Goal: Task Accomplishment & Management: Manage account settings

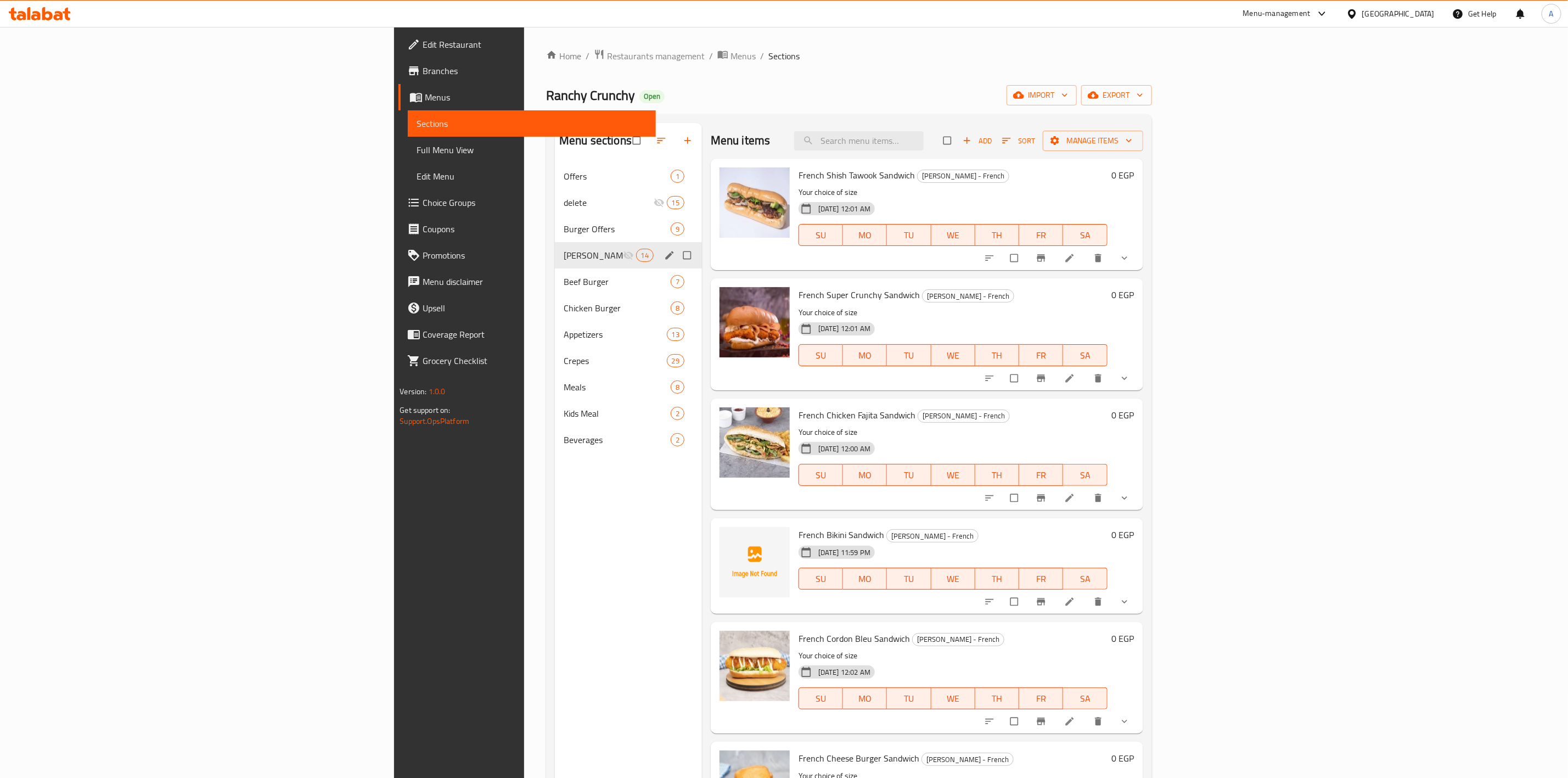
click at [677, 252] on input "Menu sections" at bounding box center [689, 255] width 23 height 21
click at [677, 262] on input "Menu sections" at bounding box center [689, 272] width 23 height 21
checkbox input "false"
click at [564, 254] on span "[PERSON_NAME] - French" at bounding box center [593, 255] width 60 height 13
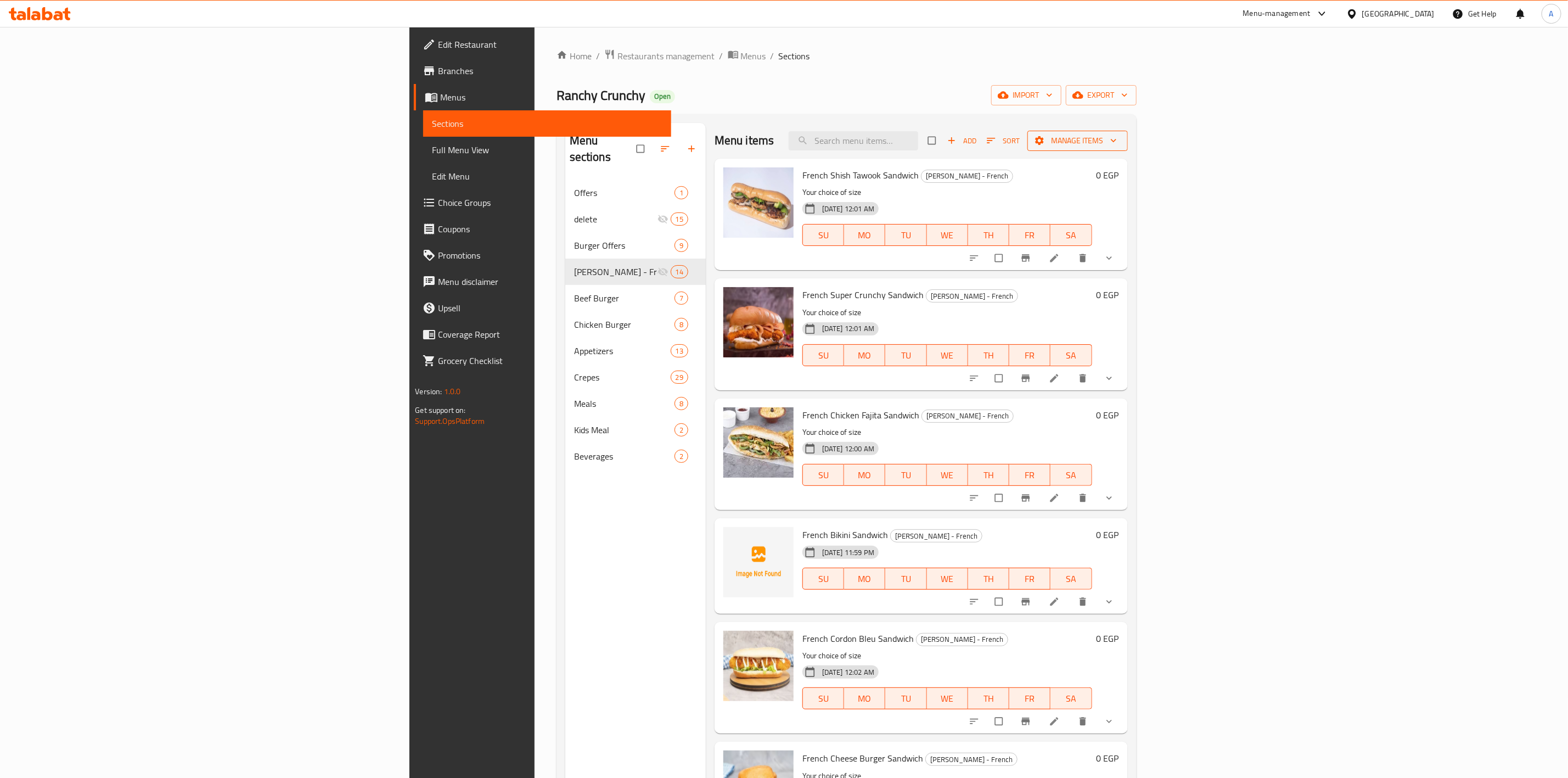
click at [1119, 143] on span "Manage items" at bounding box center [1078, 141] width 83 height 14
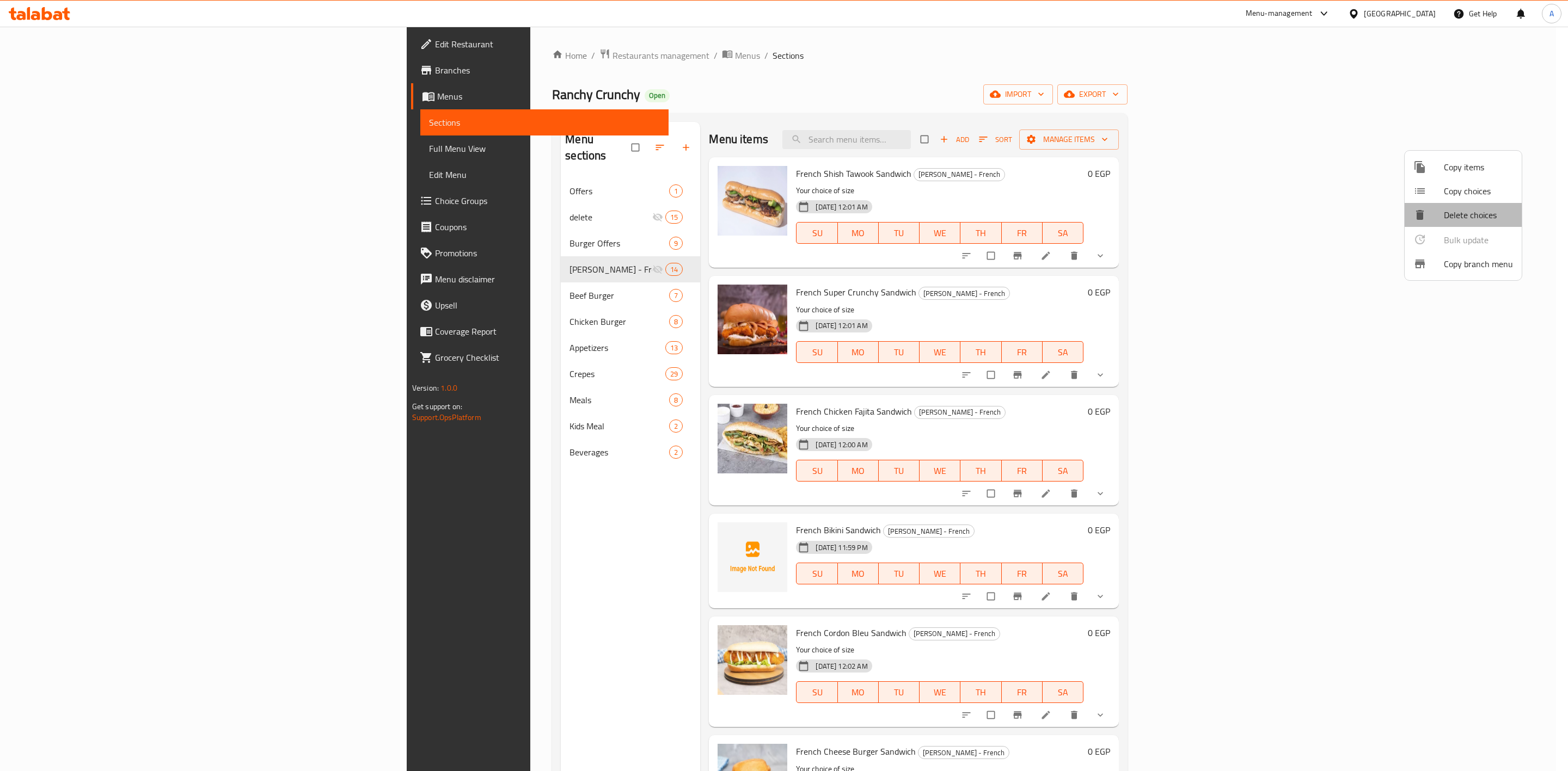
click at [1465, 219] on span "Delete choices" at bounding box center [1479, 215] width 69 height 13
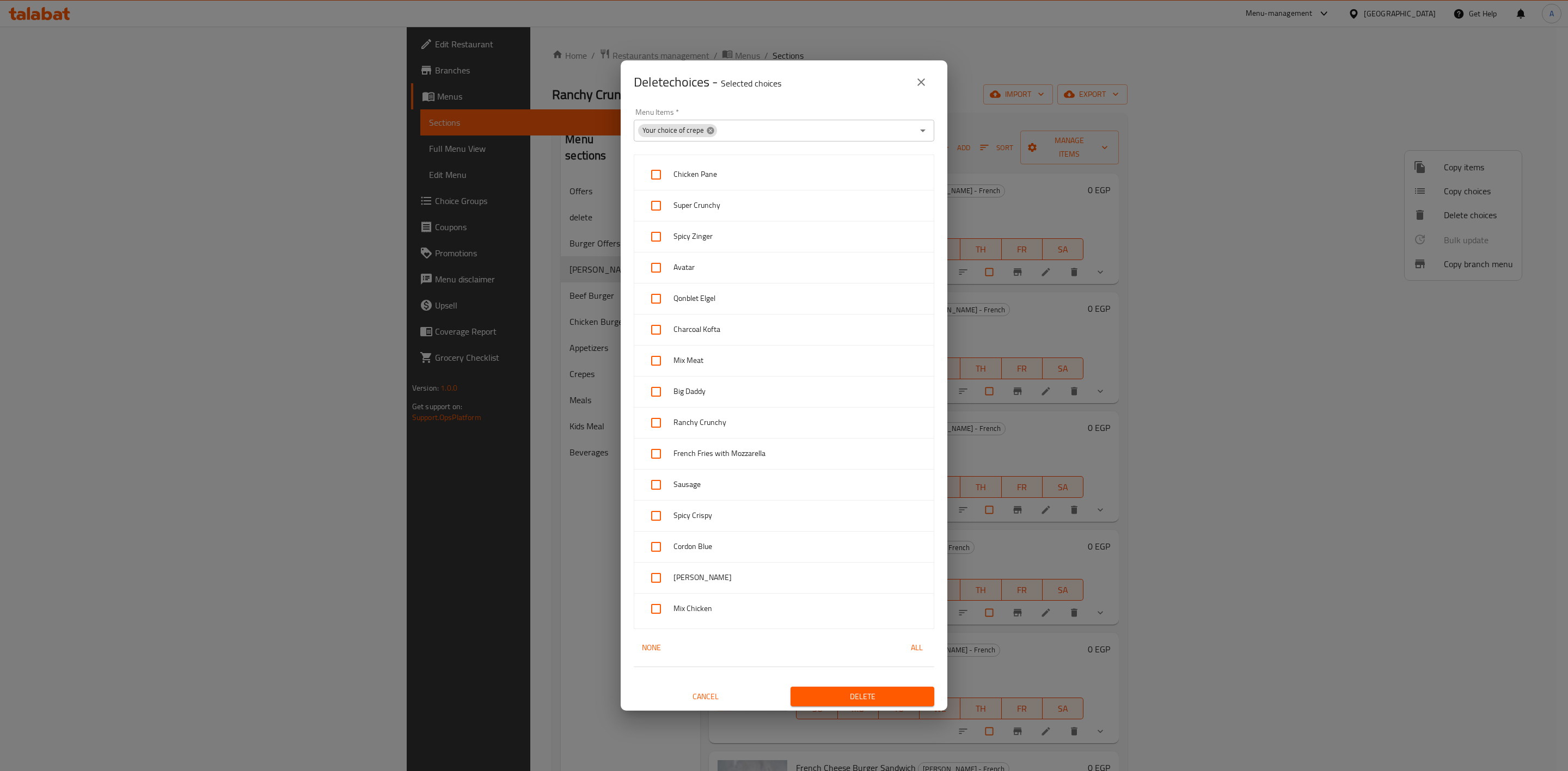
click at [709, 127] on icon at bounding box center [710, 130] width 7 height 7
click at [701, 134] on input "Menu Items   *" at bounding box center [774, 130] width 276 height 15
paste input "French Shish Tawook Sandwich"
type input "French Shish Tawook Sandwich"
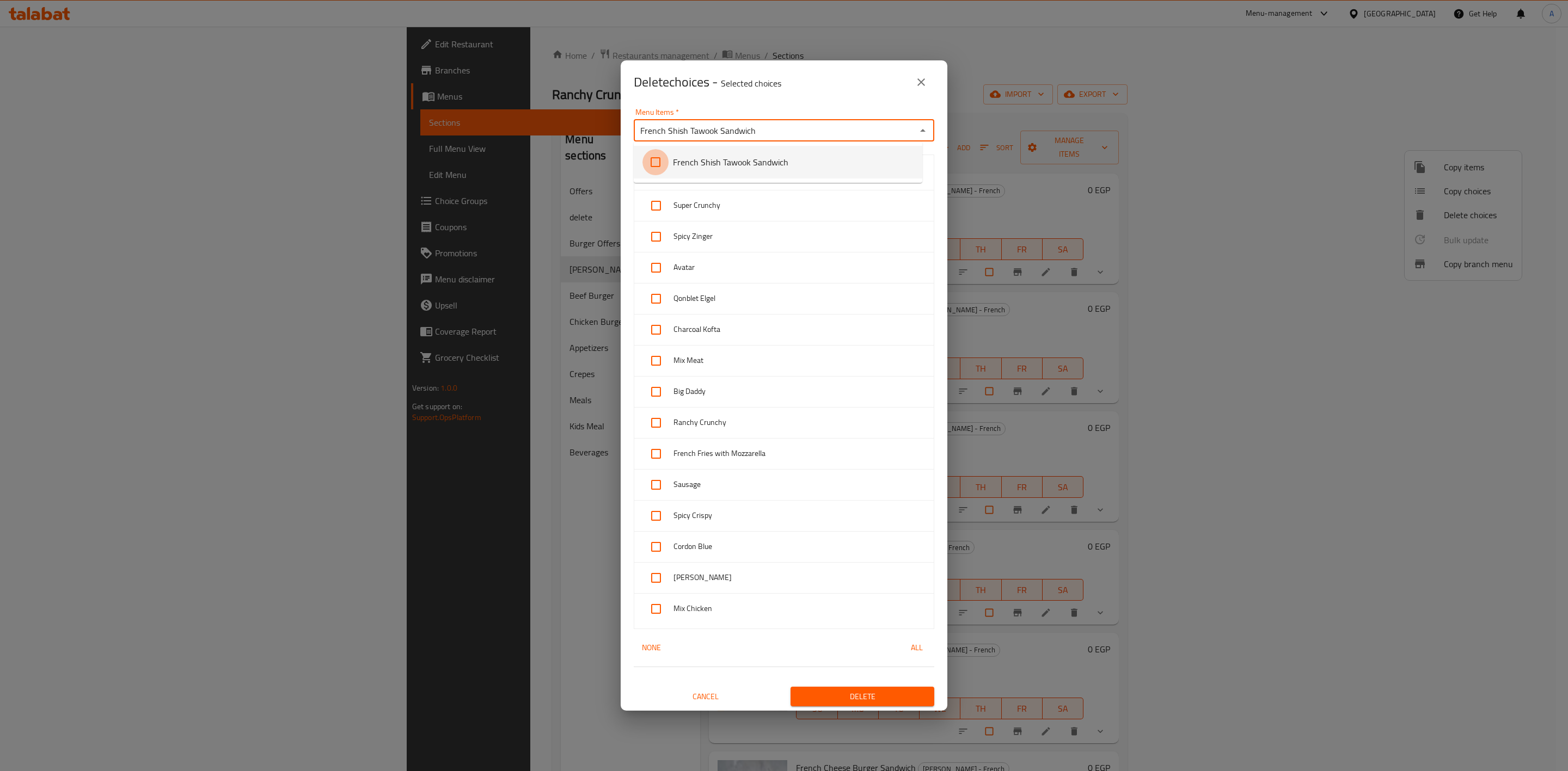
click at [654, 164] on input "checkbox" at bounding box center [655, 162] width 26 height 26
checkbox input "false"
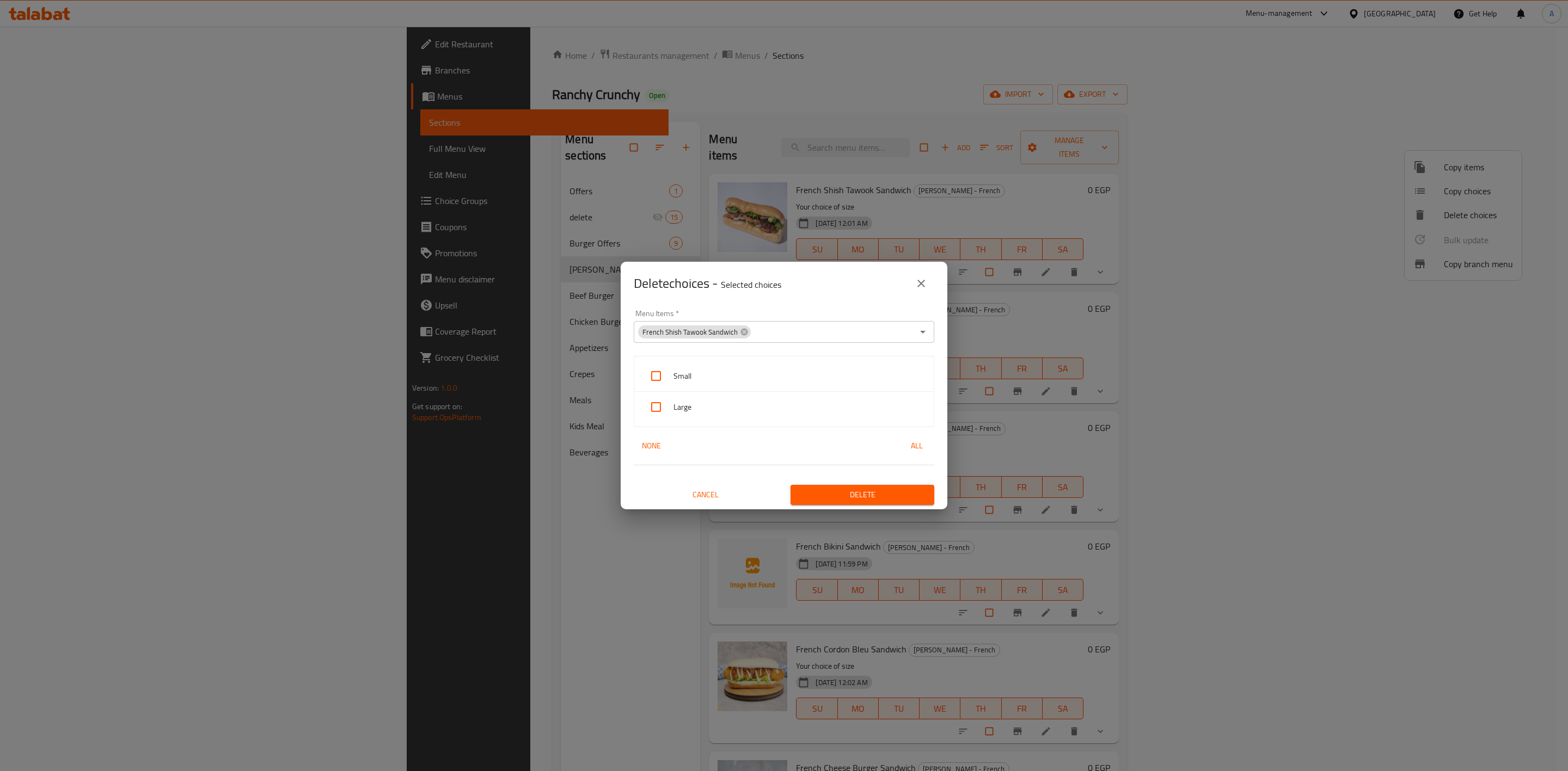
click at [768, 326] on input "Menu Items   *" at bounding box center [832, 332] width 161 height 15
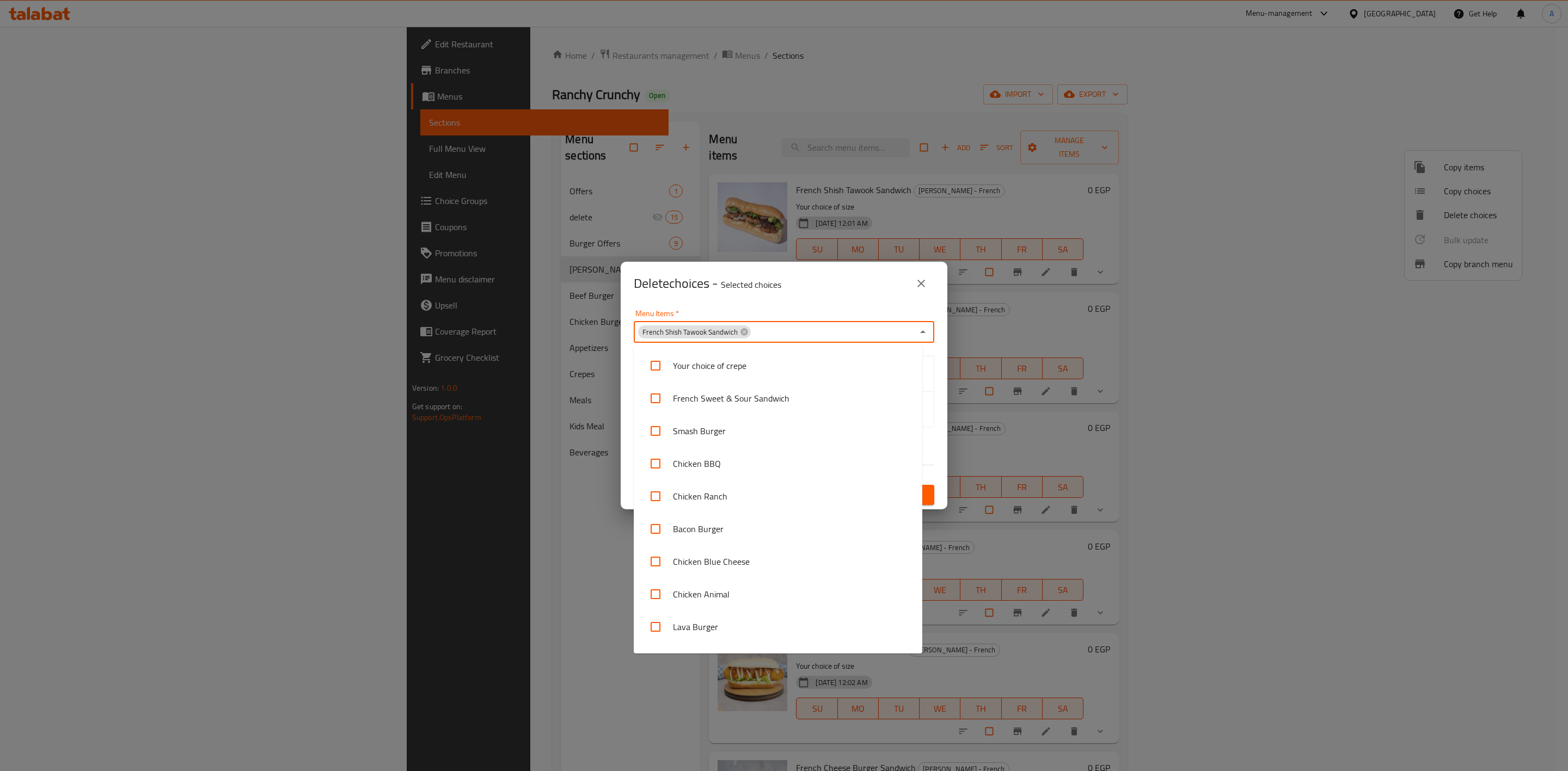
paste input "French Super Crunchy Sandwich"
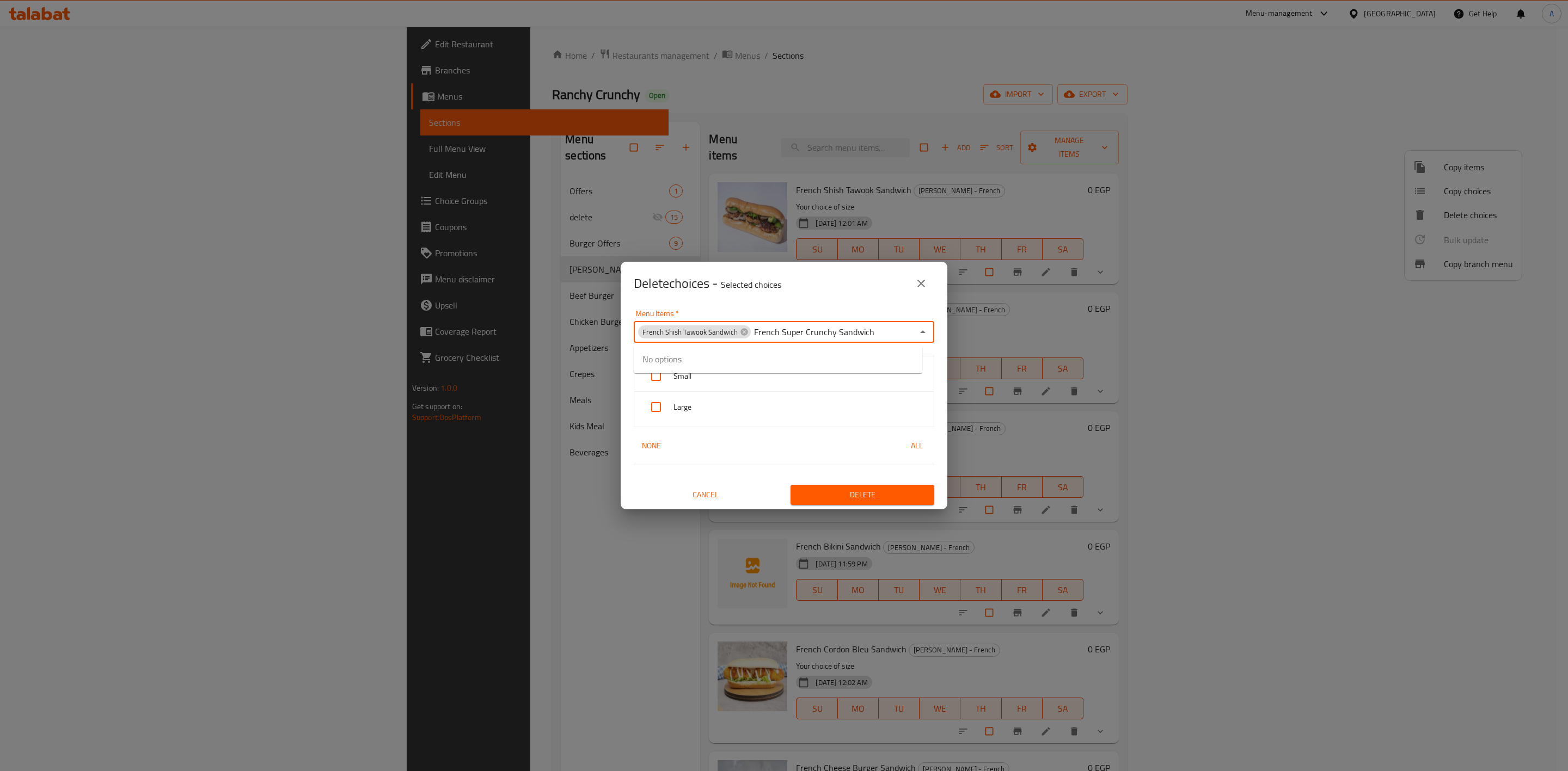
type input "French Super Crunchy Sandwich"
click at [656, 360] on input "checkbox" at bounding box center [655, 366] width 26 height 26
checkbox input "false"
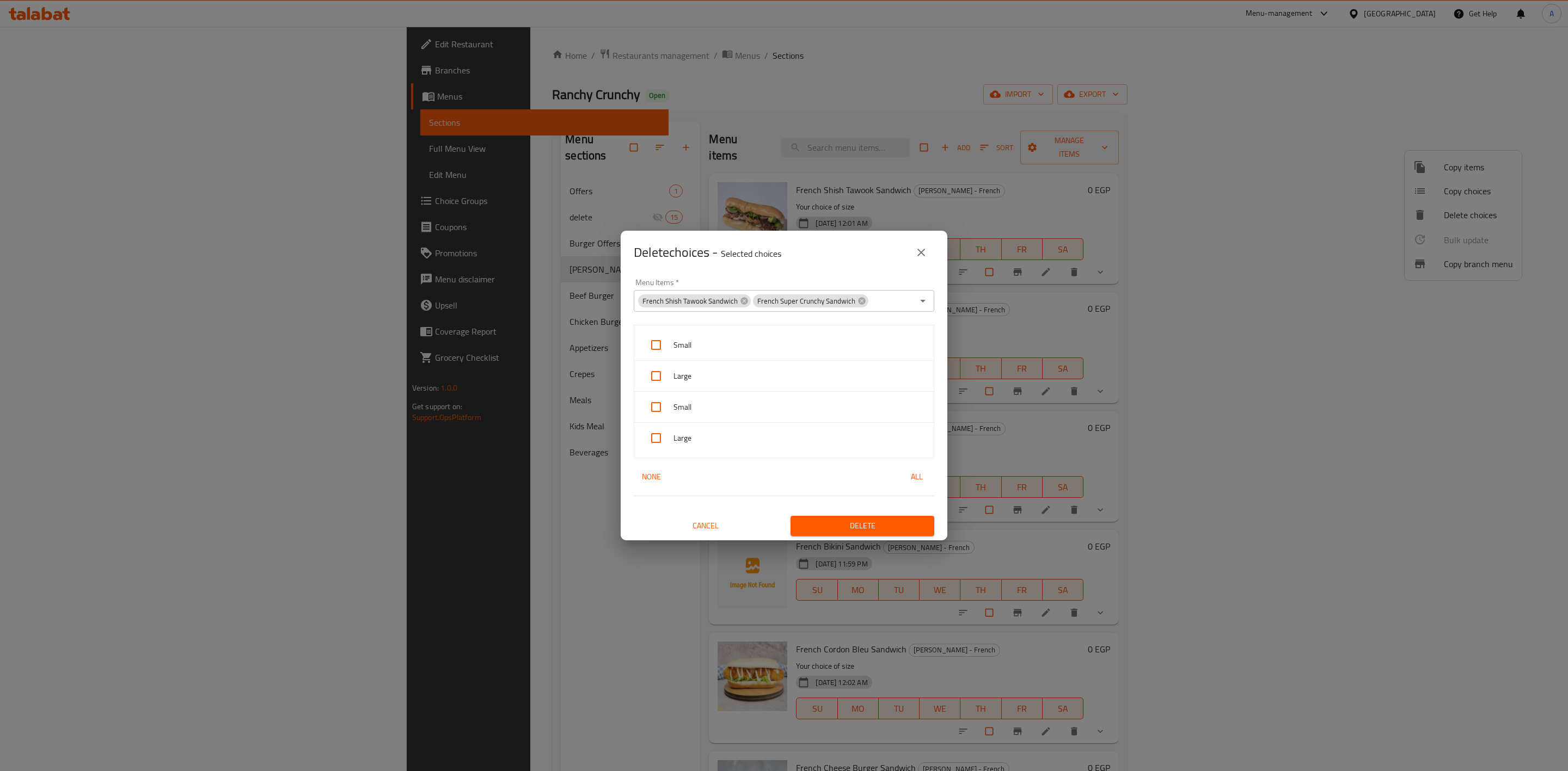
click at [885, 297] on input "Menu Items   *" at bounding box center [891, 301] width 44 height 15
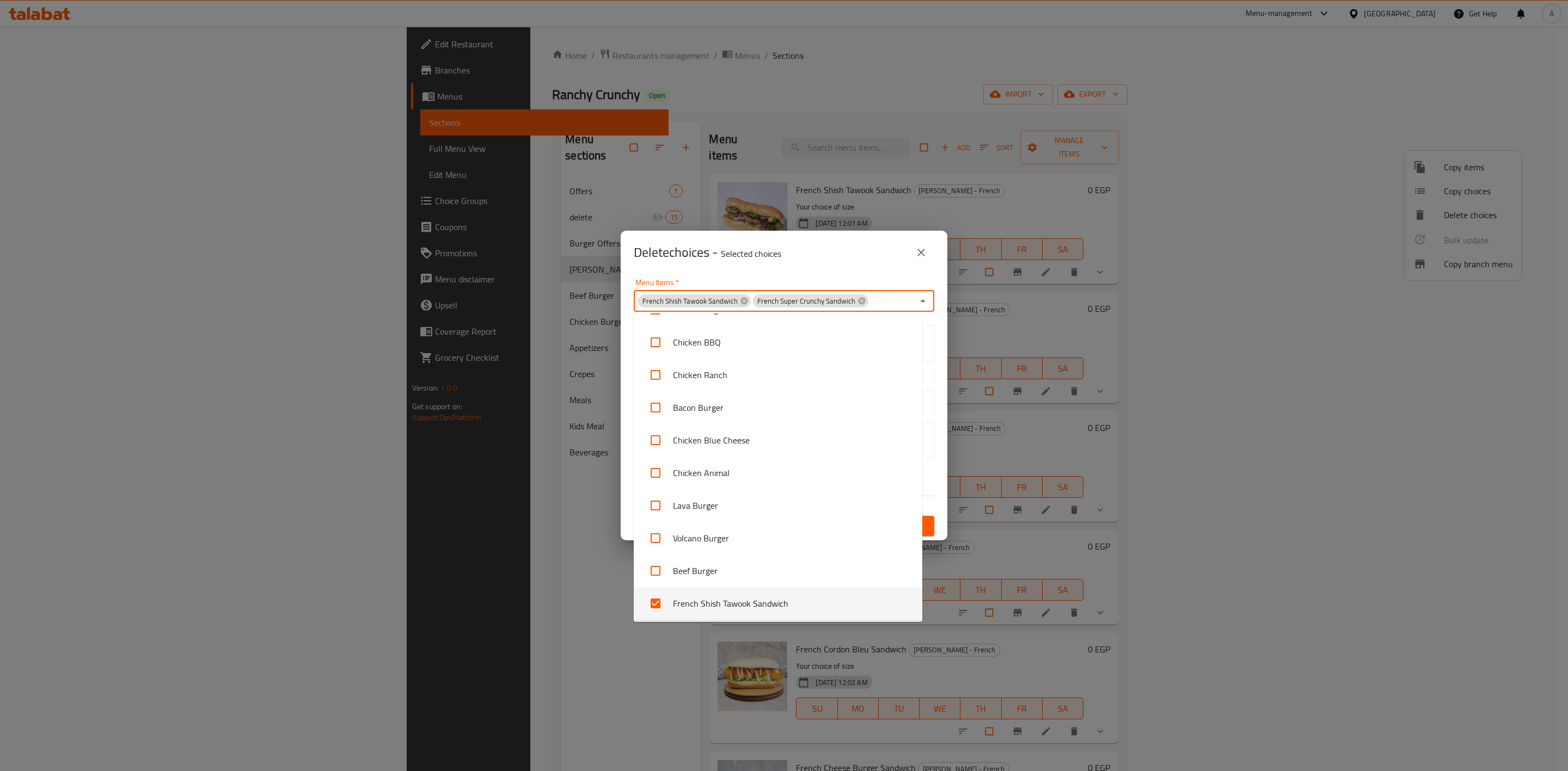
paste input "French Chicken Fajita Sandwich"
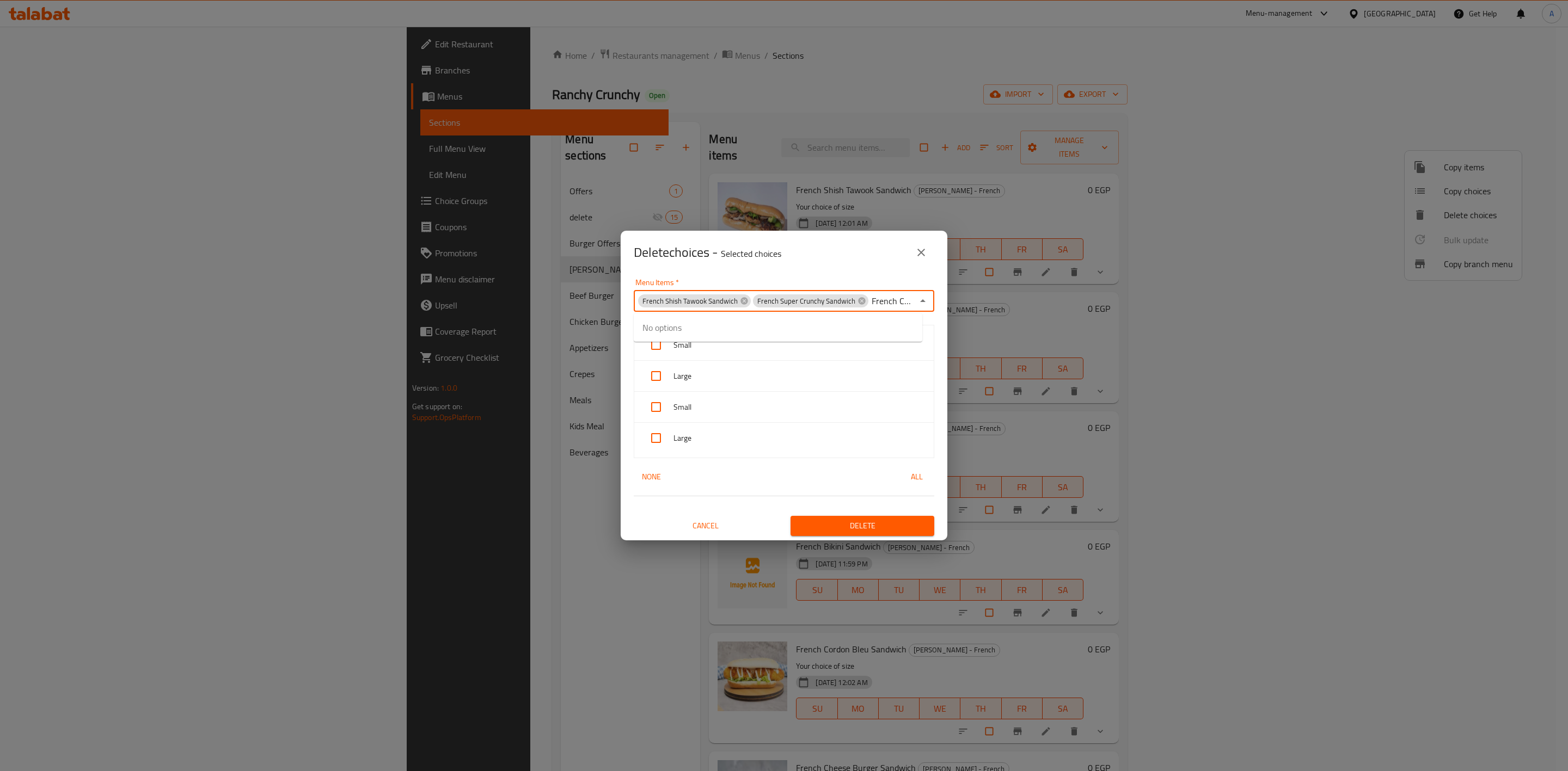
scroll to position [0, 83]
type input "French Chicken Fajita Sandwich"
click at [662, 337] on input "checkbox" at bounding box center [655, 334] width 26 height 26
checkbox input "false"
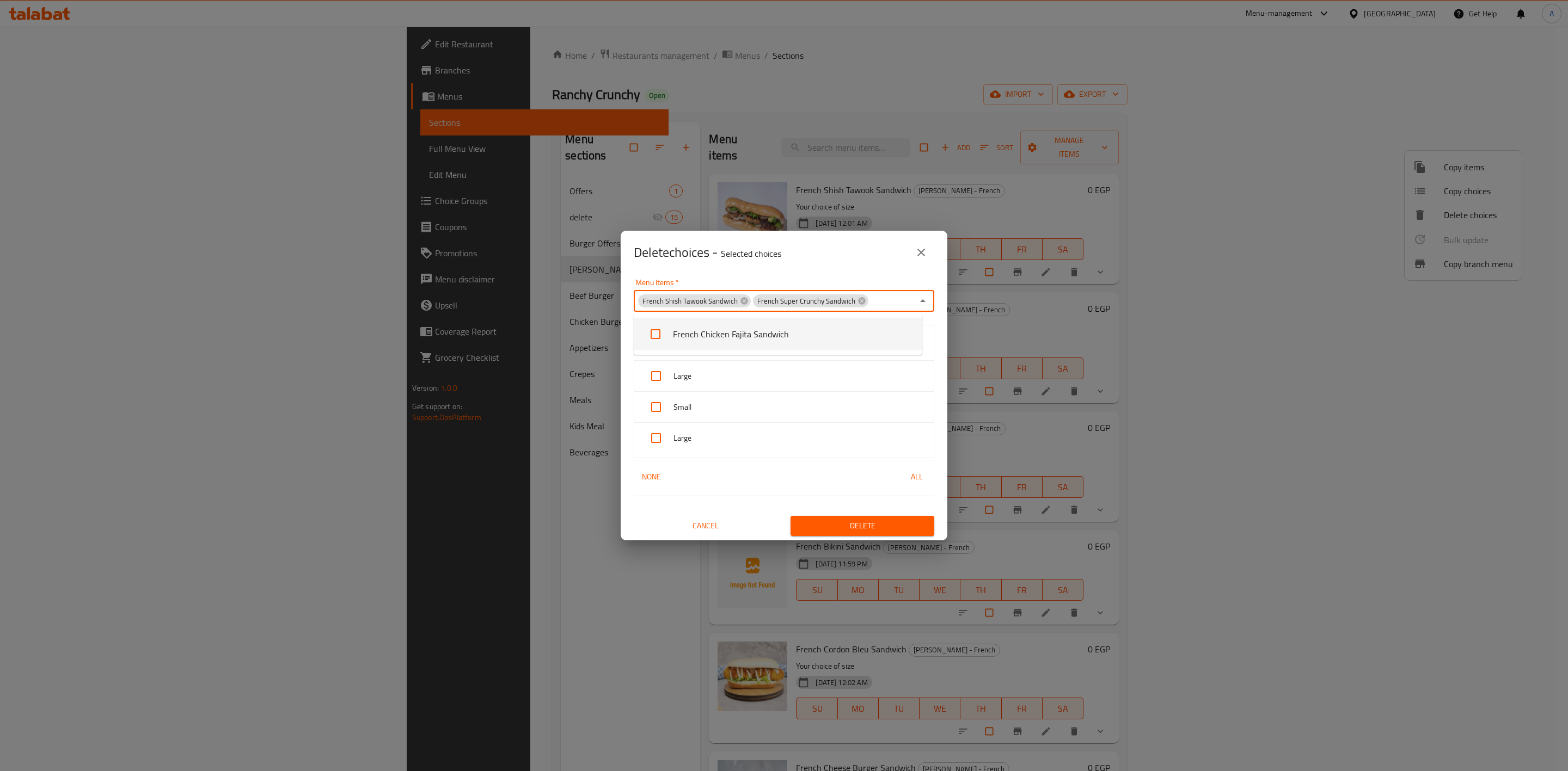
scroll to position [0, 0]
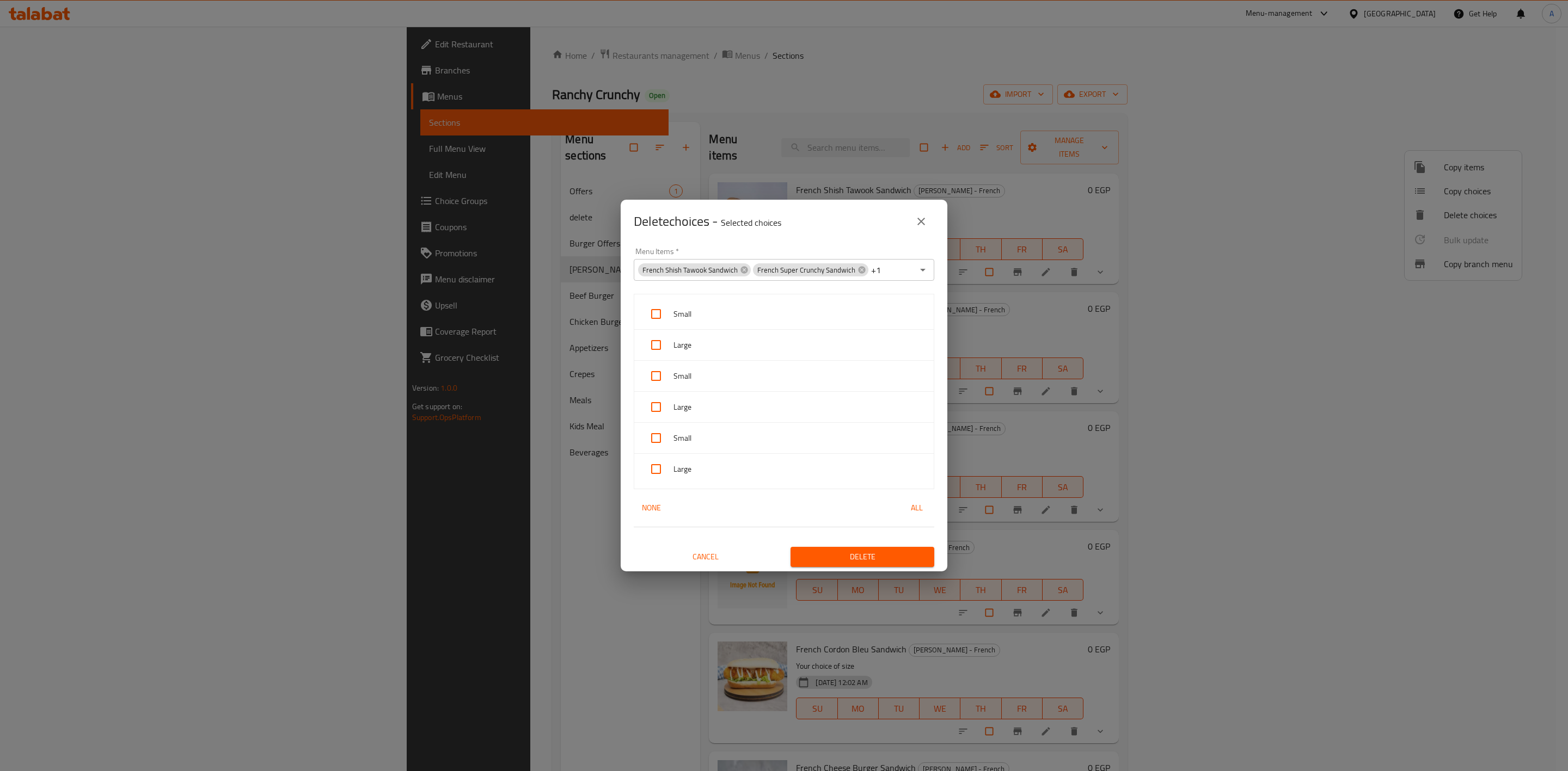
click at [887, 270] on input "Menu Items   *" at bounding box center [898, 270] width 30 height 15
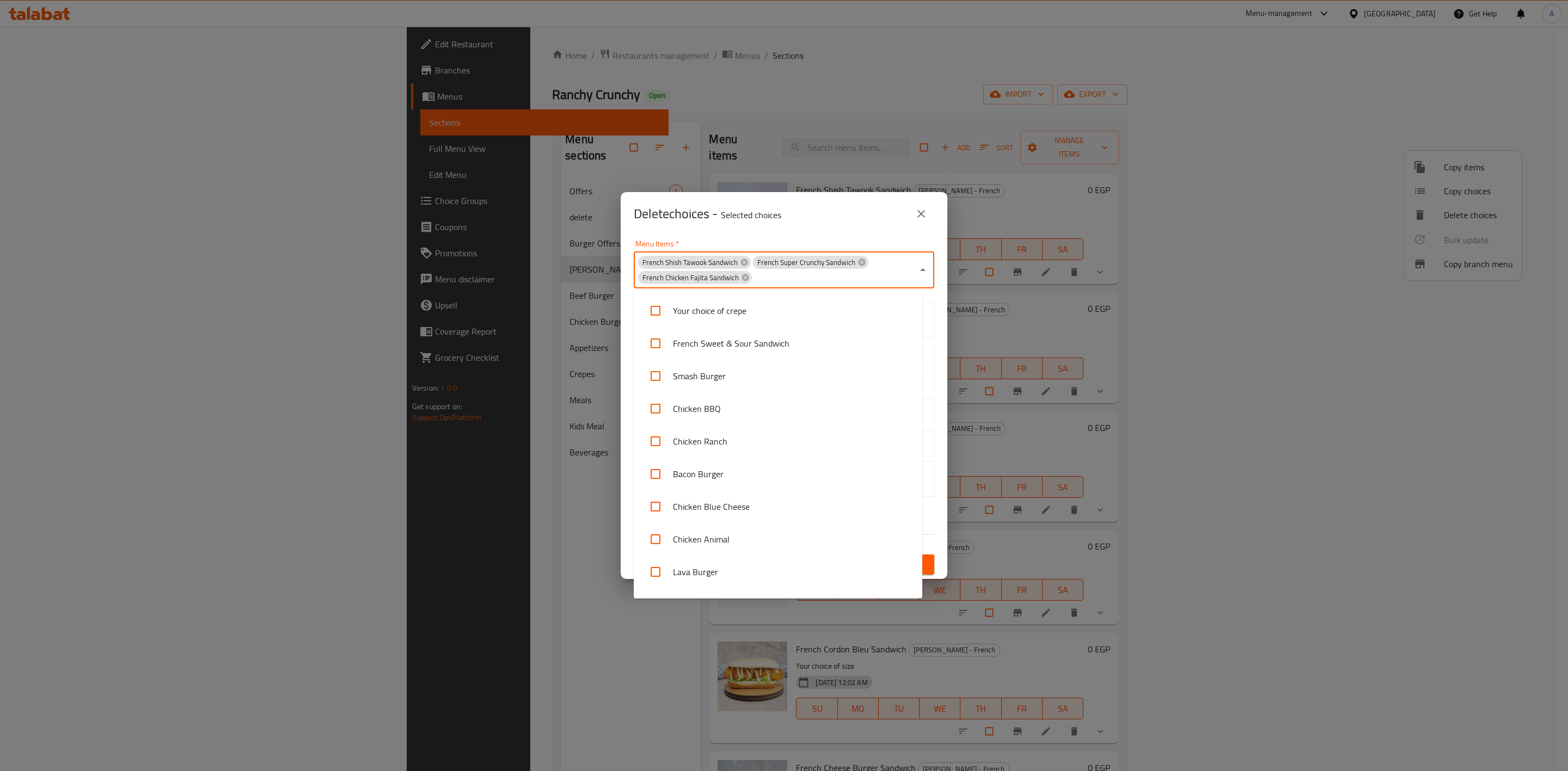
scroll to position [90, 0]
paste input "French Bikini Sandwich"
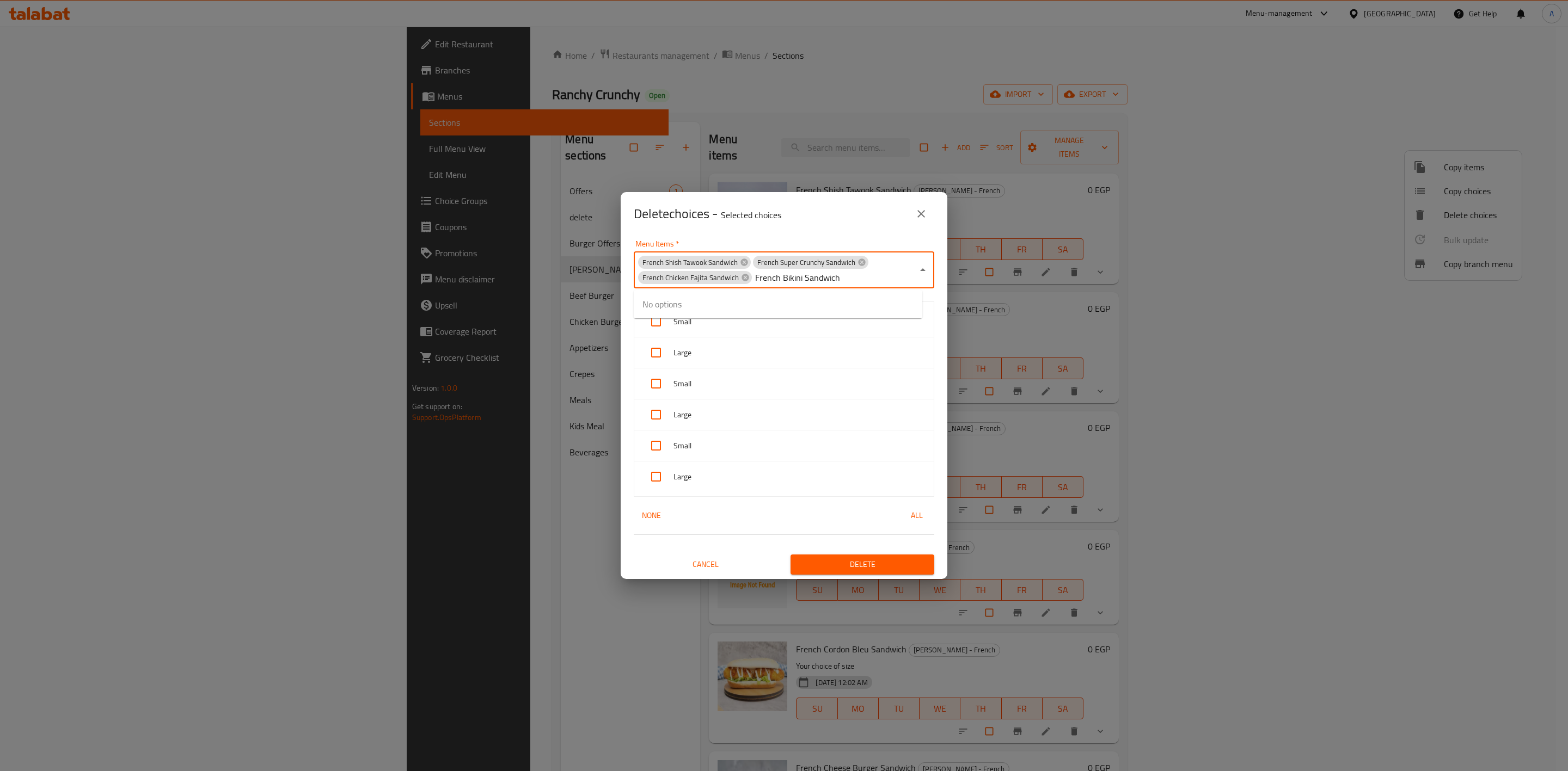
type input "French Bikini Sandwich"
click at [677, 304] on li "French Bikini Sandwich" at bounding box center [778, 311] width 289 height 33
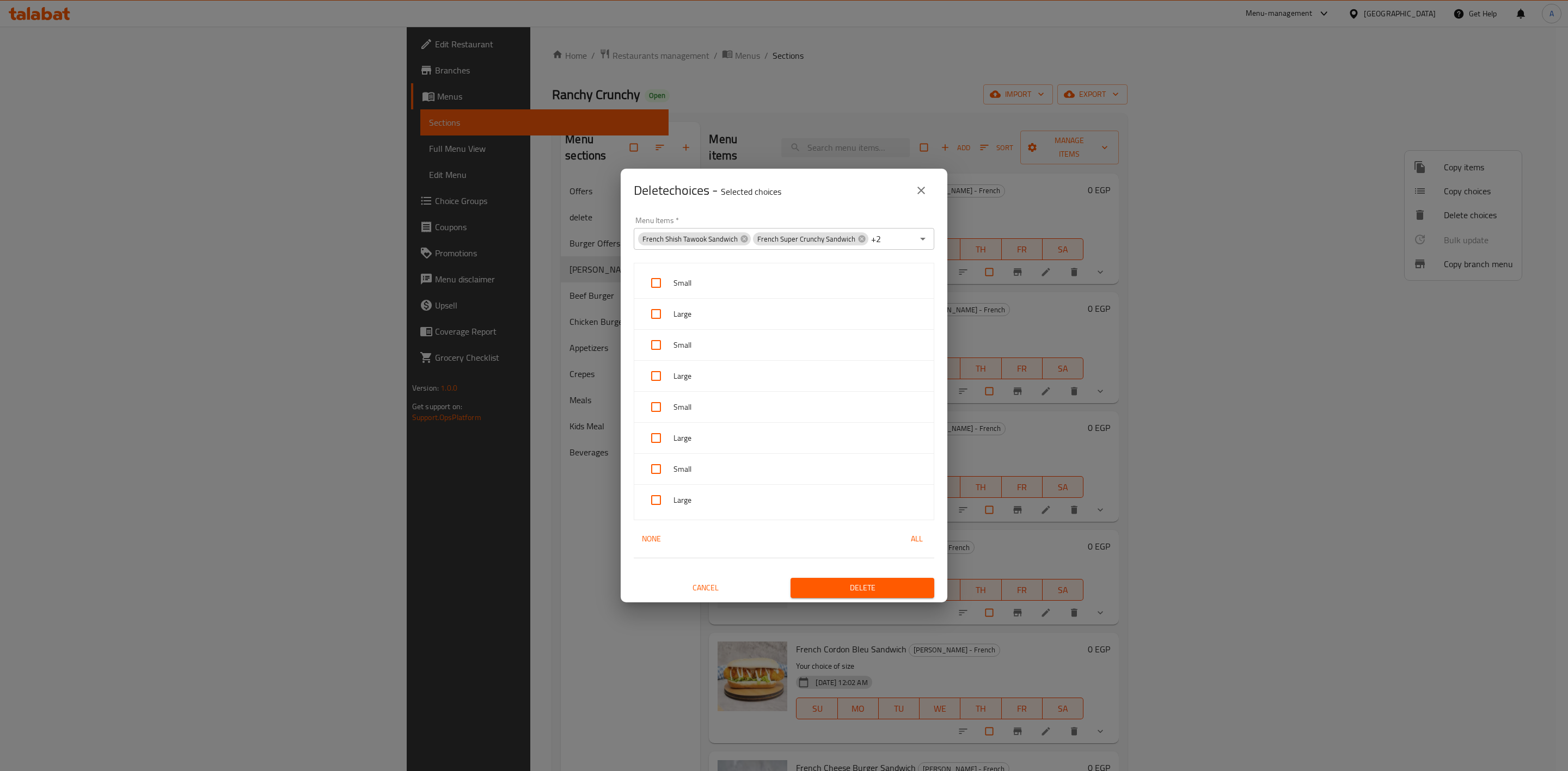
click at [890, 239] on input "Menu Items   *" at bounding box center [898, 239] width 30 height 15
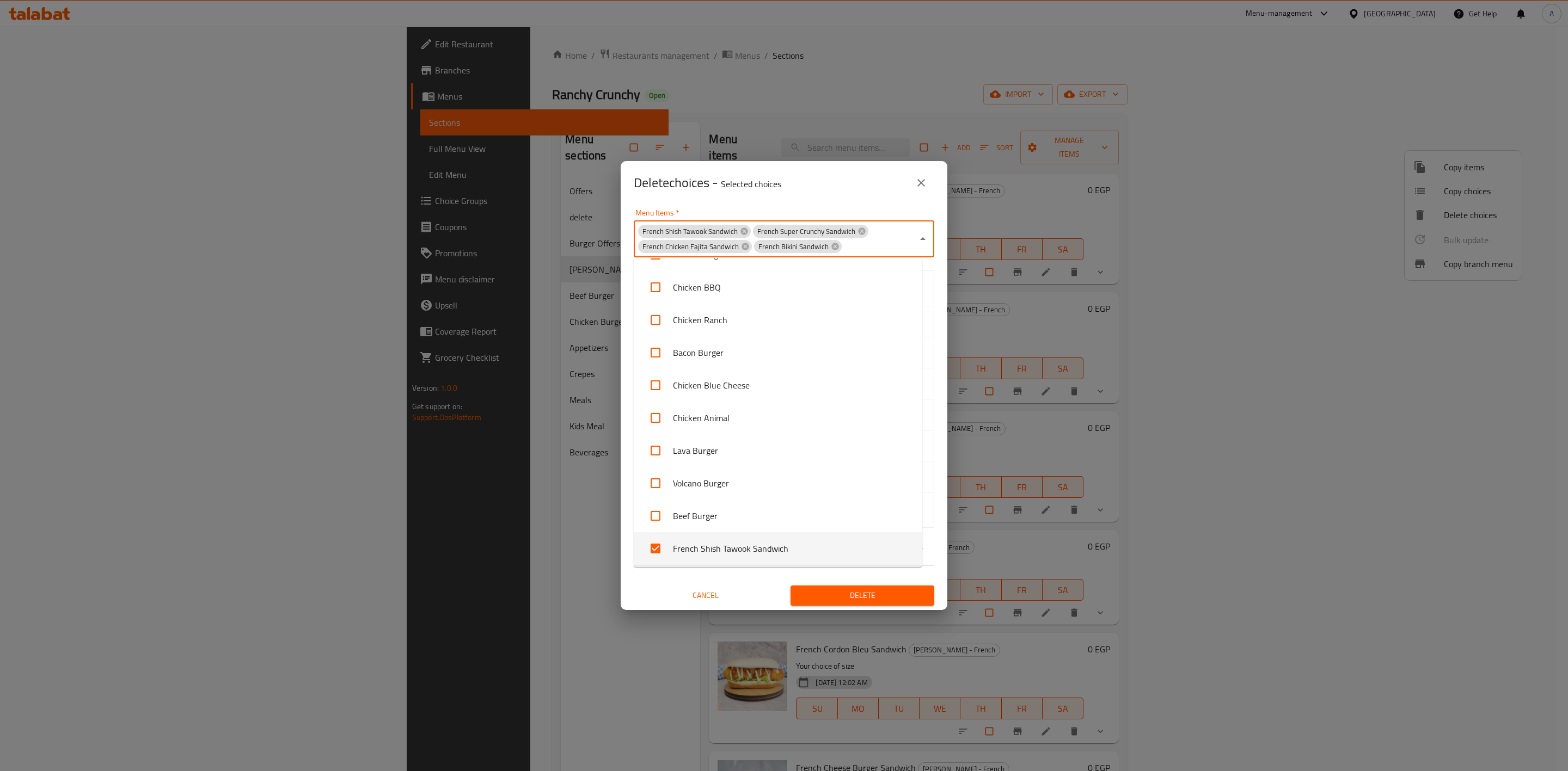
paste input "French Cordon Bleu Sandwich"
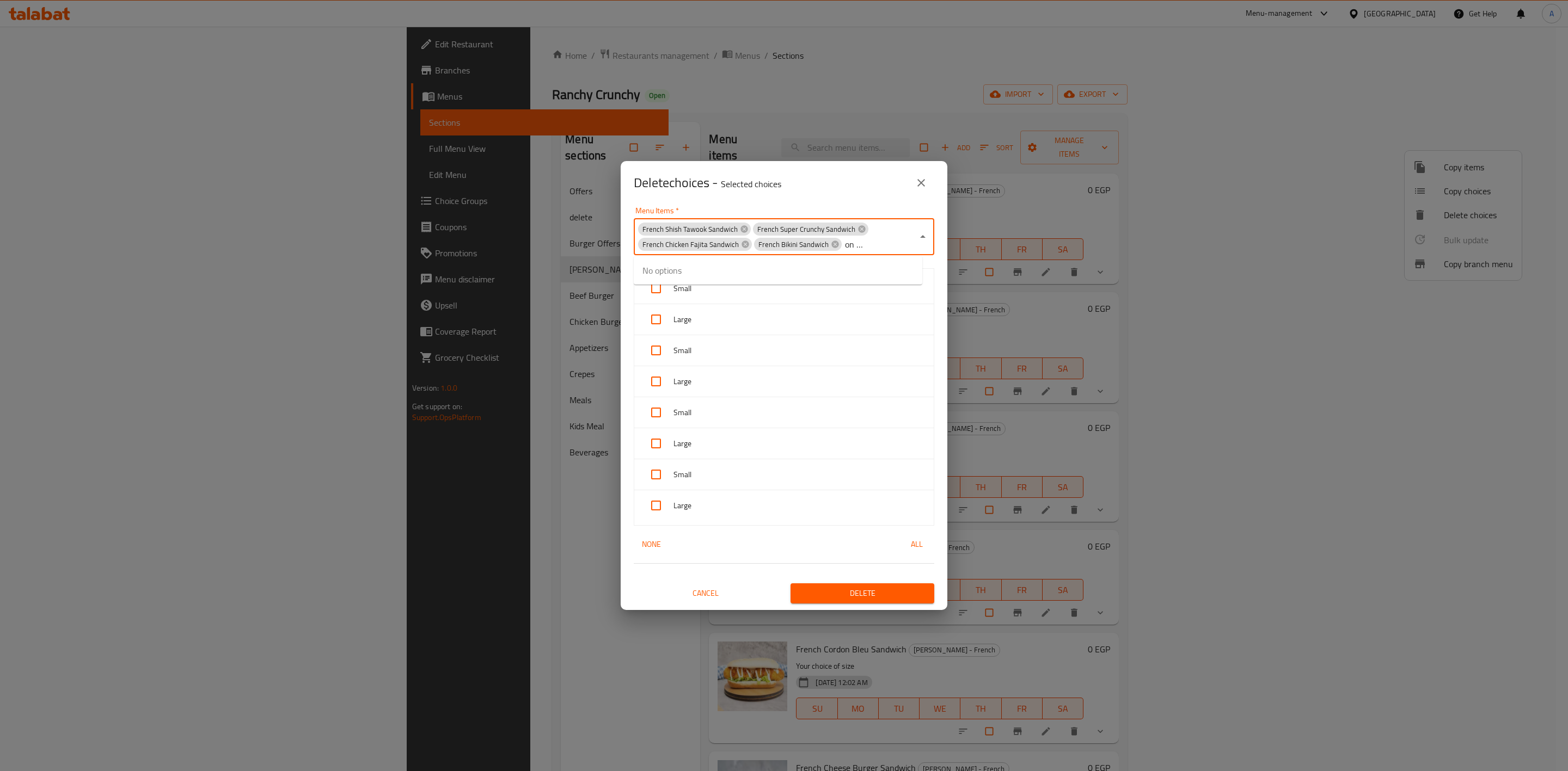
type input "French Cordon Bleu Sandwich"
click at [662, 285] on input "checkbox" at bounding box center [655, 277] width 26 height 26
checkbox input "false"
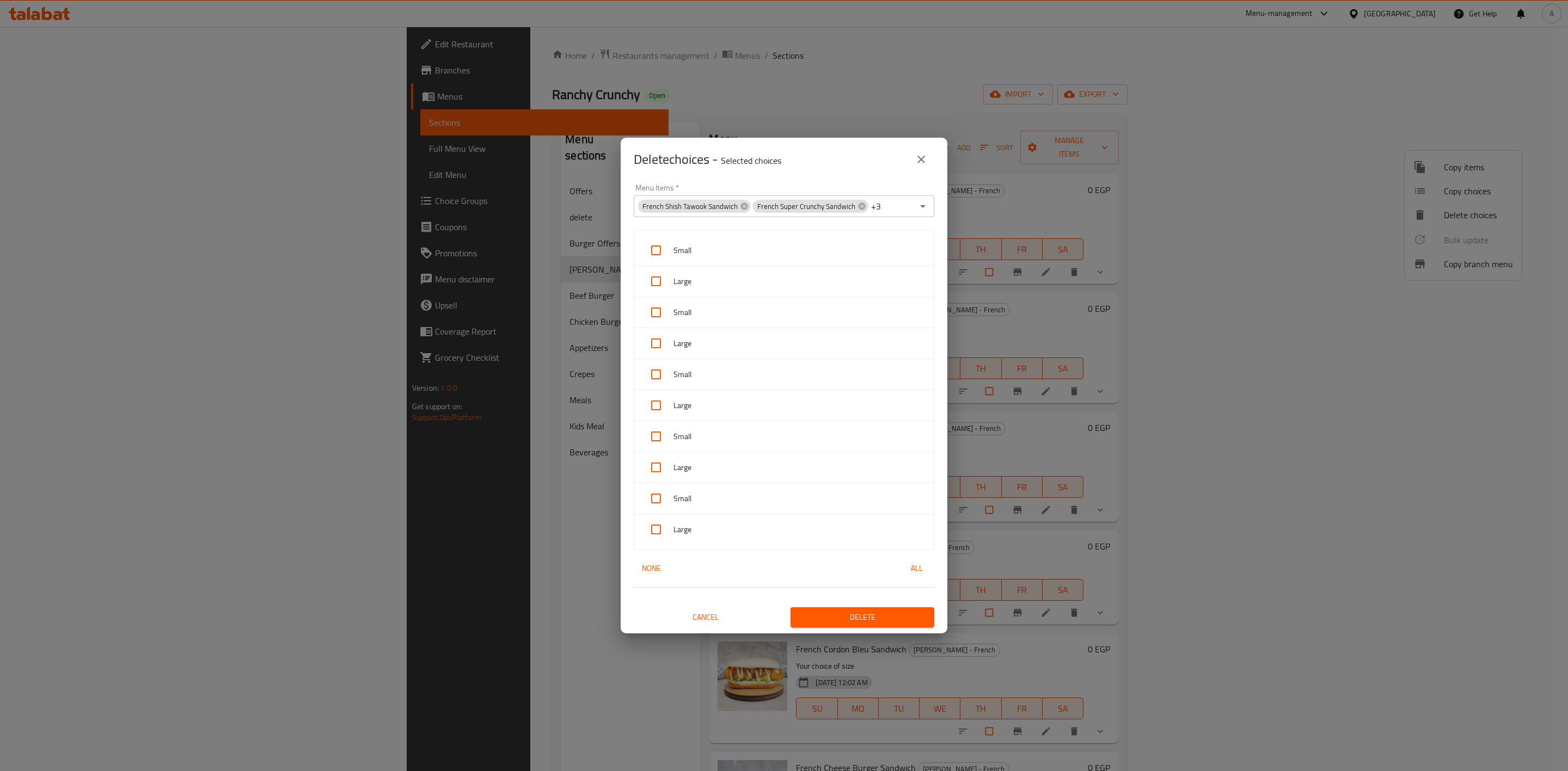
scroll to position [2, 0]
click at [889, 200] on div "French Shish Tawook Sandwich French Super Crunchy Sandwich +3 Menu Items *" at bounding box center [784, 206] width 301 height 22
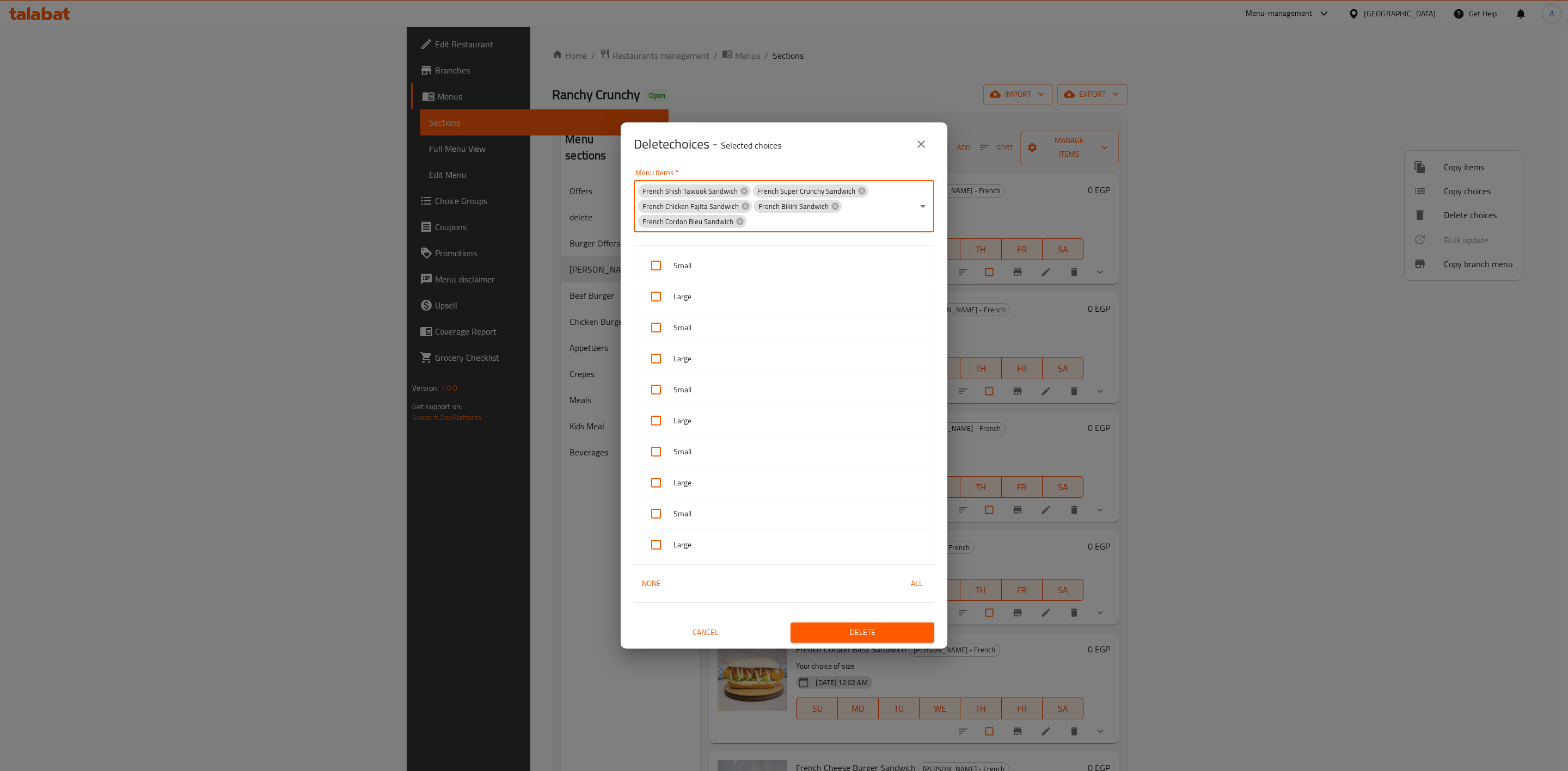
paste input "French Cheese Burger Sandwich"
type input "French Cheese Burger Sandwich"
click at [721, 252] on li "French Cheese Burger Sandwich" at bounding box center [778, 254] width 289 height 33
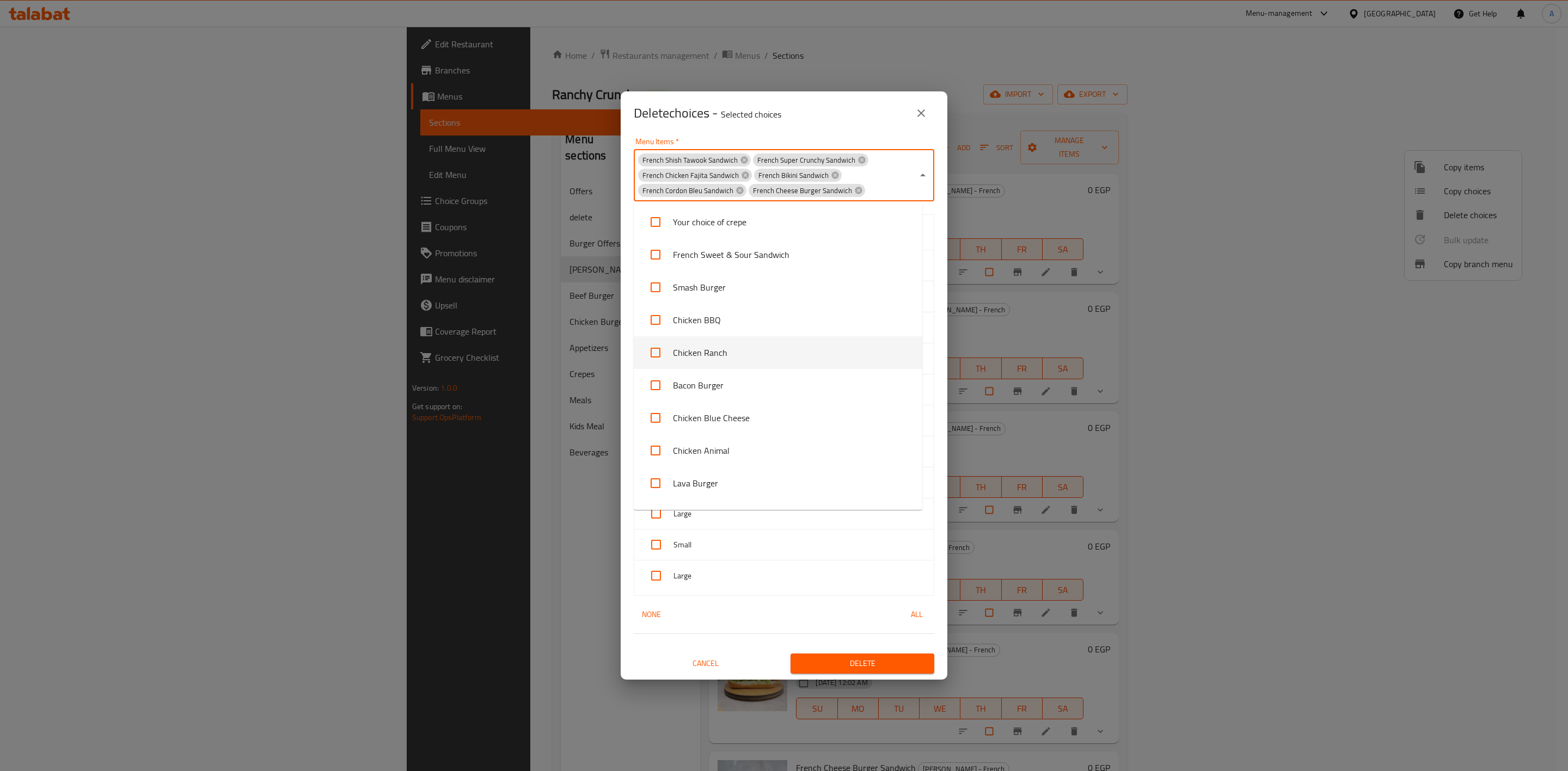
scroll to position [2, 0]
click at [887, 175] on div "French Shish Tawook Sandwich French Super Crunchy Sandwich French Chicken Fajit…" at bounding box center [784, 175] width 301 height 52
paste input "French Kofta Sandwich"
type input "French Kofta Sandwich"
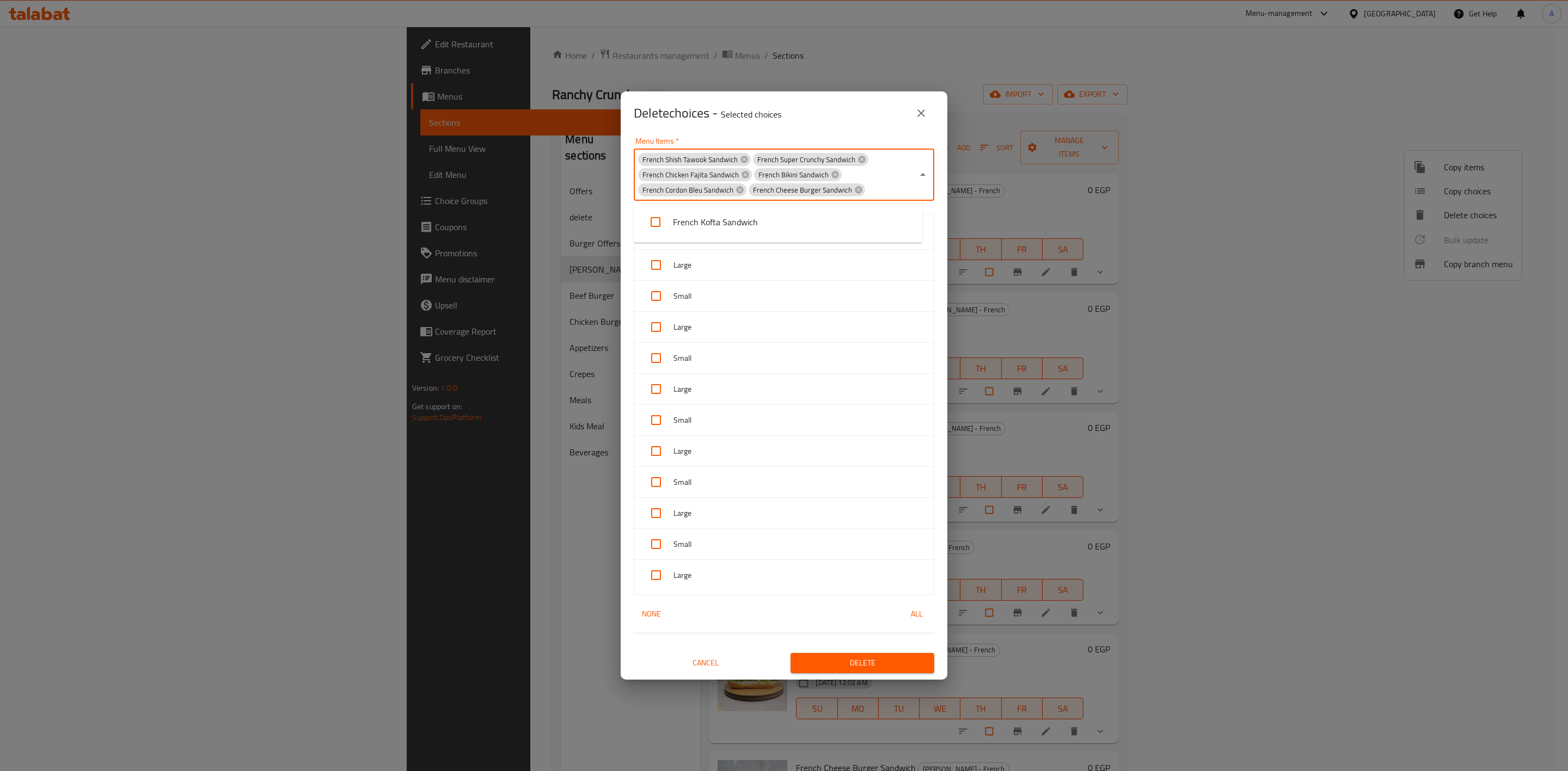
scroll to position [0, 46]
click at [727, 234] on li "French Kofta Sandwich" at bounding box center [778, 222] width 289 height 33
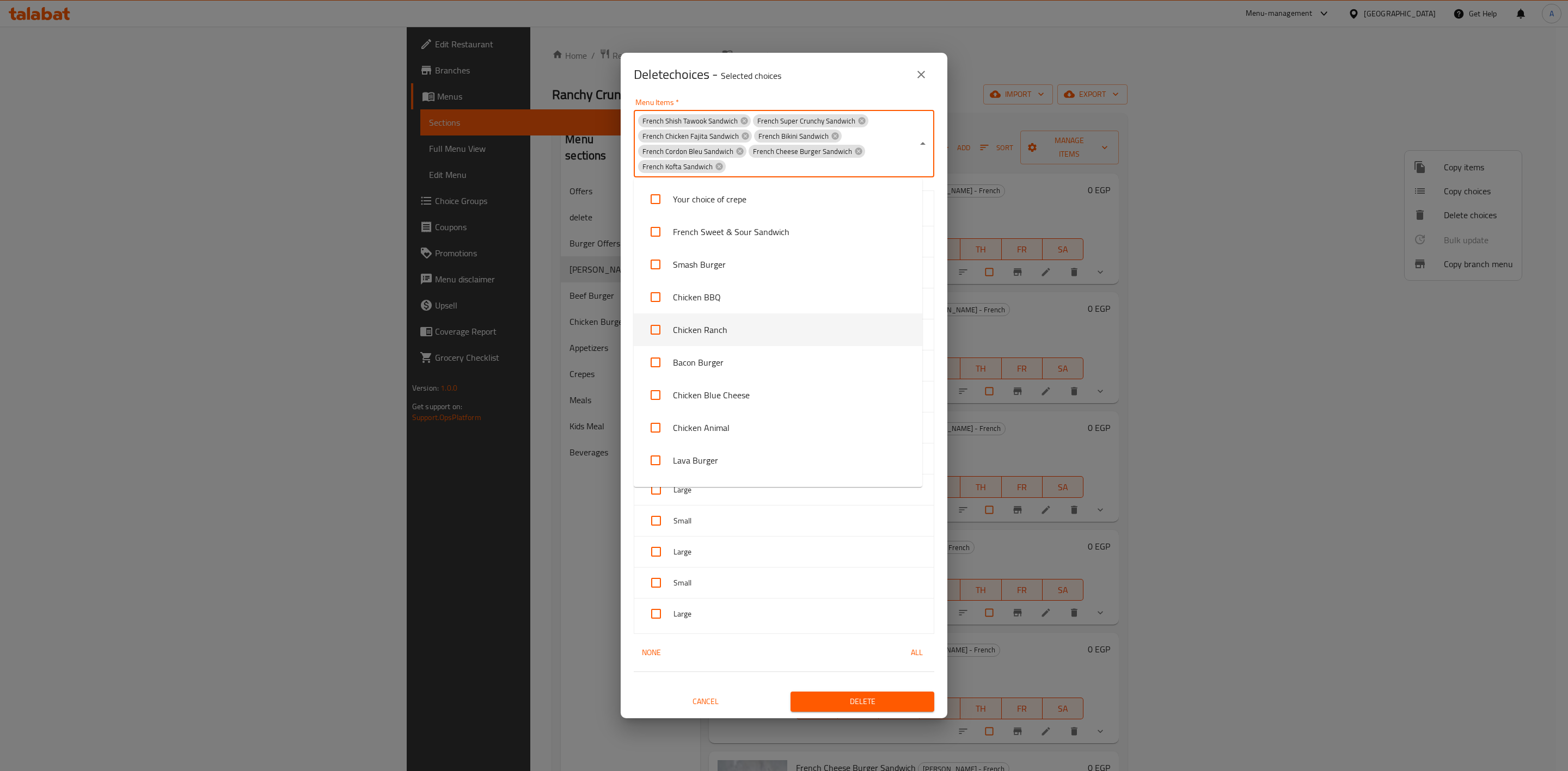
scroll to position [2, 0]
click at [882, 144] on div "French Shish Tawook Sandwich French Super Crunchy Sandwich French Chicken Fajit…" at bounding box center [784, 144] width 301 height 68
paste input "French Chicken Dark Sandwich"
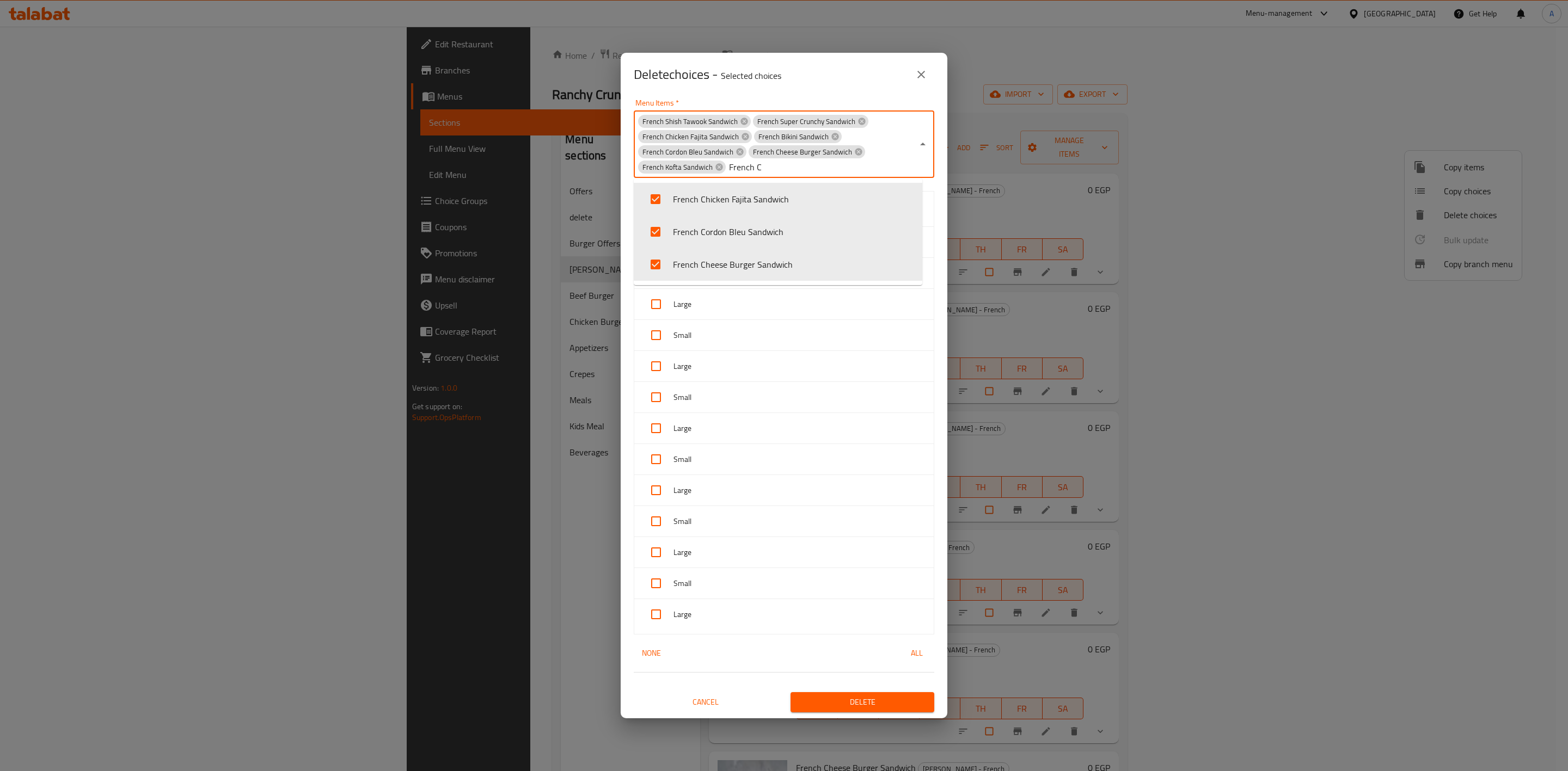
type input "French"
checkbox input "false"
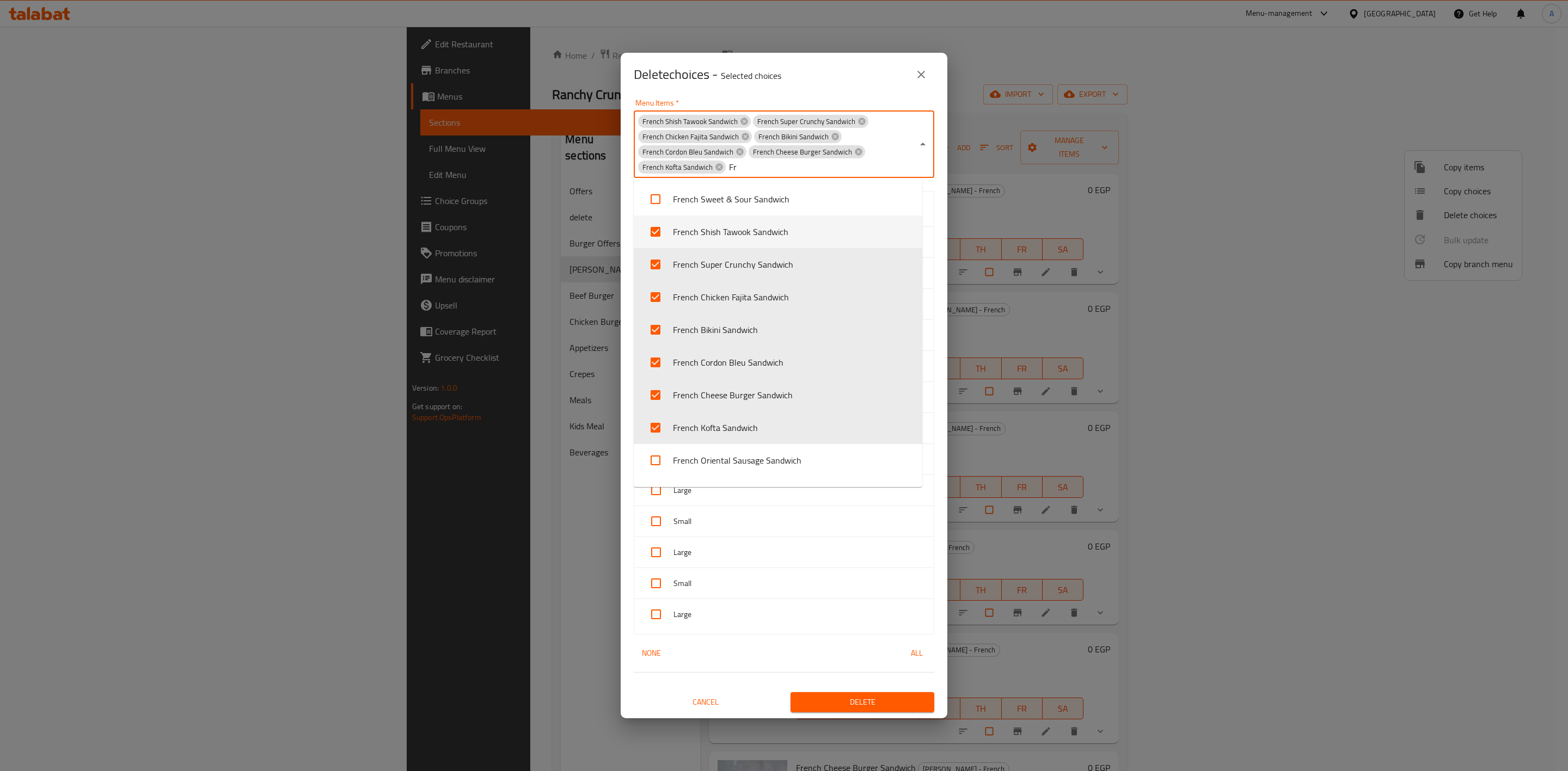
type input "F"
checkbox input "false"
checkbox input "true"
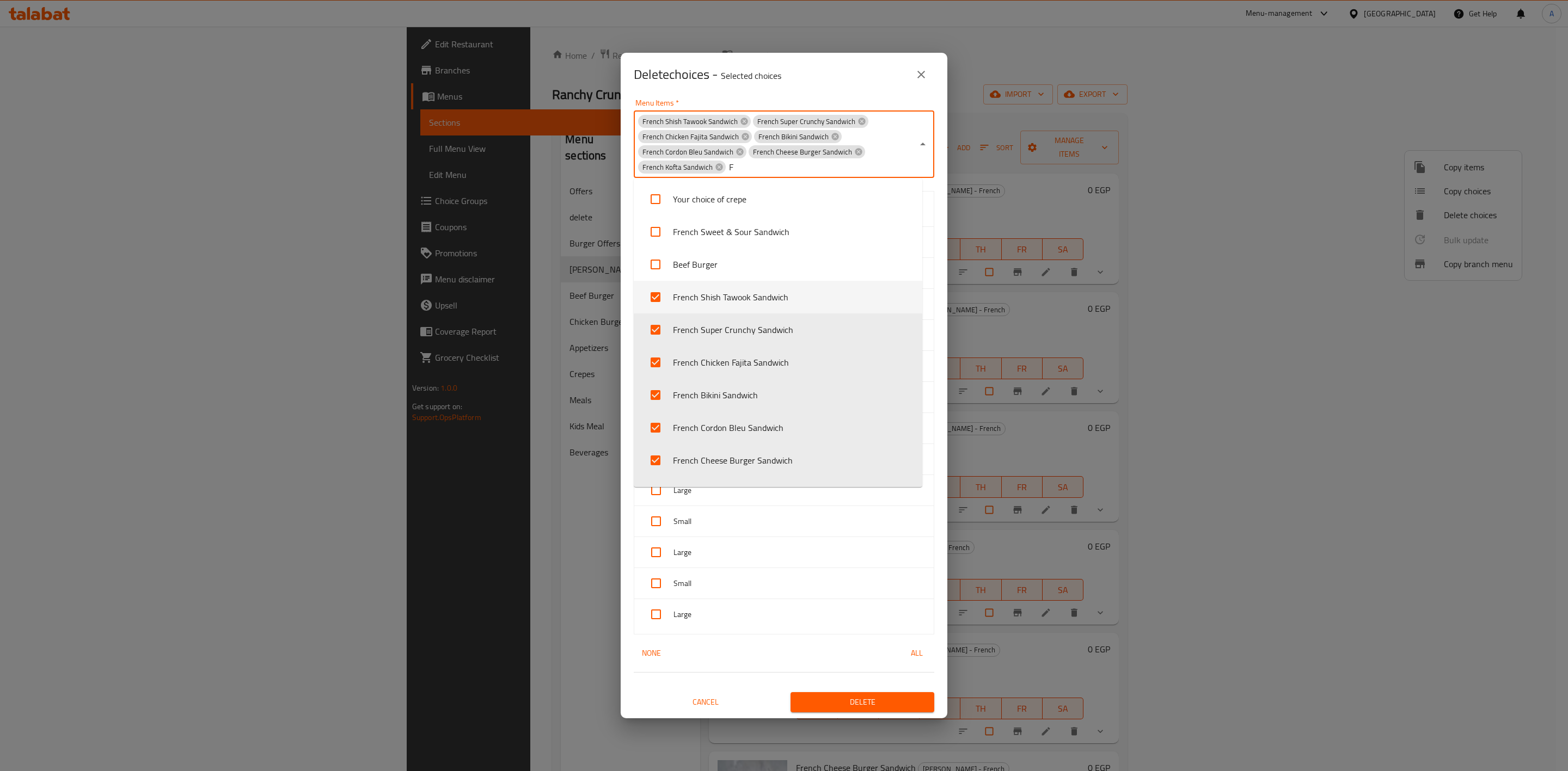
checkbox input "false"
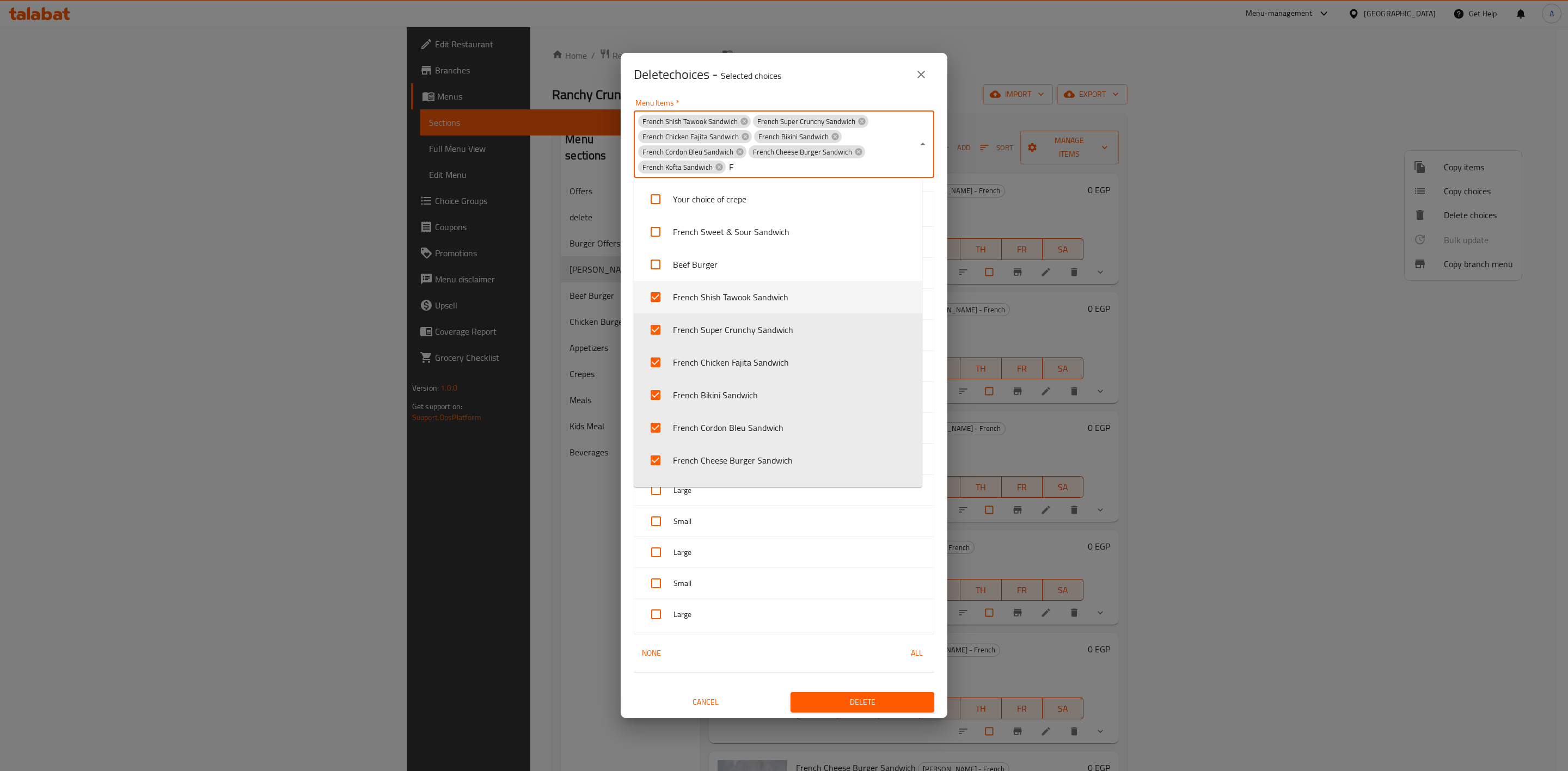
checkbox input "false"
checkbox input "true"
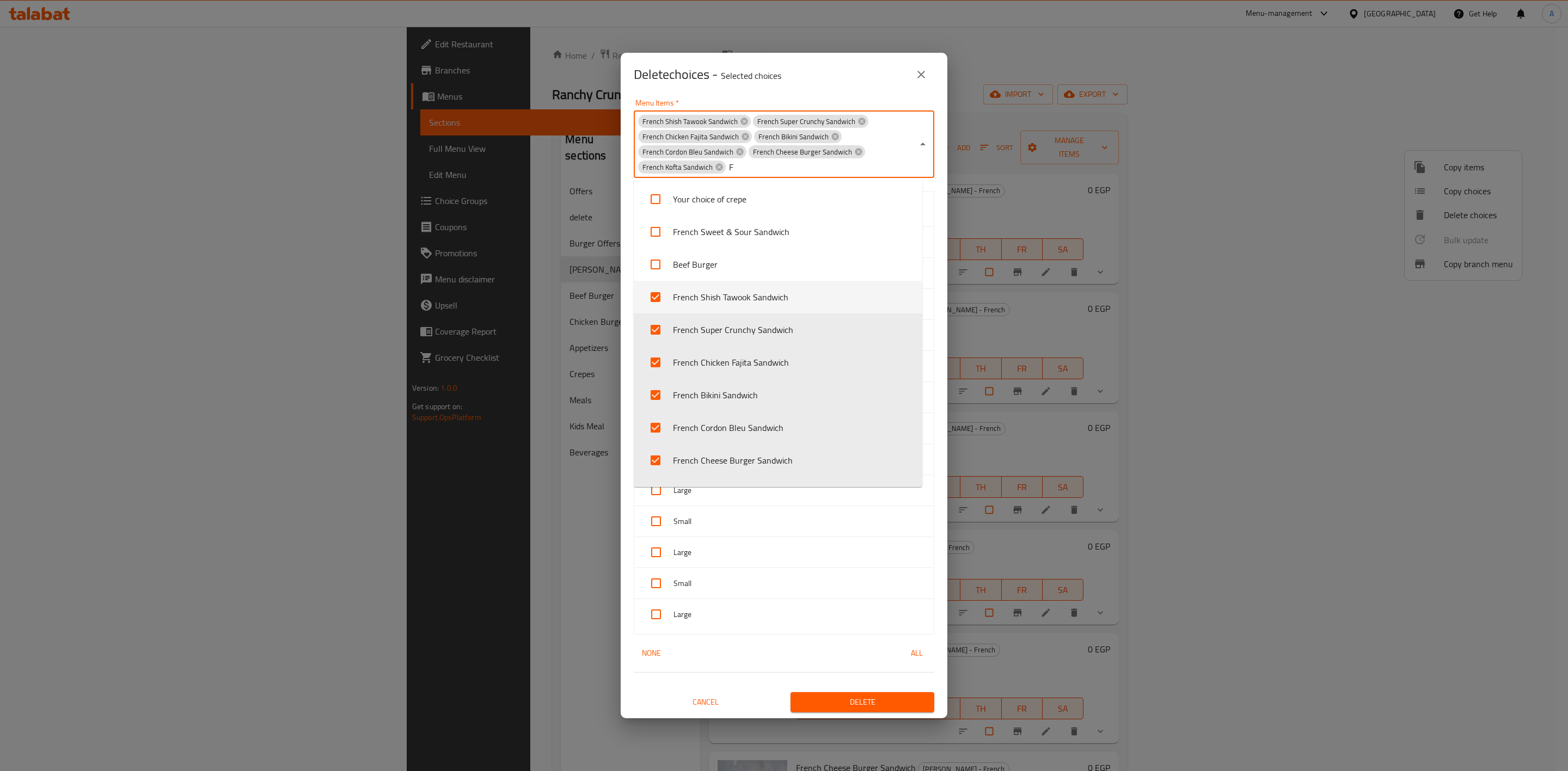
checkbox input "true"
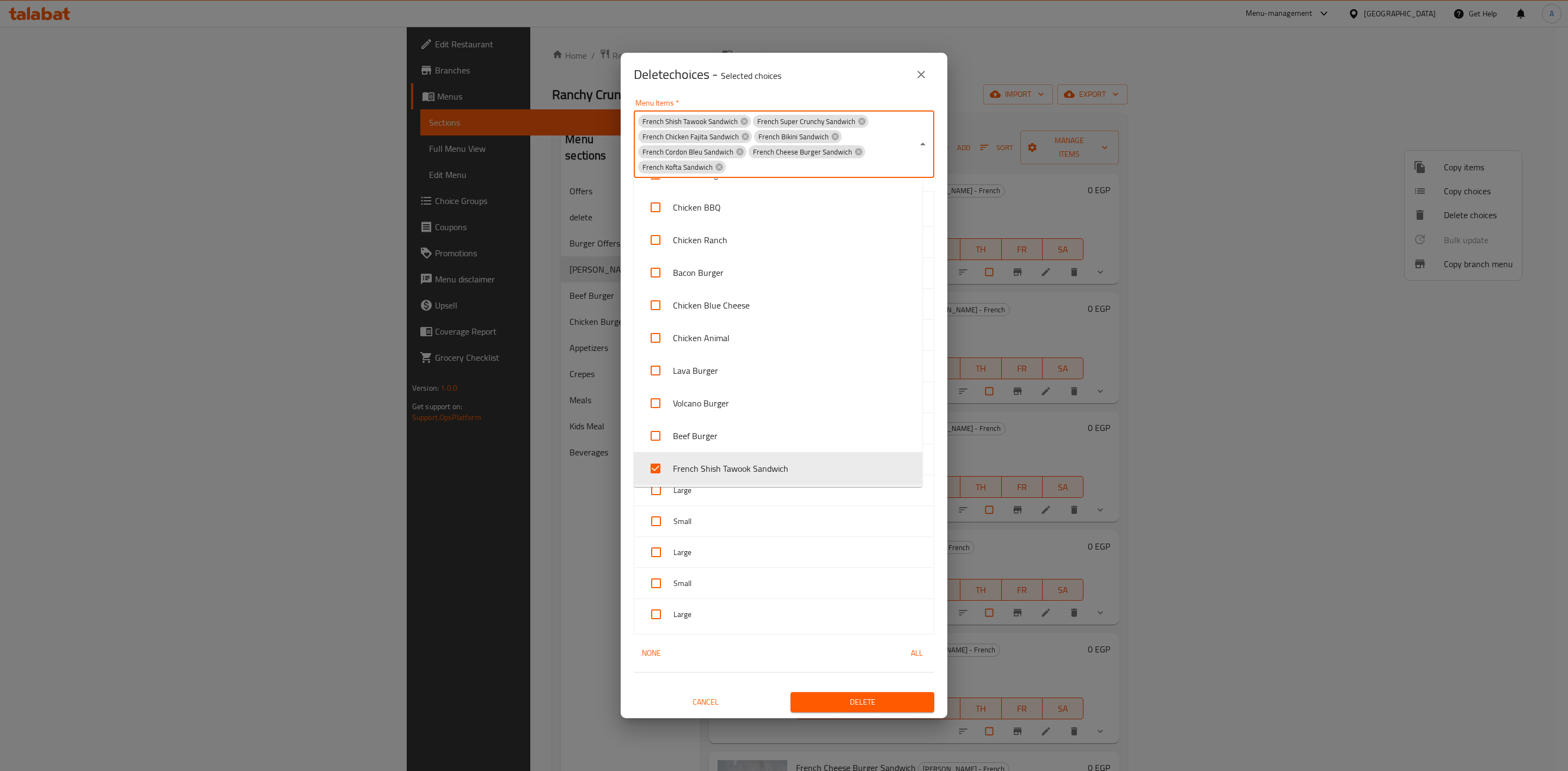
click at [577, 588] on div "Delete choices - Selected choices 0 Menu Items   * French Shish Tawook Sandwich…" at bounding box center [784, 385] width 1568 height 771
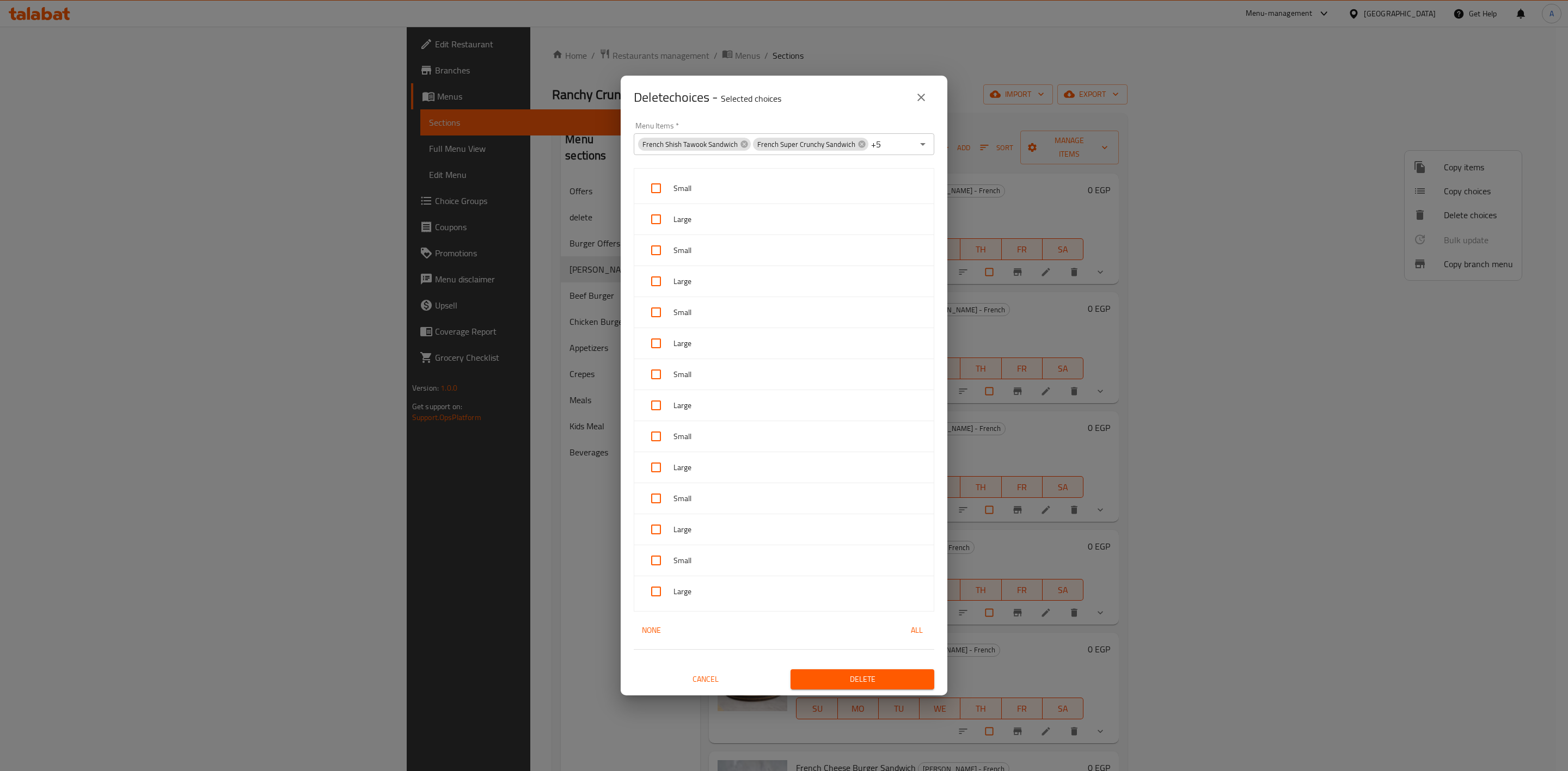
scroll to position [0, 0]
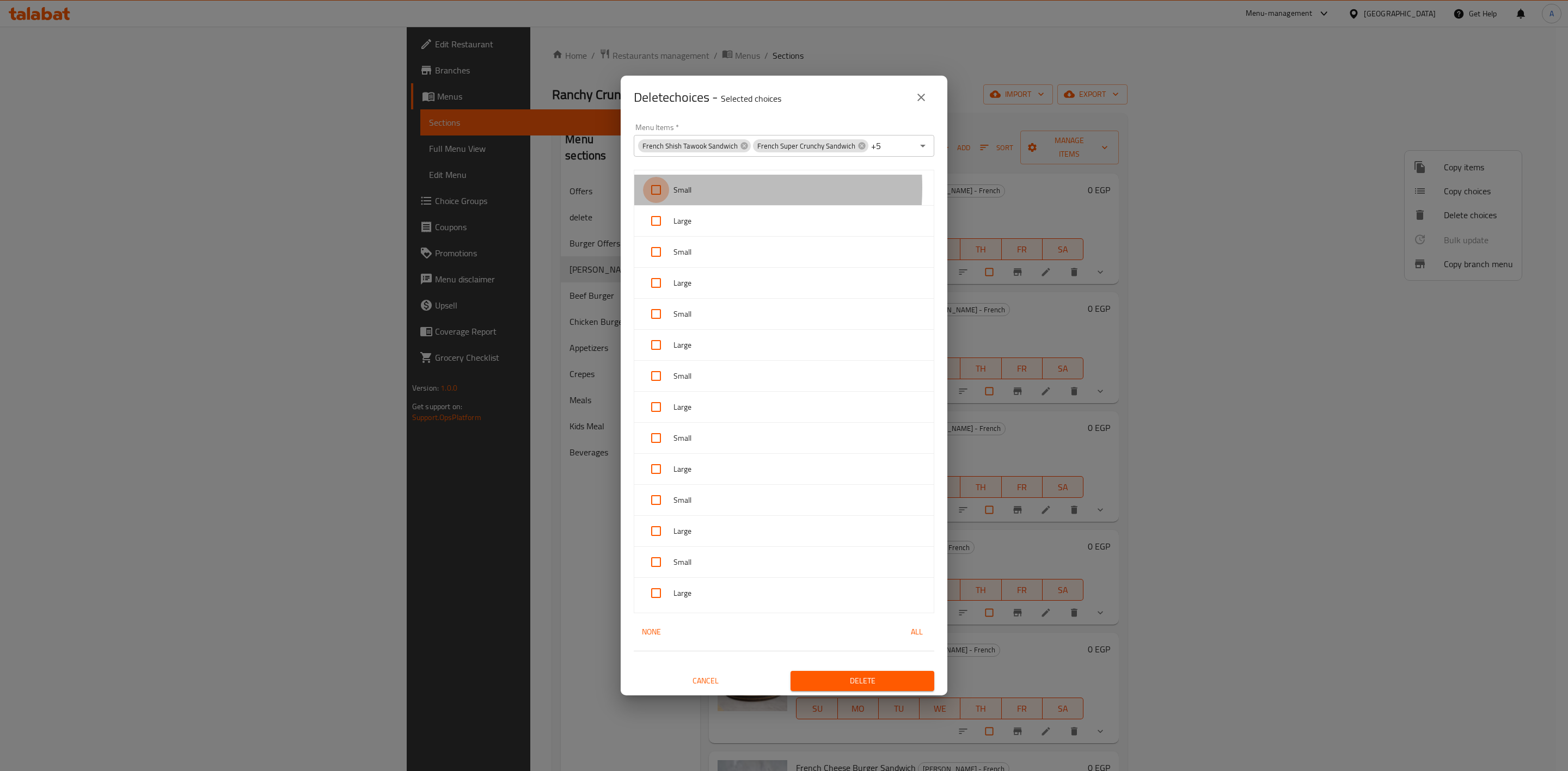
click at [656, 186] on input "checkbox" at bounding box center [656, 190] width 26 height 26
checkbox input "true"
click at [656, 215] on input "checkbox" at bounding box center [656, 221] width 26 height 26
checkbox input "true"
click at [656, 245] on input "checkbox" at bounding box center [656, 252] width 26 height 26
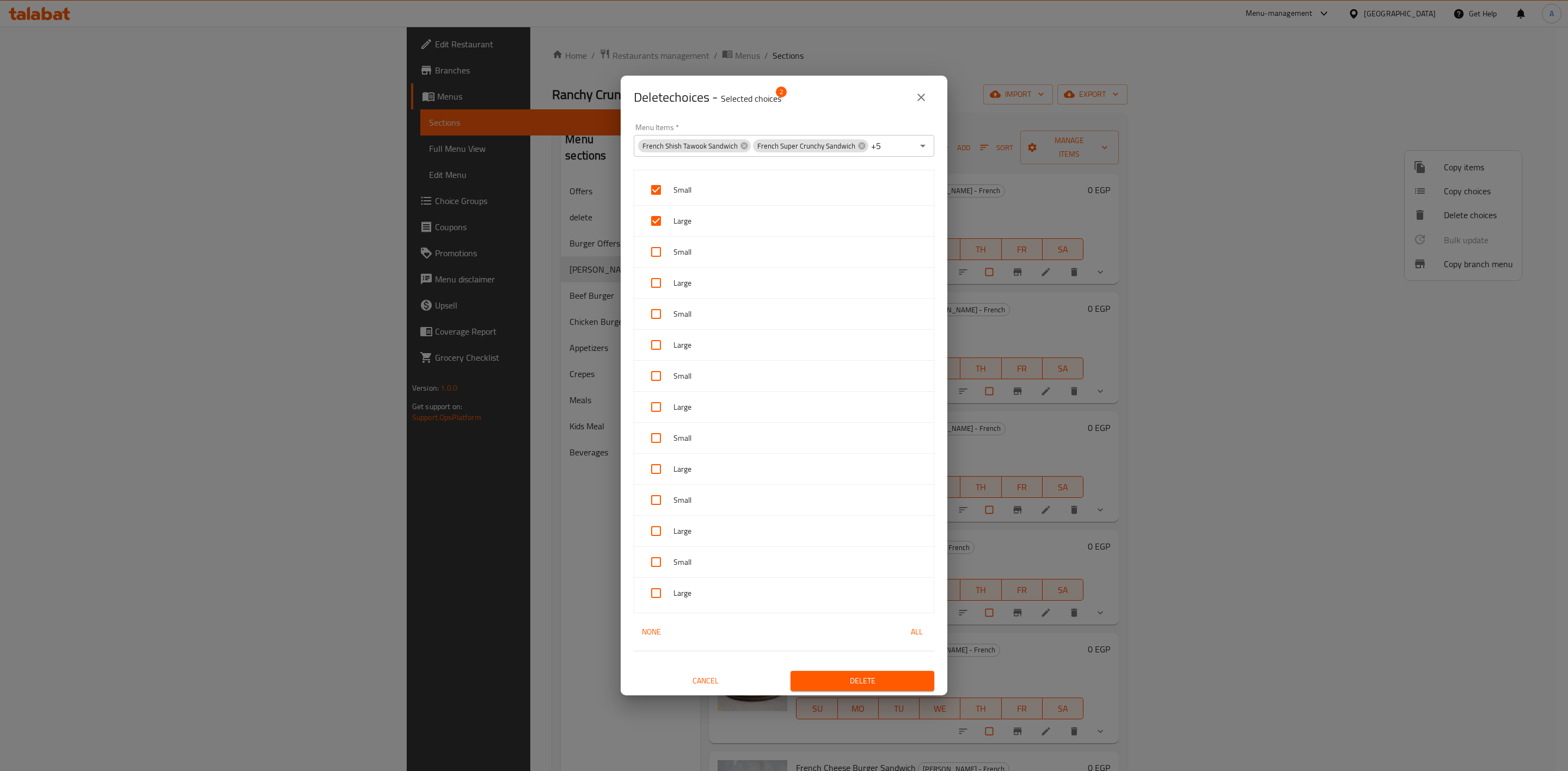
checkbox input "true"
click at [656, 273] on input "checkbox" at bounding box center [656, 283] width 26 height 26
checkbox input "true"
click at [656, 309] on input "checkbox" at bounding box center [656, 314] width 26 height 26
checkbox input "true"
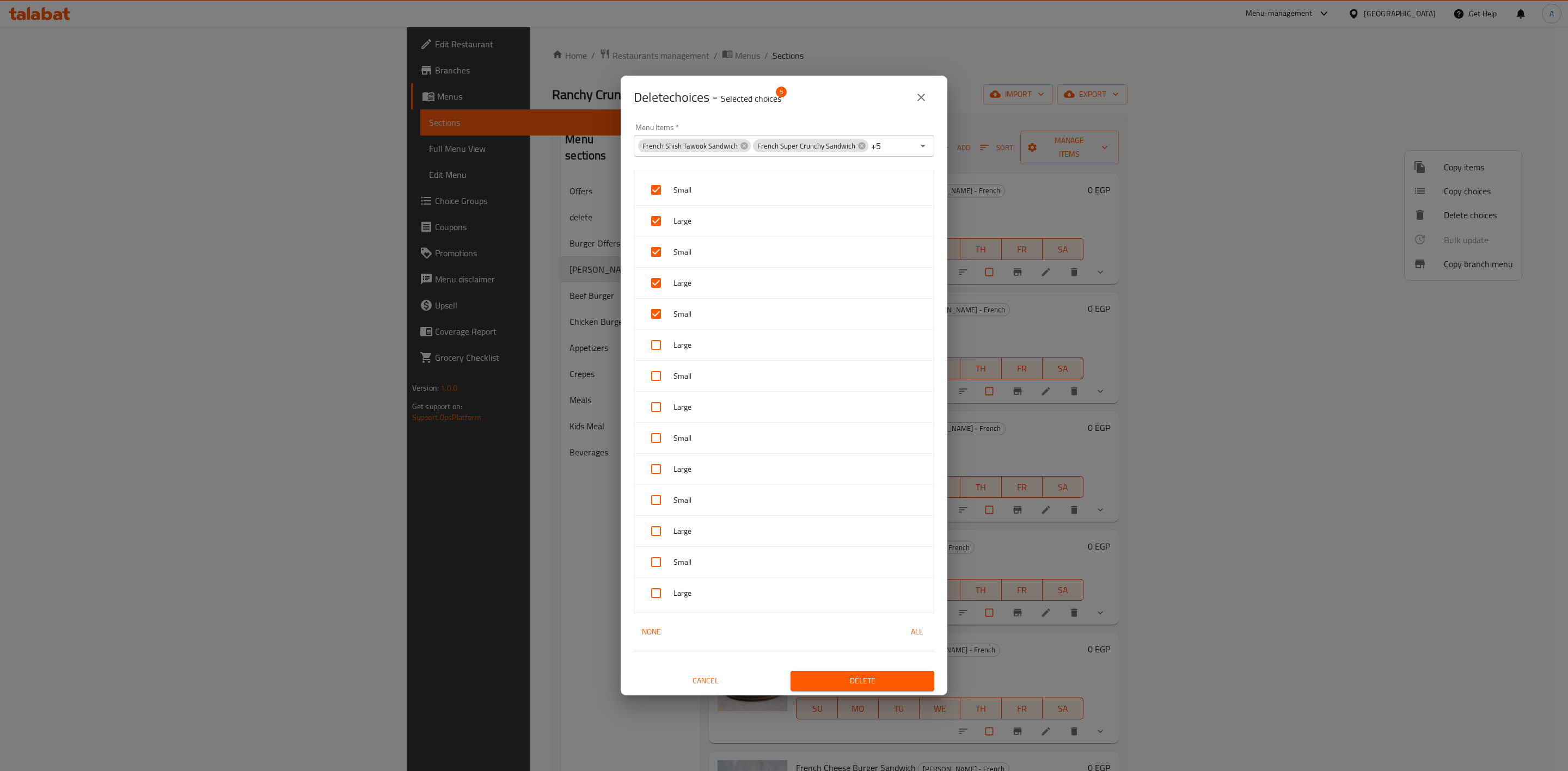
click at [655, 340] on input "checkbox" at bounding box center [656, 345] width 26 height 26
checkbox input "true"
click at [653, 381] on input "checkbox" at bounding box center [656, 376] width 26 height 26
checkbox input "true"
click at [650, 415] on input "checkbox" at bounding box center [656, 407] width 26 height 26
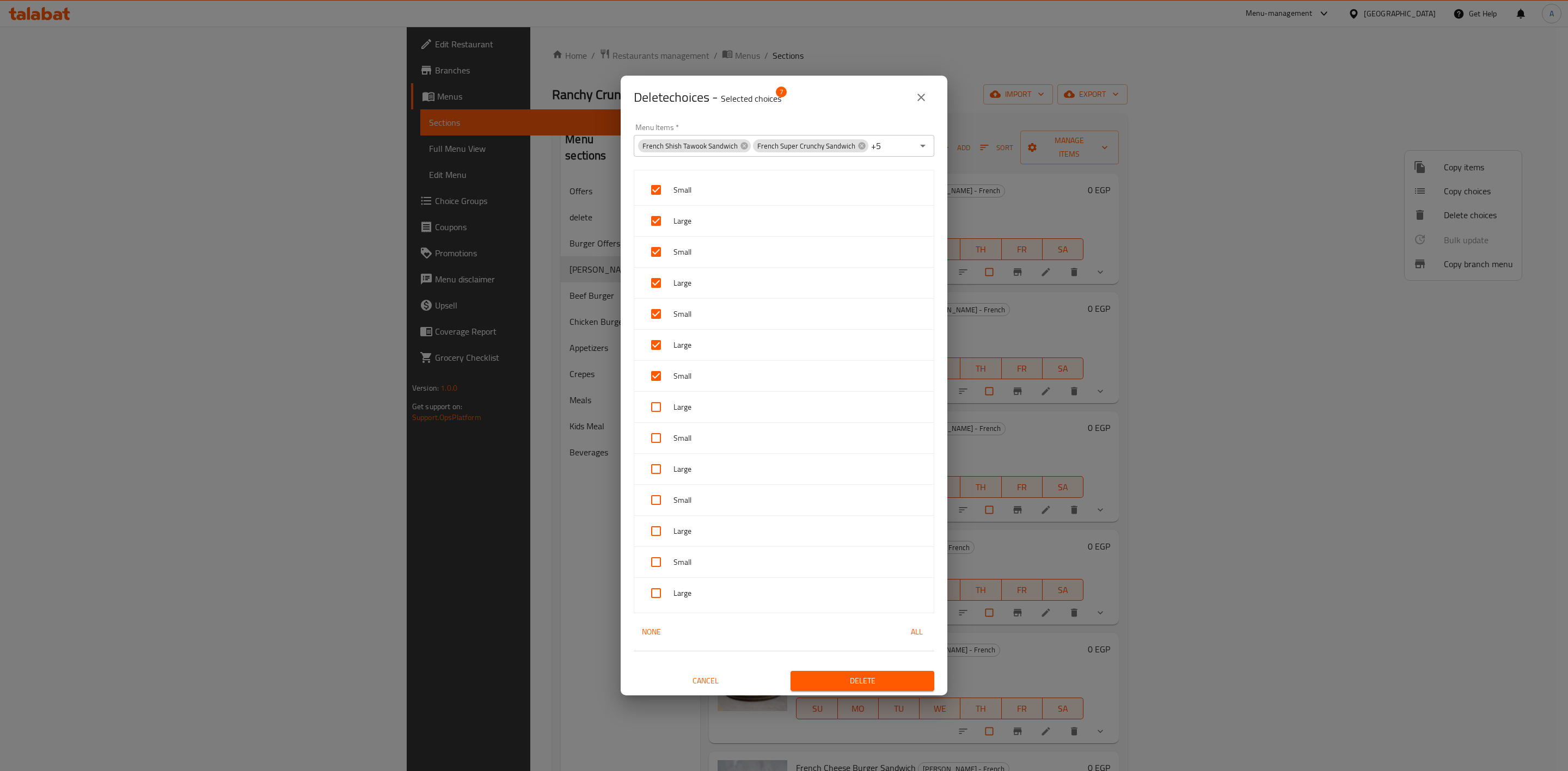
checkbox input "true"
drag, startPoint x: 658, startPoint y: 450, endPoint x: 657, endPoint y: 482, distance: 32.0
click at [658, 451] on input "checkbox" at bounding box center [656, 438] width 26 height 26
checkbox input "true"
click at [657, 486] on div "Small" at bounding box center [784, 500] width 299 height 31
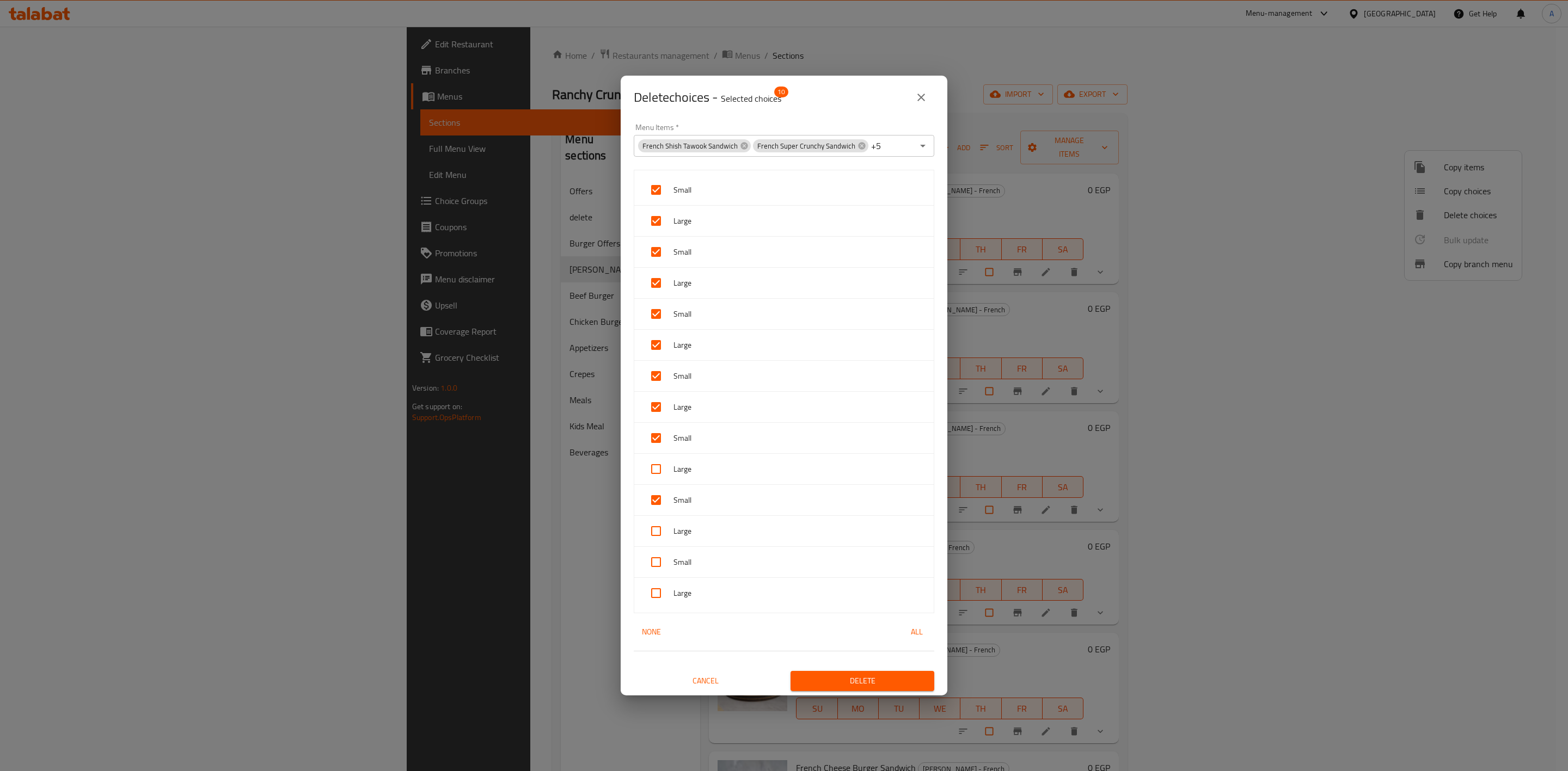
click at [657, 515] on div "Small" at bounding box center [784, 500] width 299 height 31
checkbox input "false"
click at [654, 469] on input "checkbox" at bounding box center [656, 469] width 26 height 26
checkbox input "true"
click at [660, 500] on input "checkbox" at bounding box center [656, 500] width 26 height 26
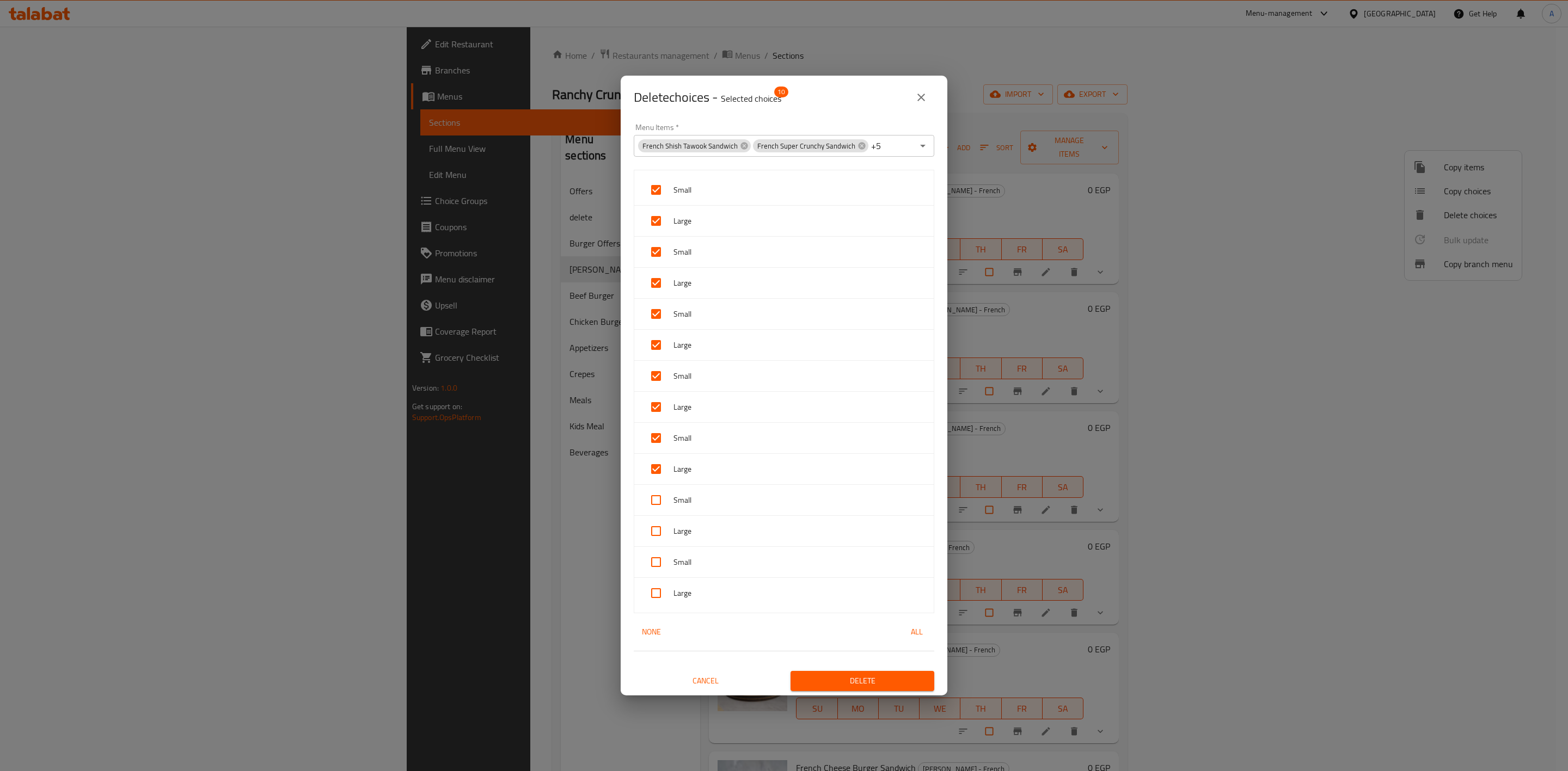
checkbox input "true"
click at [662, 522] on input "checkbox" at bounding box center [656, 531] width 26 height 26
checkbox input "true"
drag, startPoint x: 657, startPoint y: 562, endPoint x: 652, endPoint y: 583, distance: 21.6
click at [657, 562] on input "checkbox" at bounding box center [656, 562] width 26 height 26
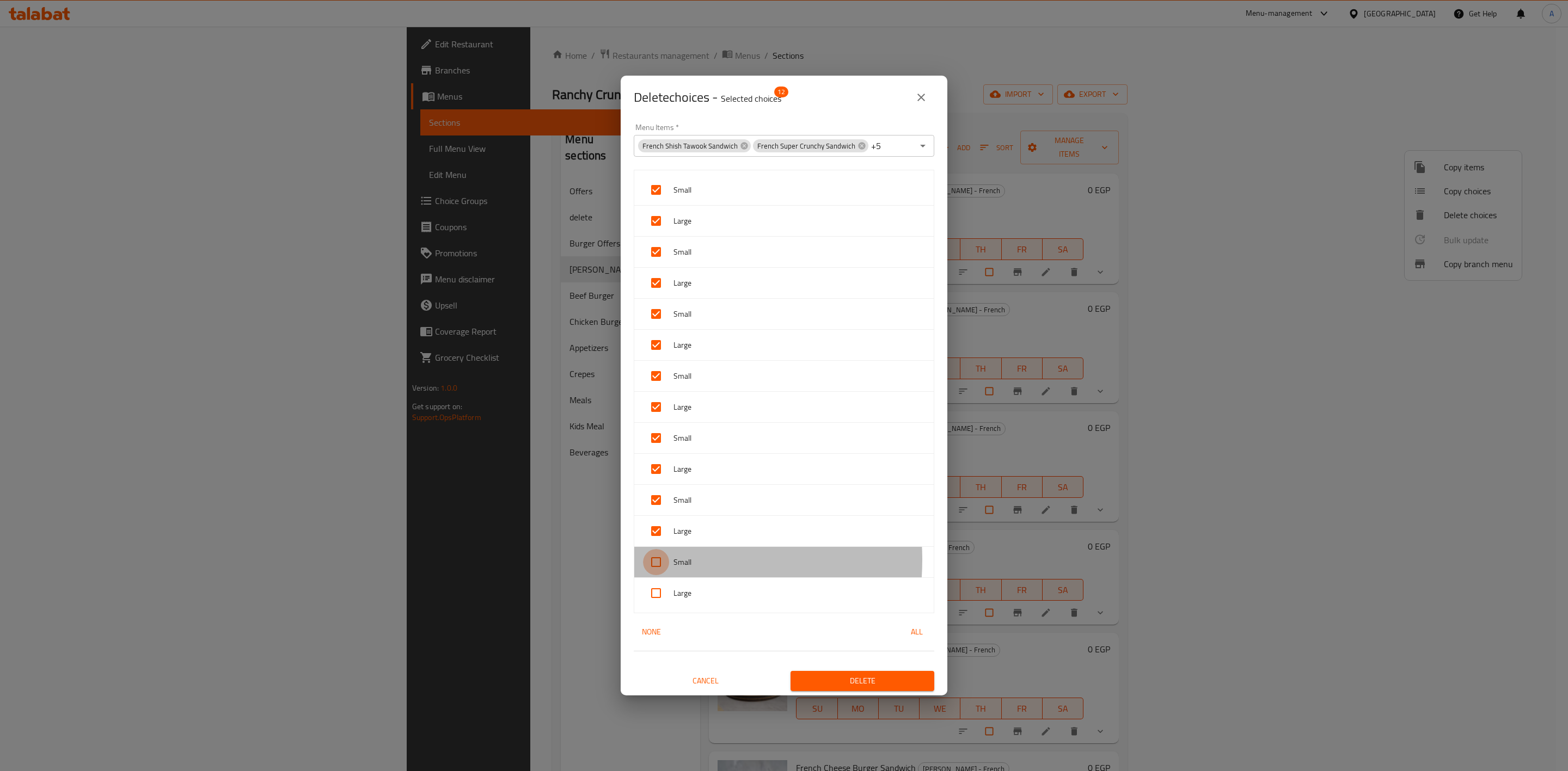
checkbox input "true"
click at [654, 606] on input "checkbox" at bounding box center [656, 593] width 26 height 26
checkbox input "true"
click at [870, 684] on span "Delete" at bounding box center [863, 681] width 127 height 13
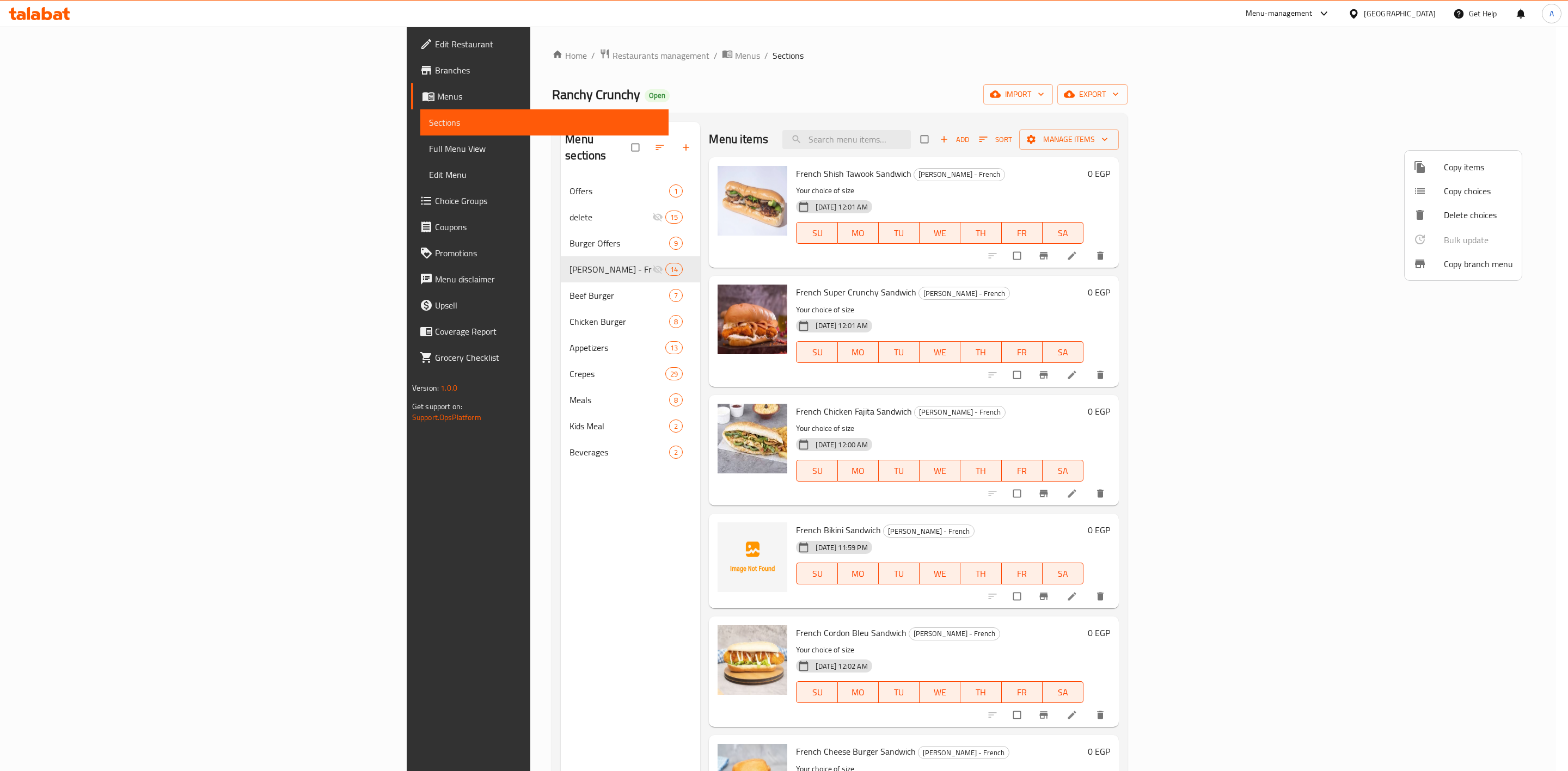
click at [1247, 317] on div at bounding box center [784, 385] width 1568 height 771
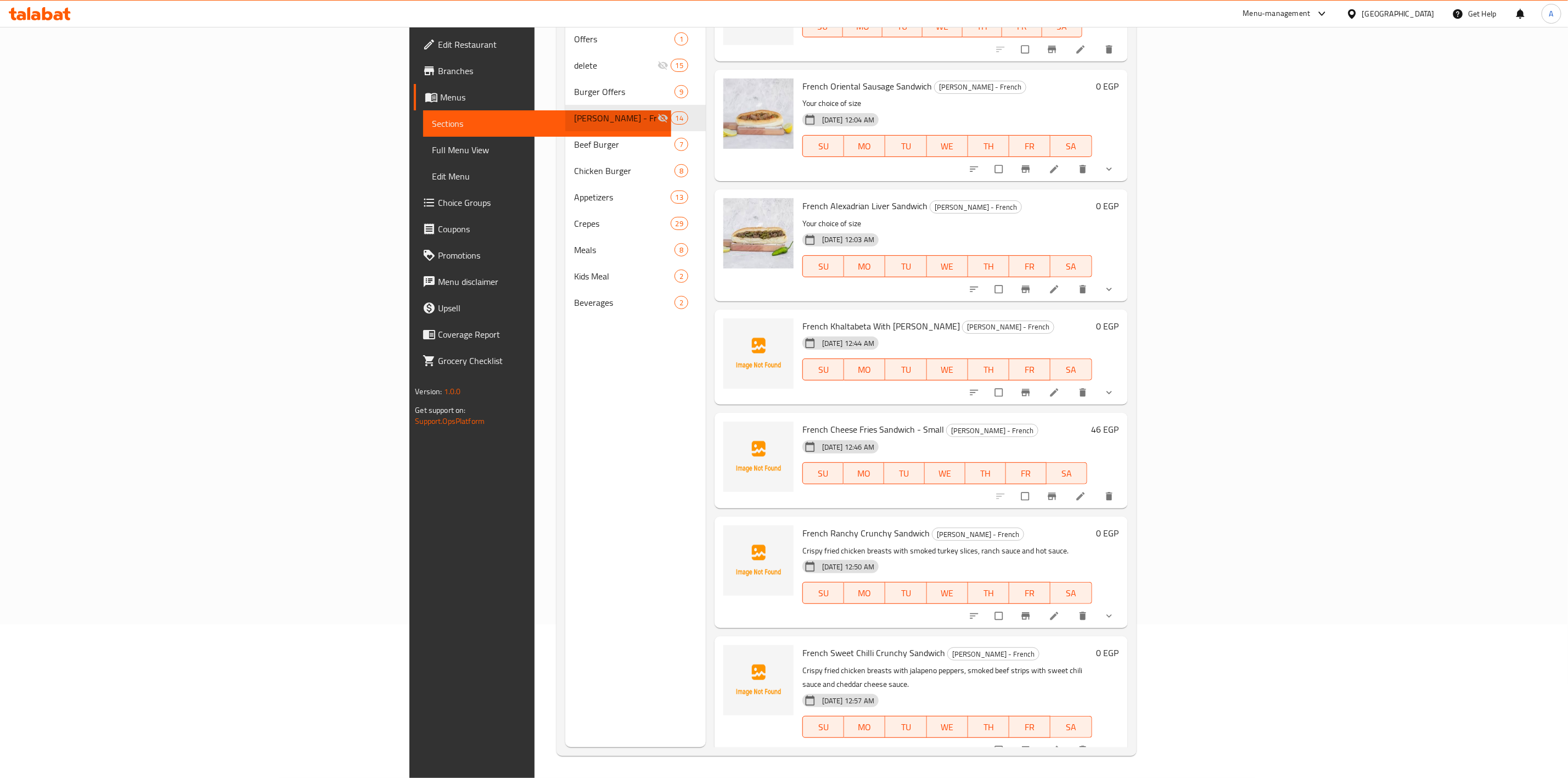
scroll to position [780, 0]
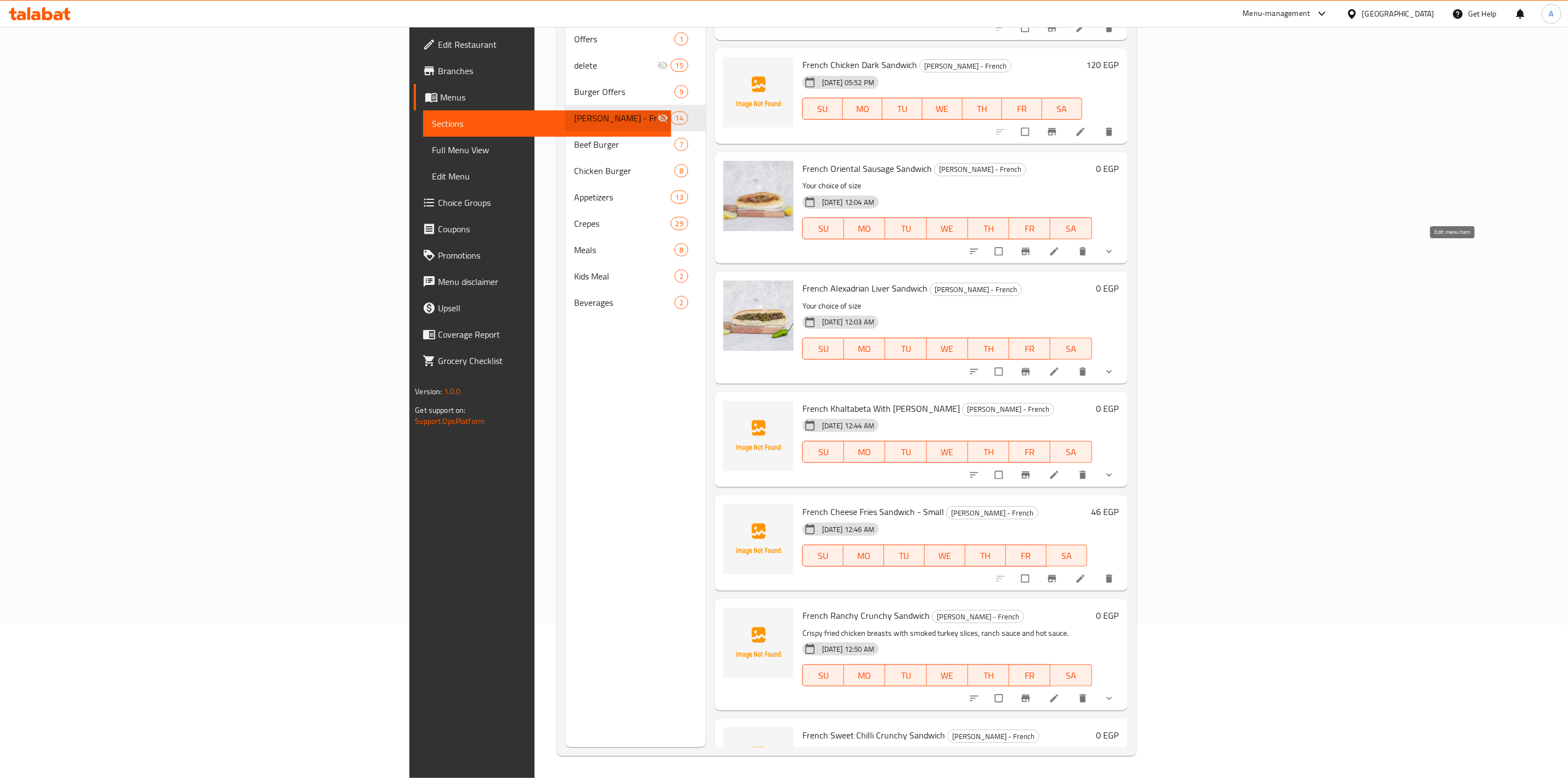
click at [1058, 251] on icon at bounding box center [1054, 251] width 8 height 8
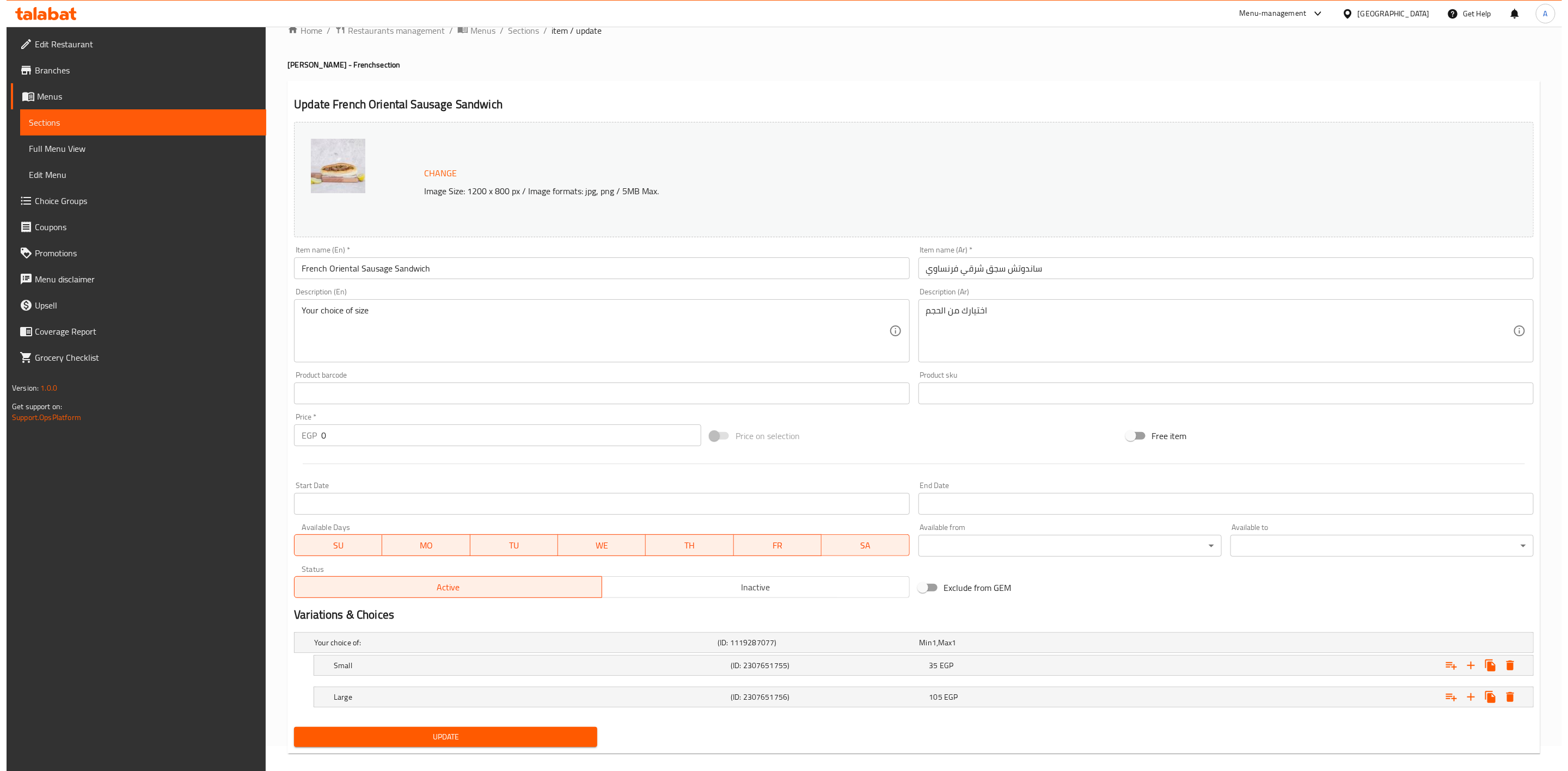
scroll to position [39, 0]
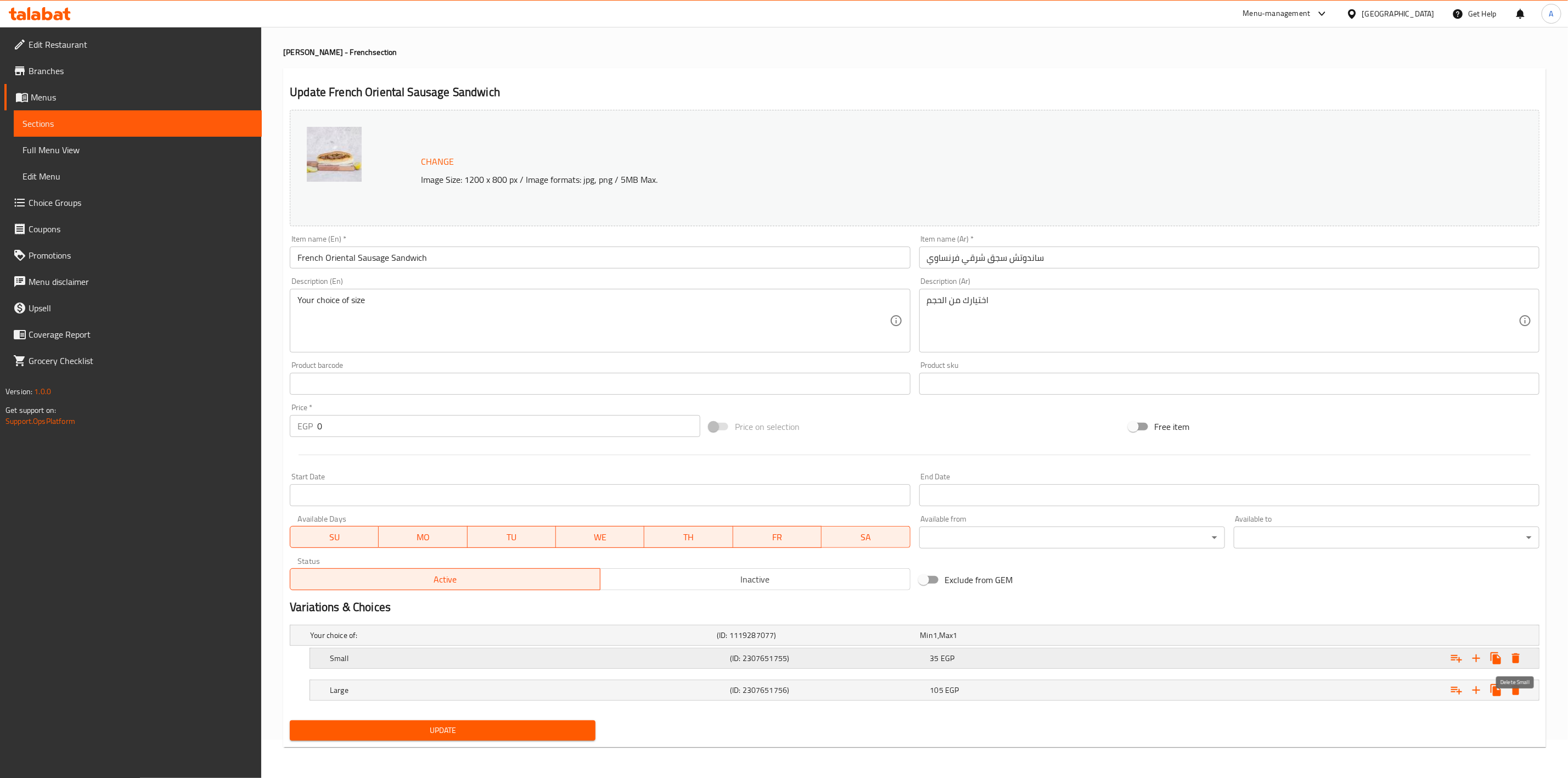
click at [1516, 661] on icon "Expand" at bounding box center [1516, 658] width 8 height 10
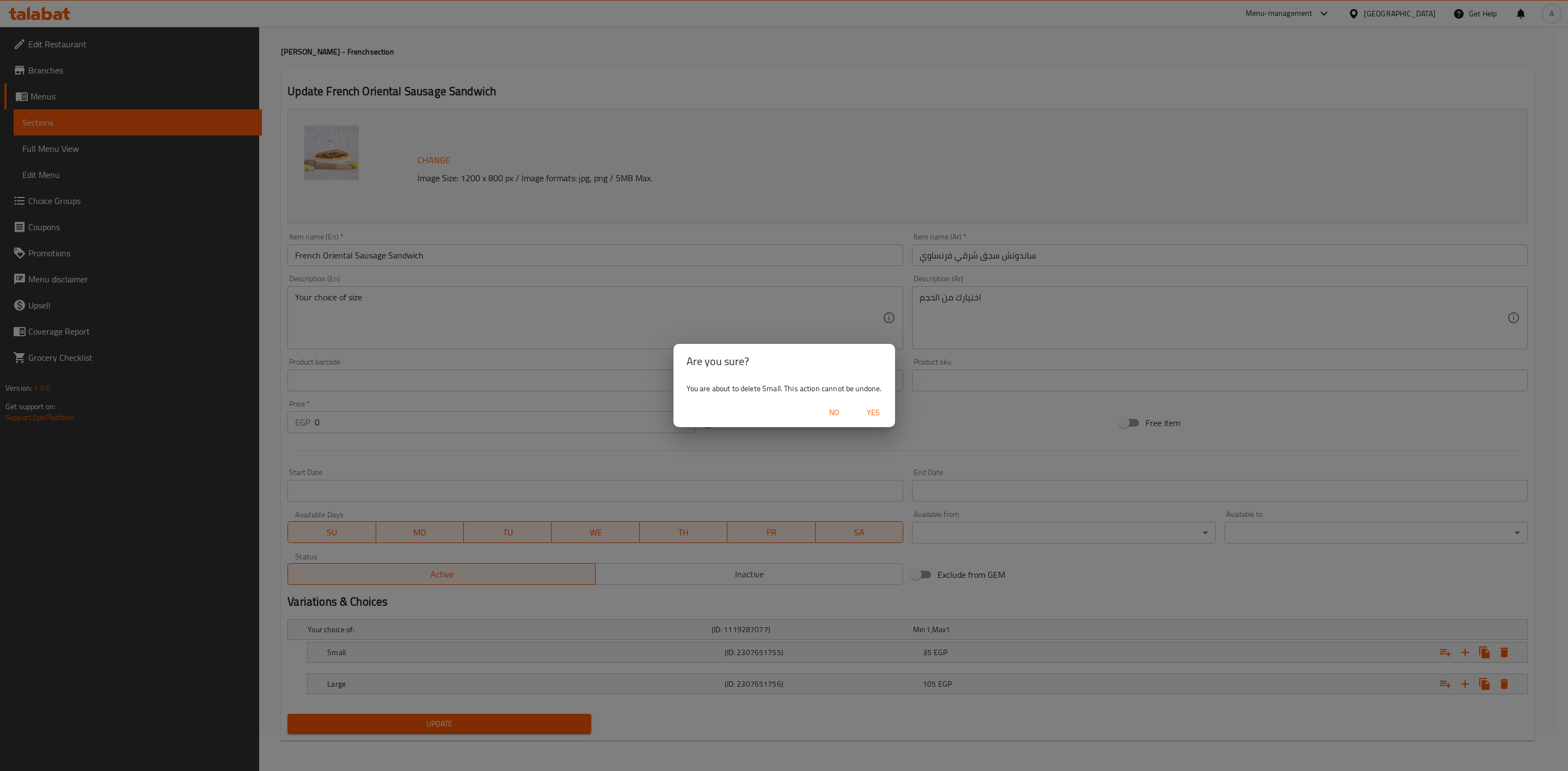
click at [867, 403] on button "Yes" at bounding box center [873, 413] width 35 height 20
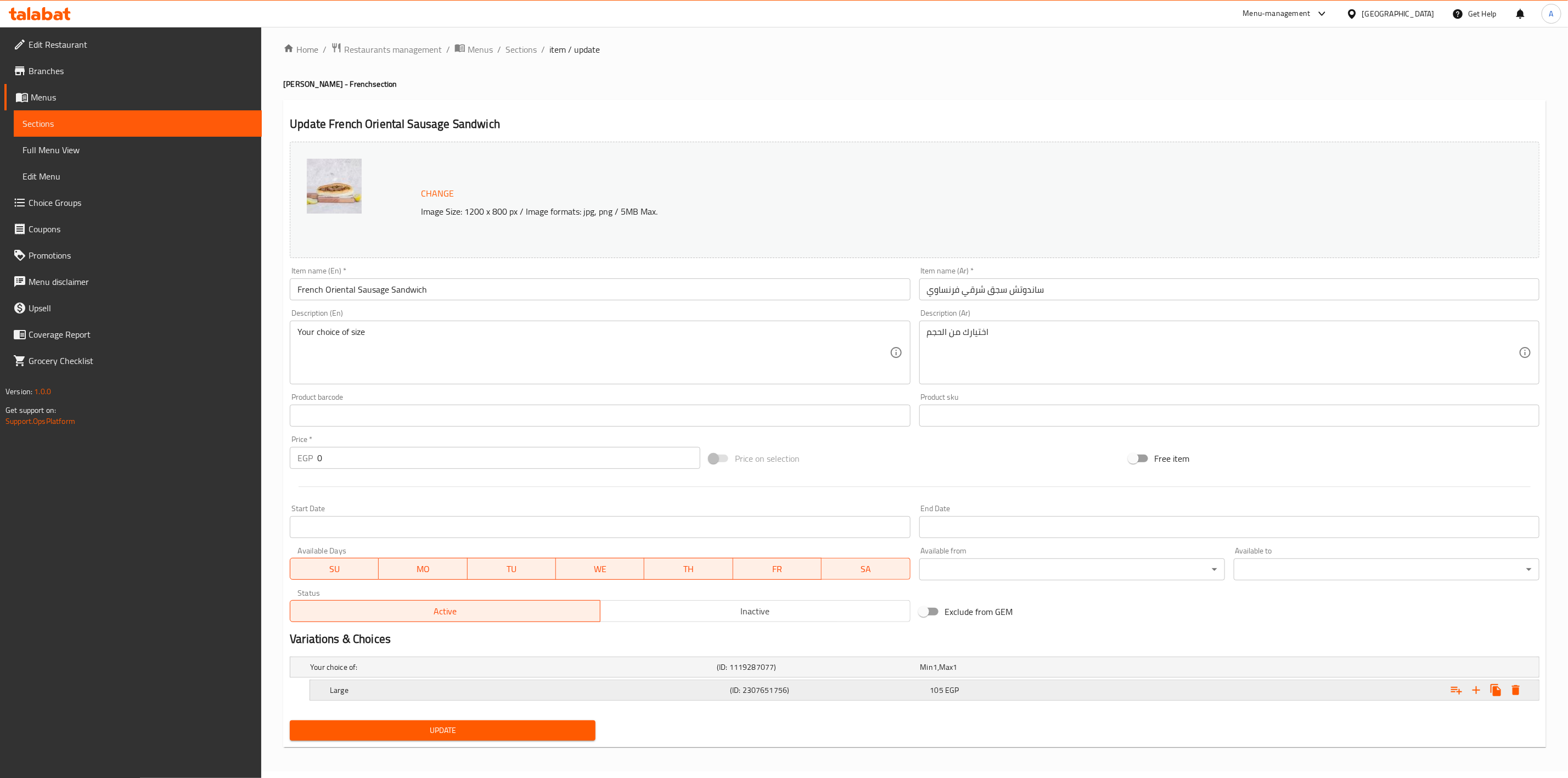
click at [1516, 690] on icon "Expand" at bounding box center [1516, 690] width 8 height 10
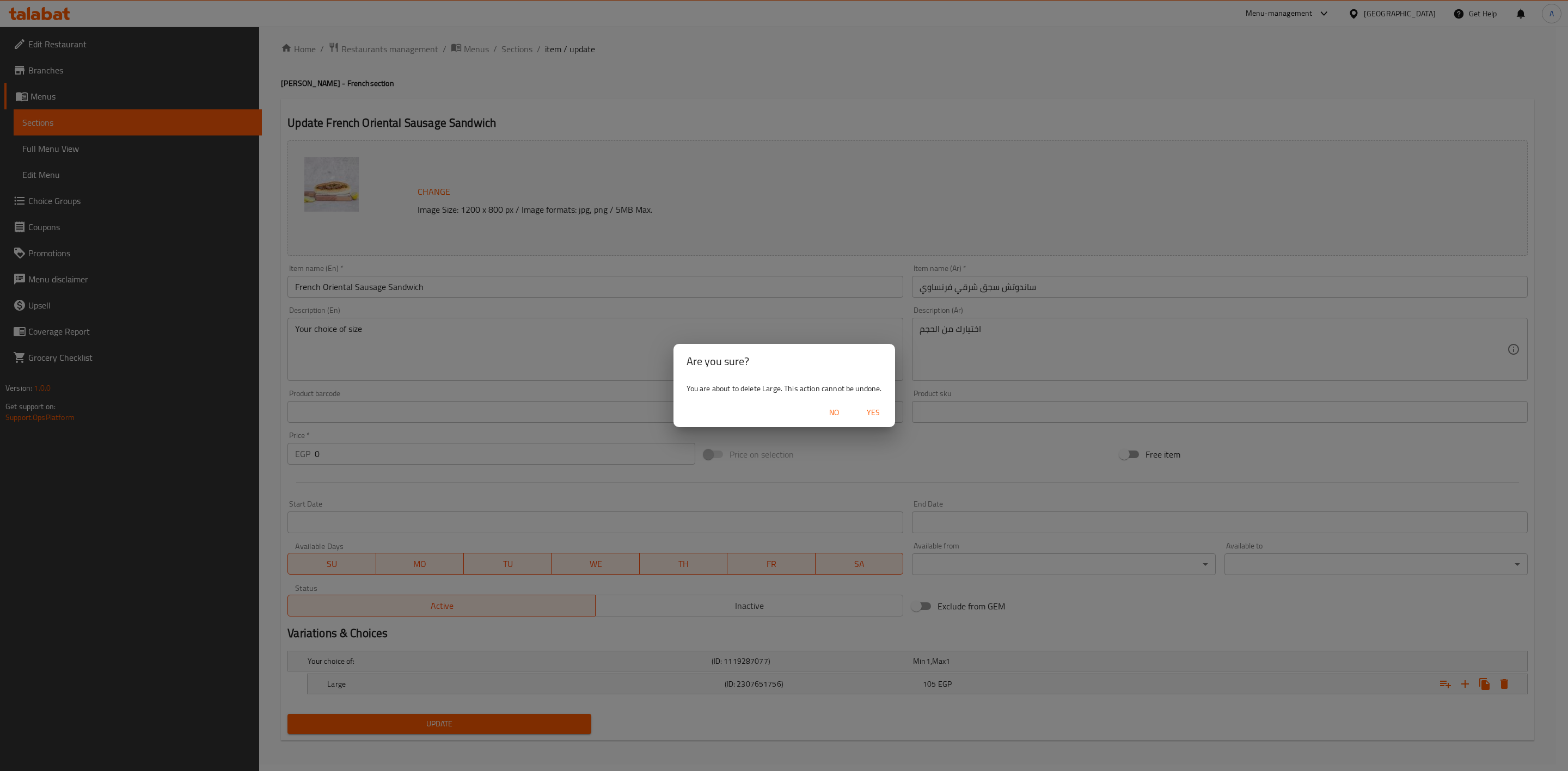
click at [866, 406] on span "Yes" at bounding box center [873, 413] width 26 height 13
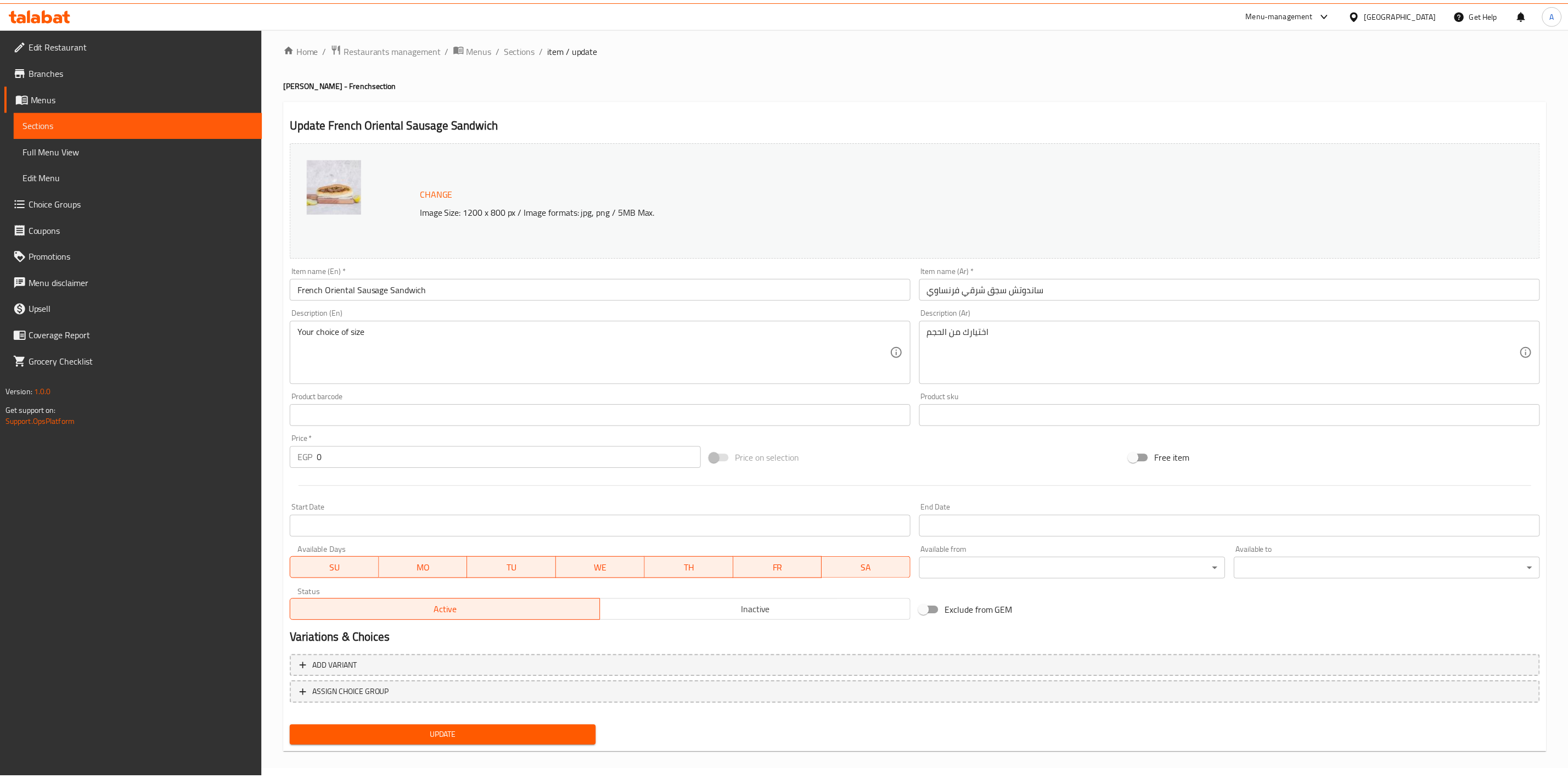
scroll to position [3, 0]
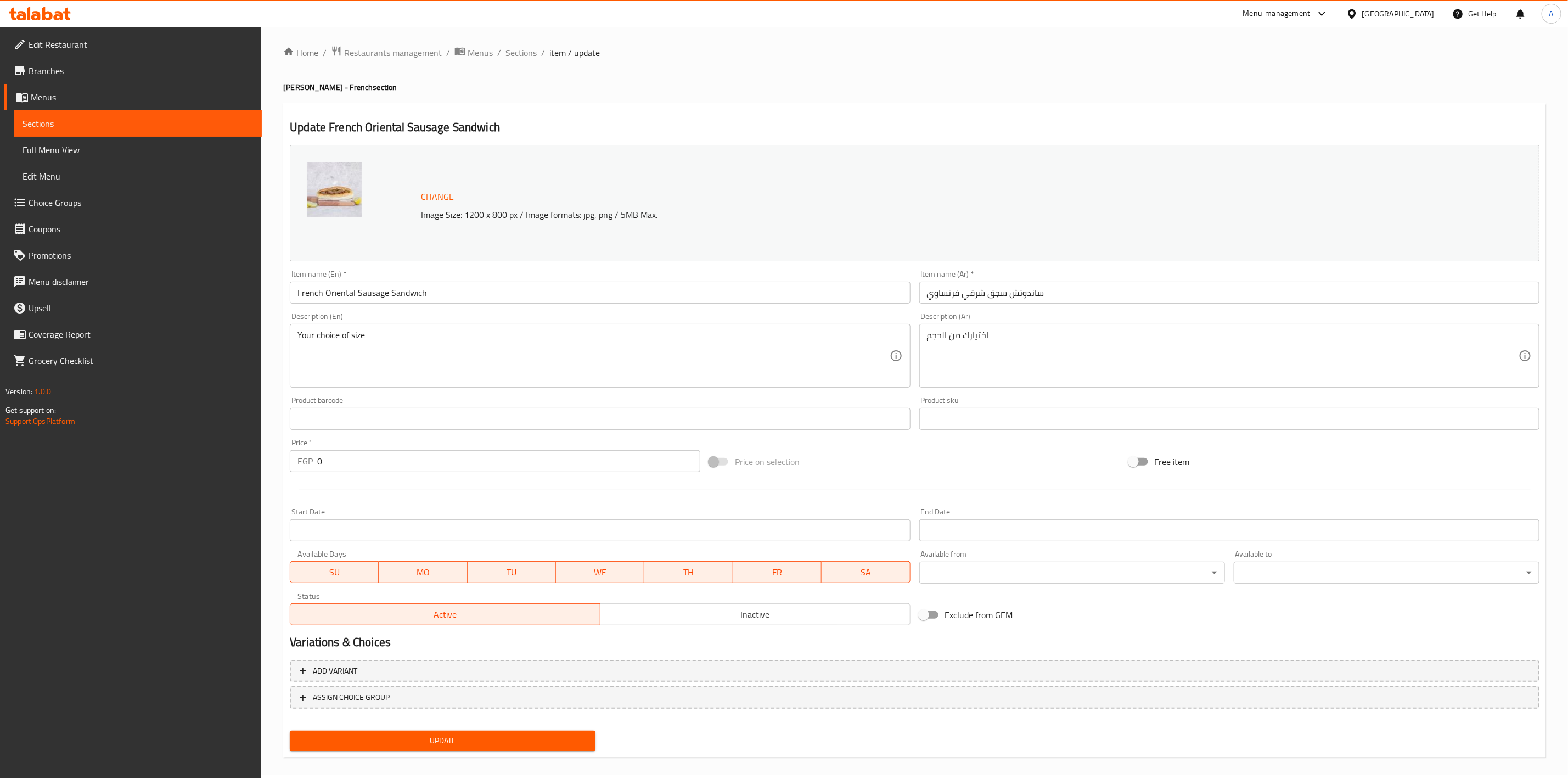
click at [460, 743] on span "Update" at bounding box center [443, 741] width 288 height 14
click at [509, 58] on span "Sections" at bounding box center [521, 52] width 31 height 13
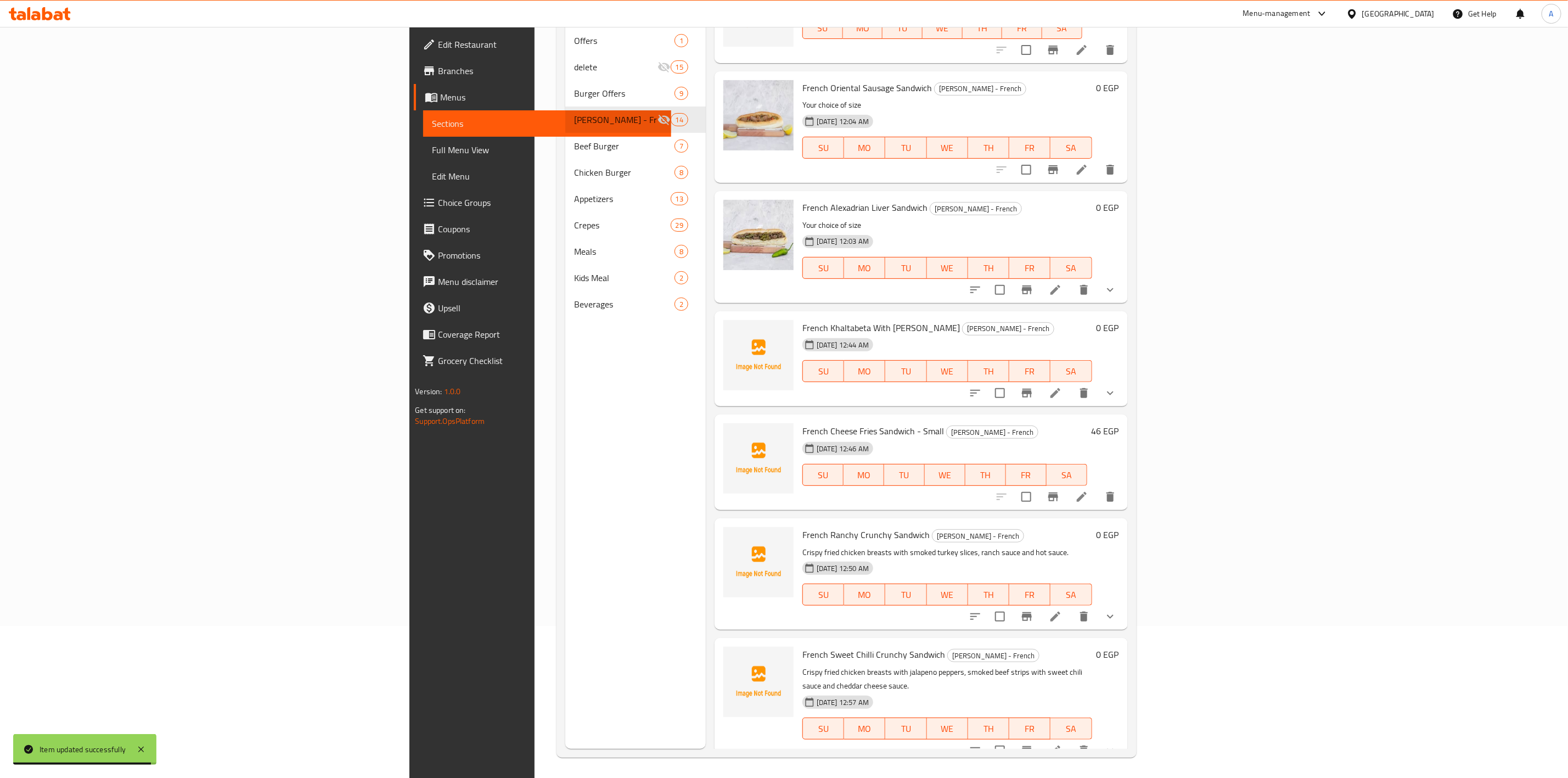
scroll to position [154, 0]
click at [1062, 289] on icon at bounding box center [1055, 288] width 13 height 13
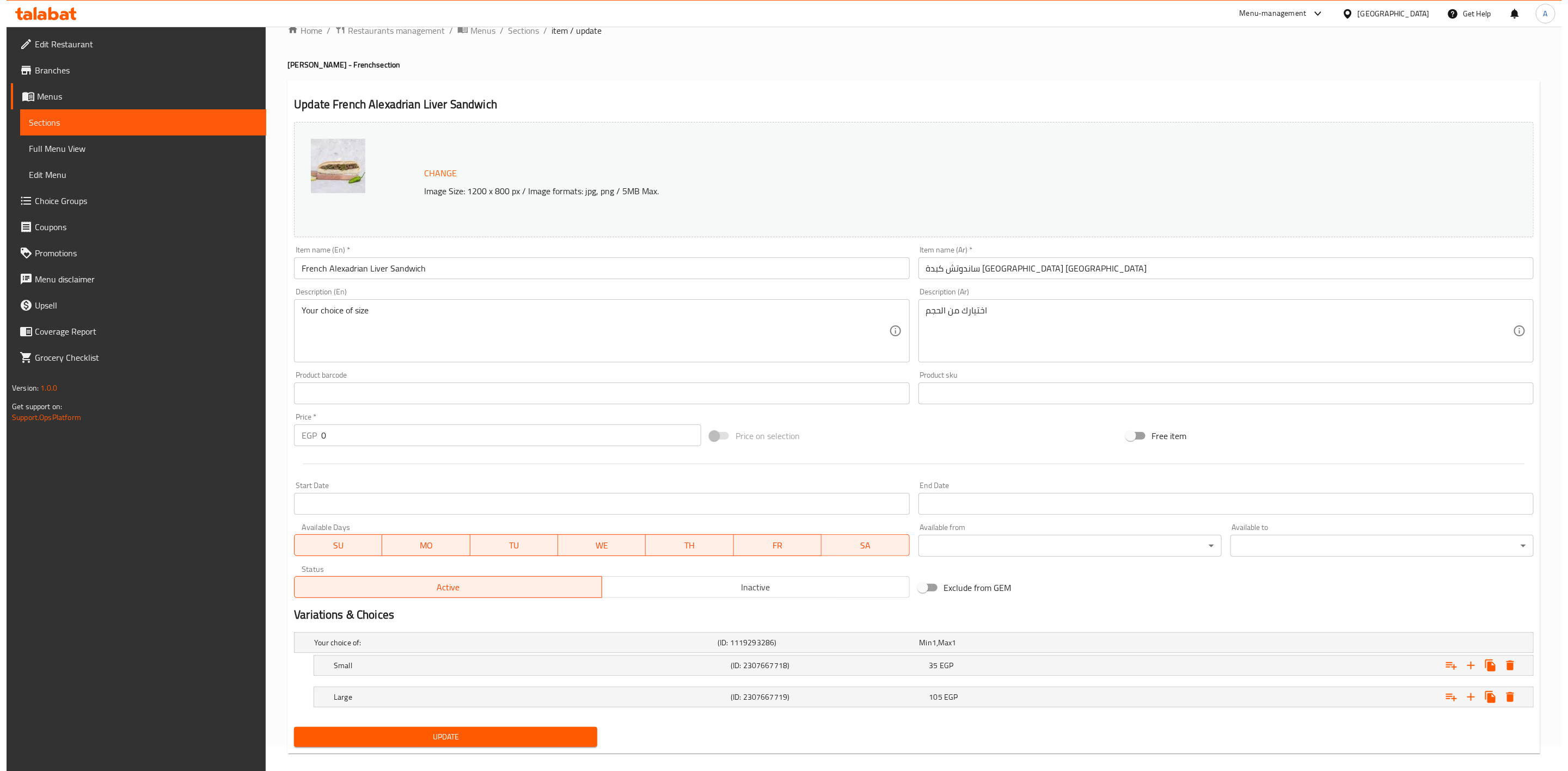
scroll to position [39, 0]
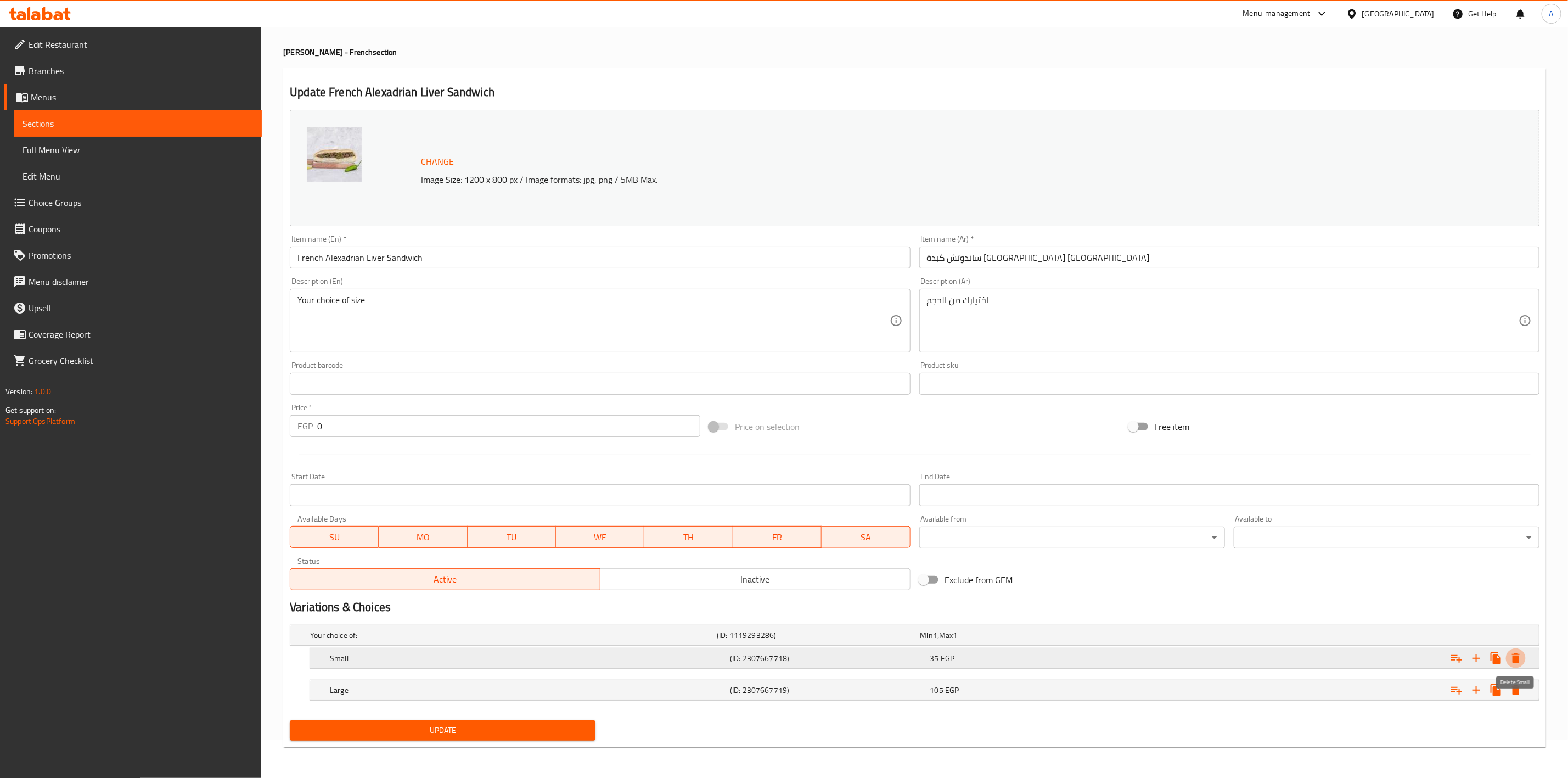
click at [1517, 653] on icon "Expand" at bounding box center [1516, 658] width 8 height 10
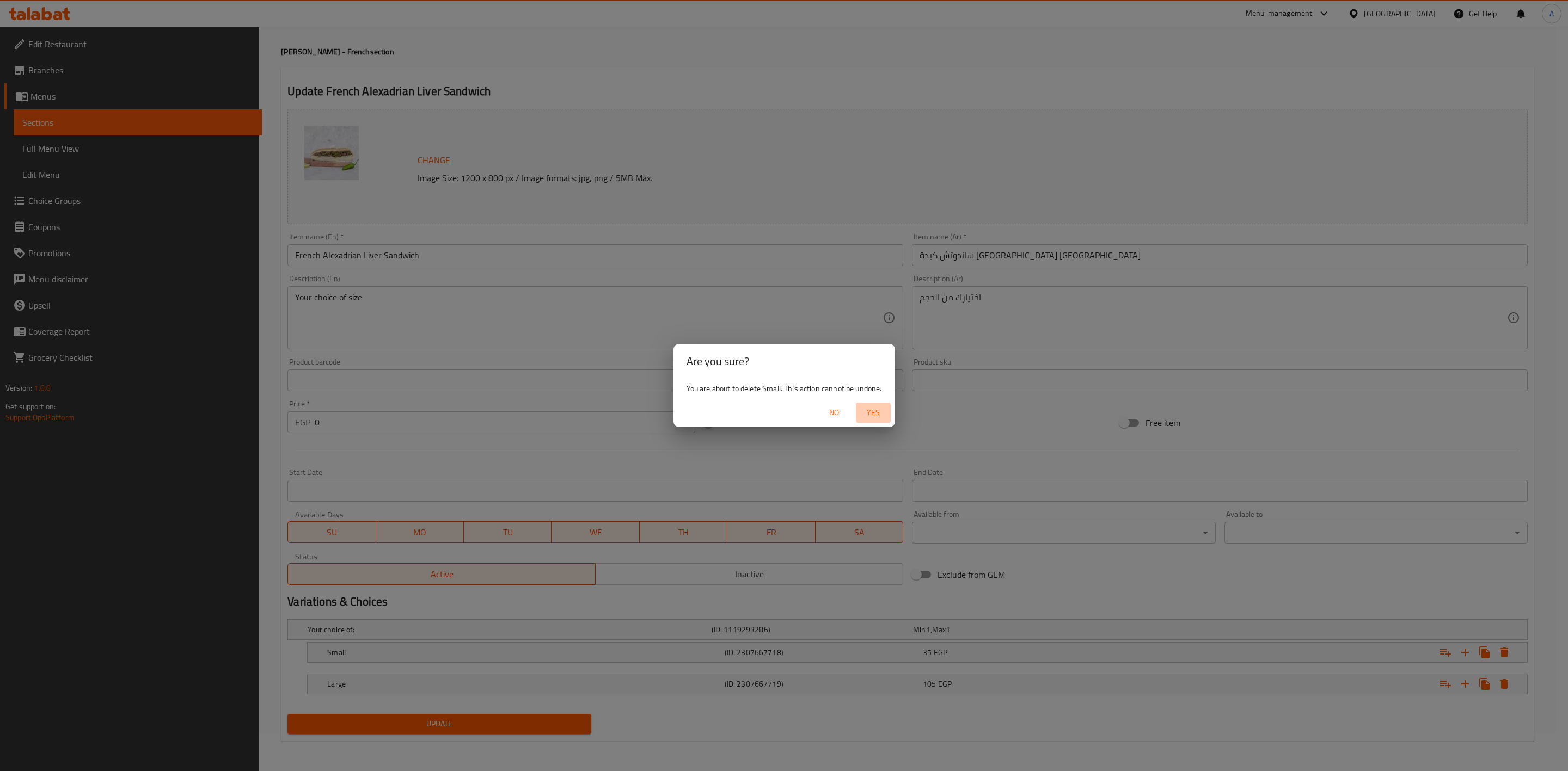
drag, startPoint x: 885, startPoint y: 418, endPoint x: 894, endPoint y: 420, distance: 9.2
click at [885, 416] on span "Yes" at bounding box center [873, 413] width 26 height 13
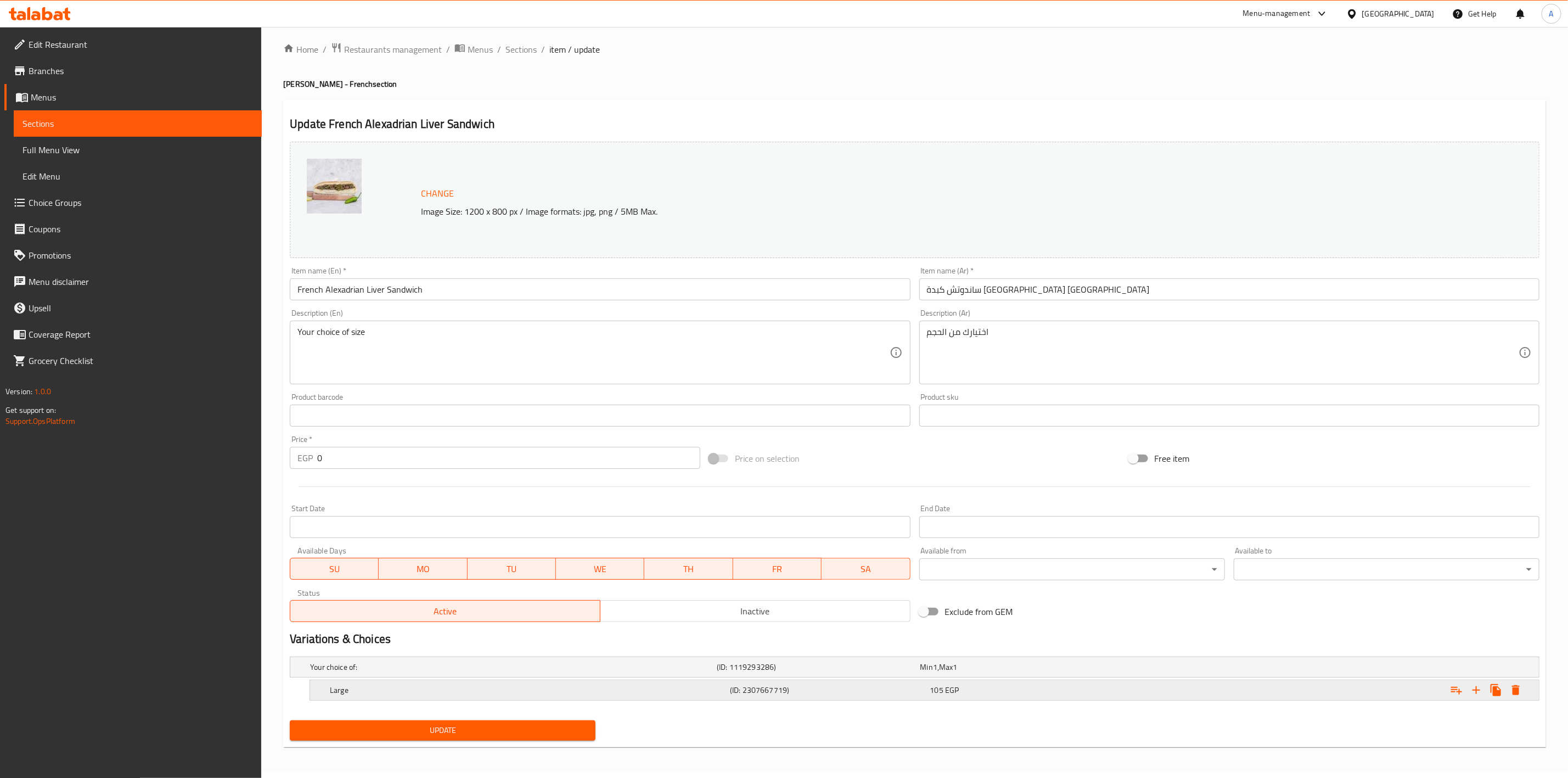
click at [1512, 690] on icon "Expand" at bounding box center [1516, 690] width 13 height 13
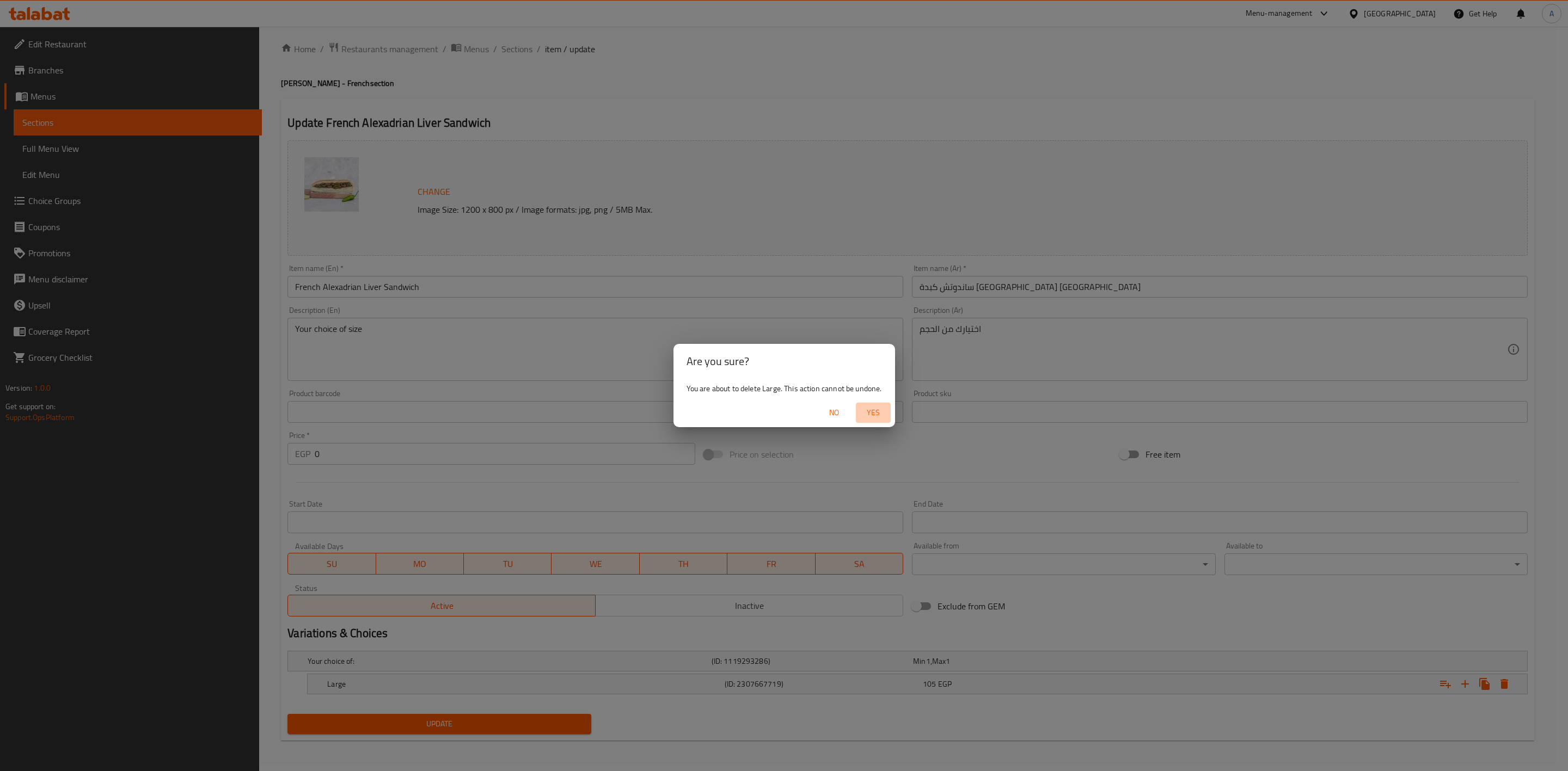
click at [875, 412] on span "Yes" at bounding box center [873, 413] width 26 height 13
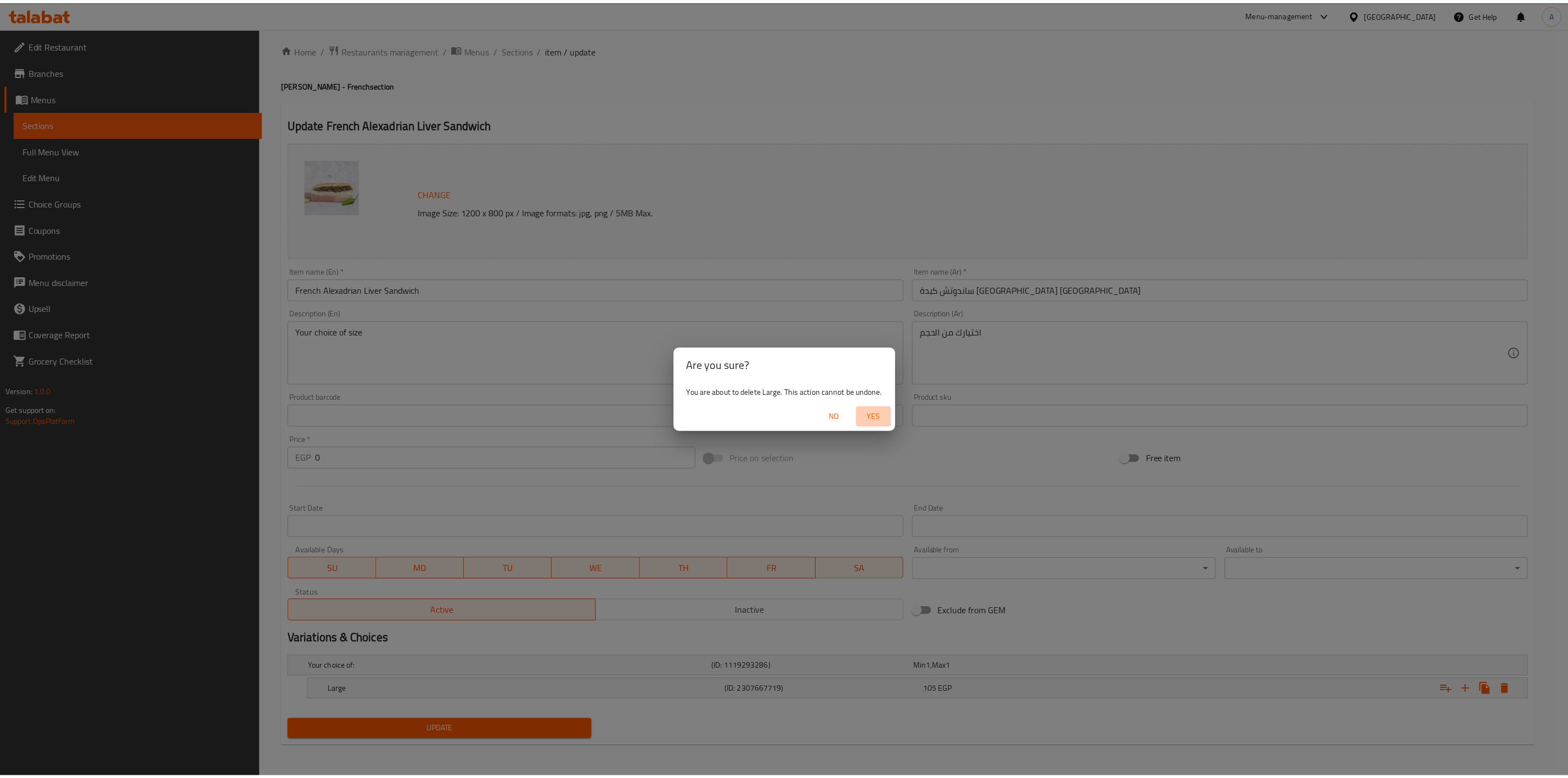
scroll to position [3, 0]
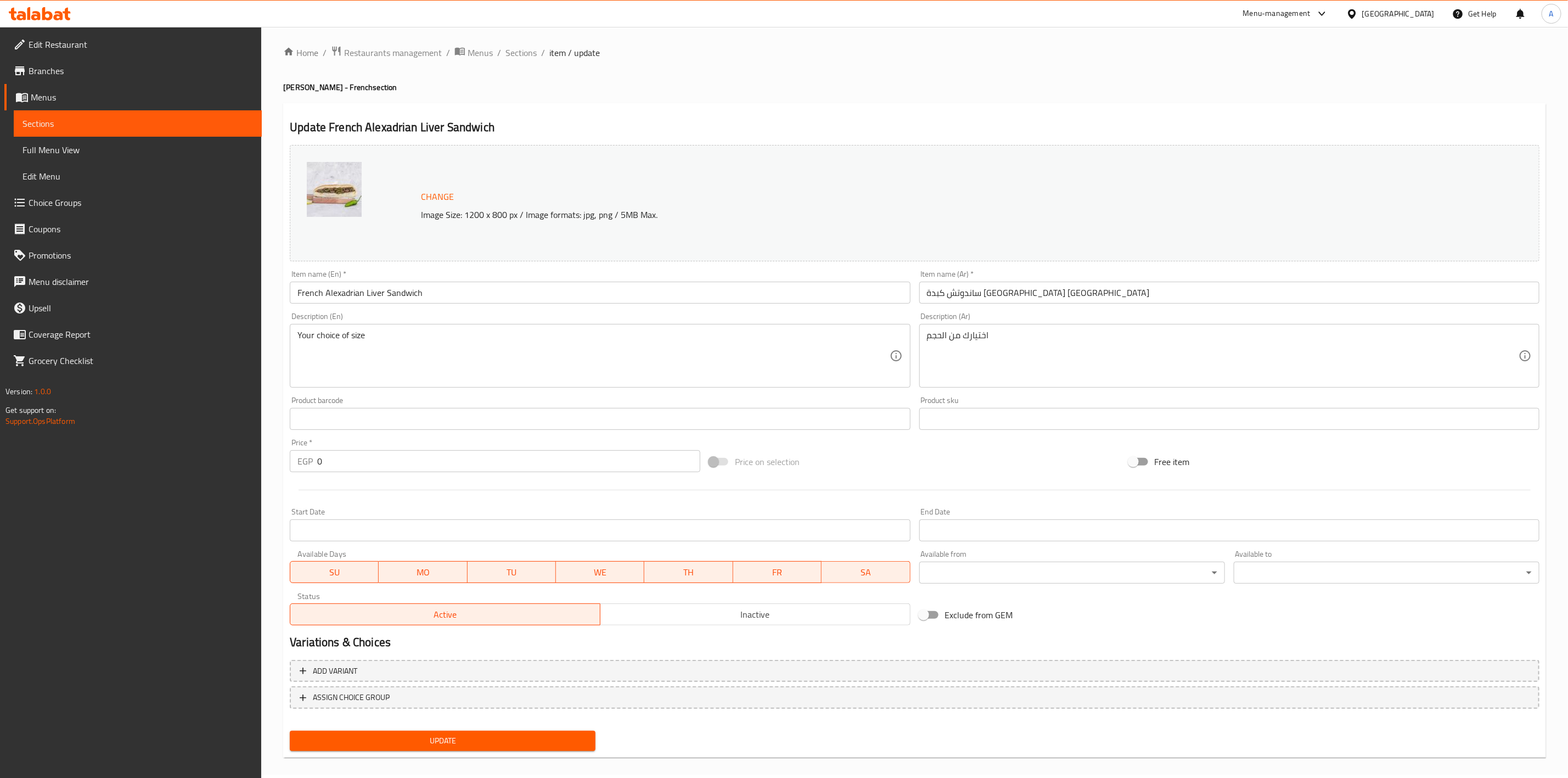
click at [552, 737] on span "Update" at bounding box center [443, 741] width 288 height 14
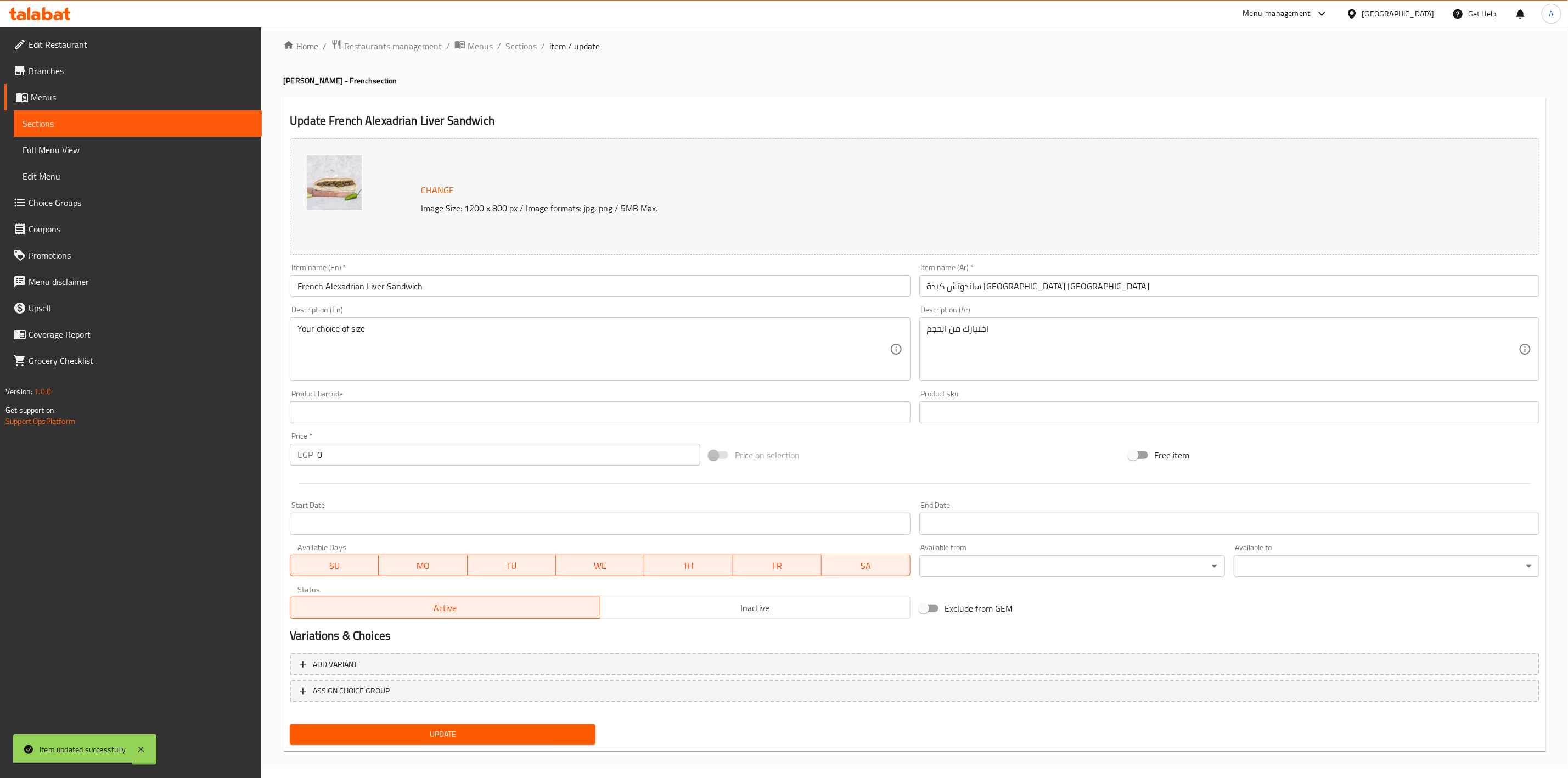
scroll to position [12, 0]
click at [520, 42] on span "Sections" at bounding box center [521, 44] width 31 height 13
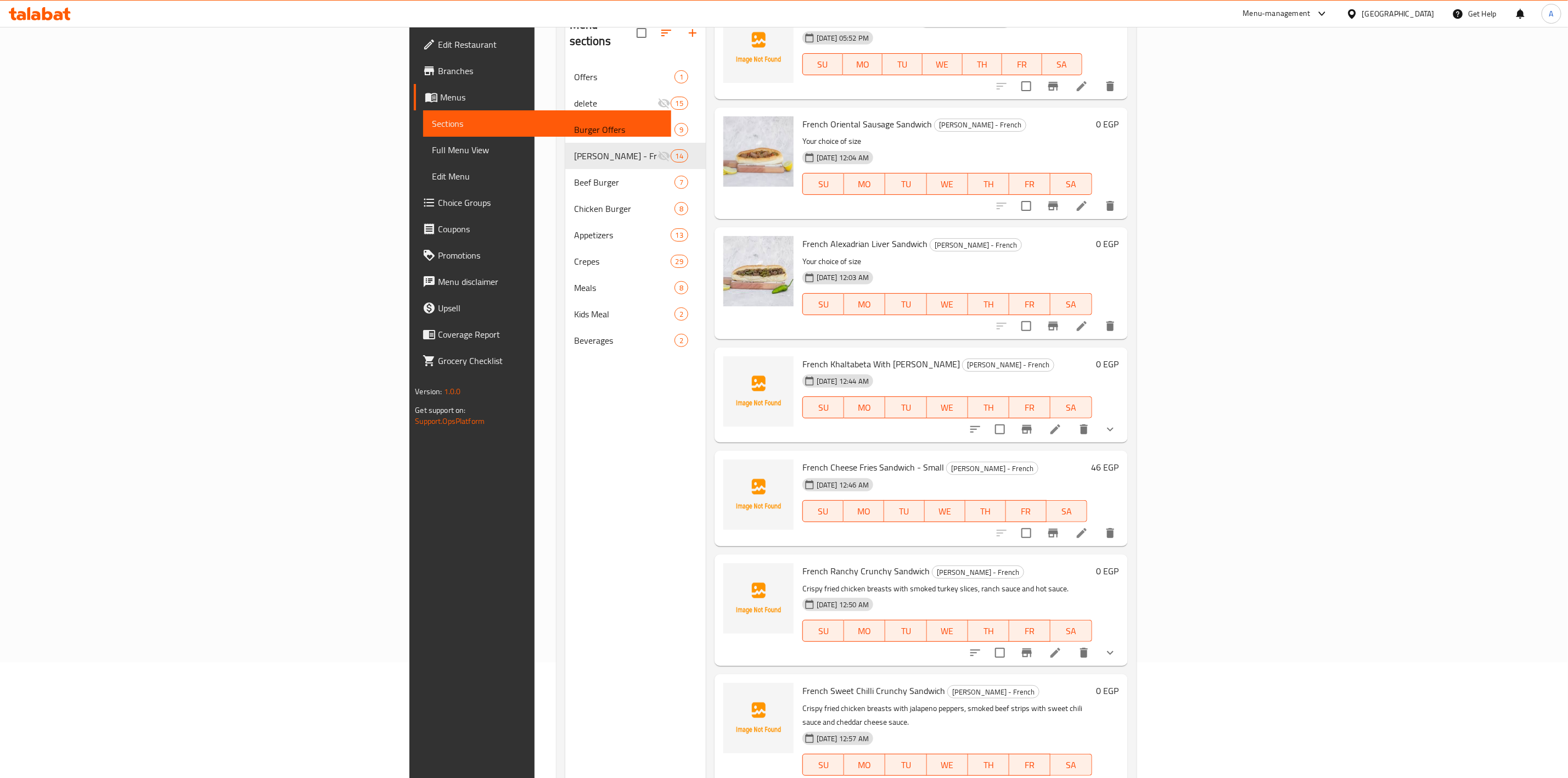
scroll to position [154, 0]
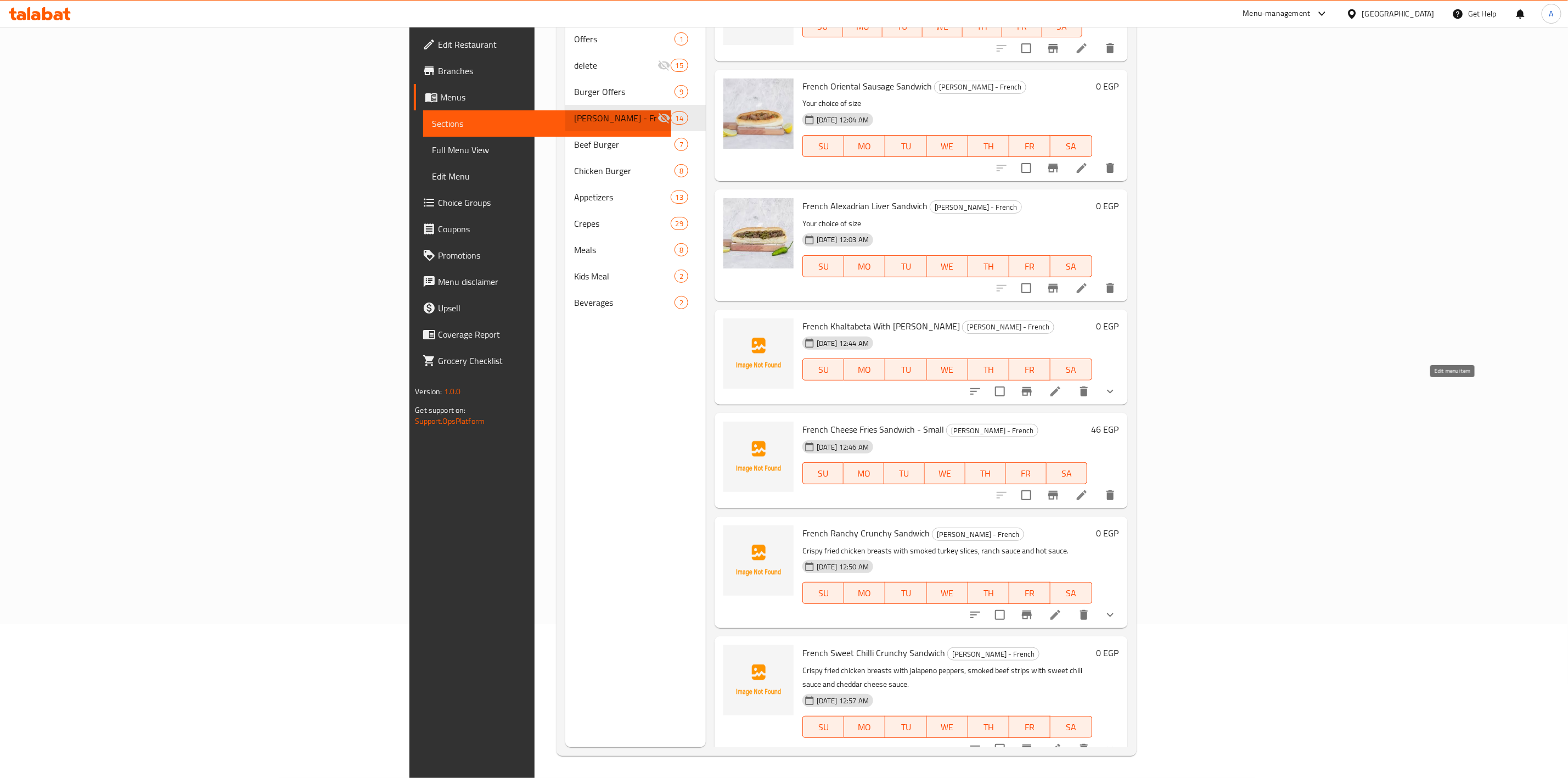
click at [1062, 394] on icon at bounding box center [1055, 391] width 13 height 13
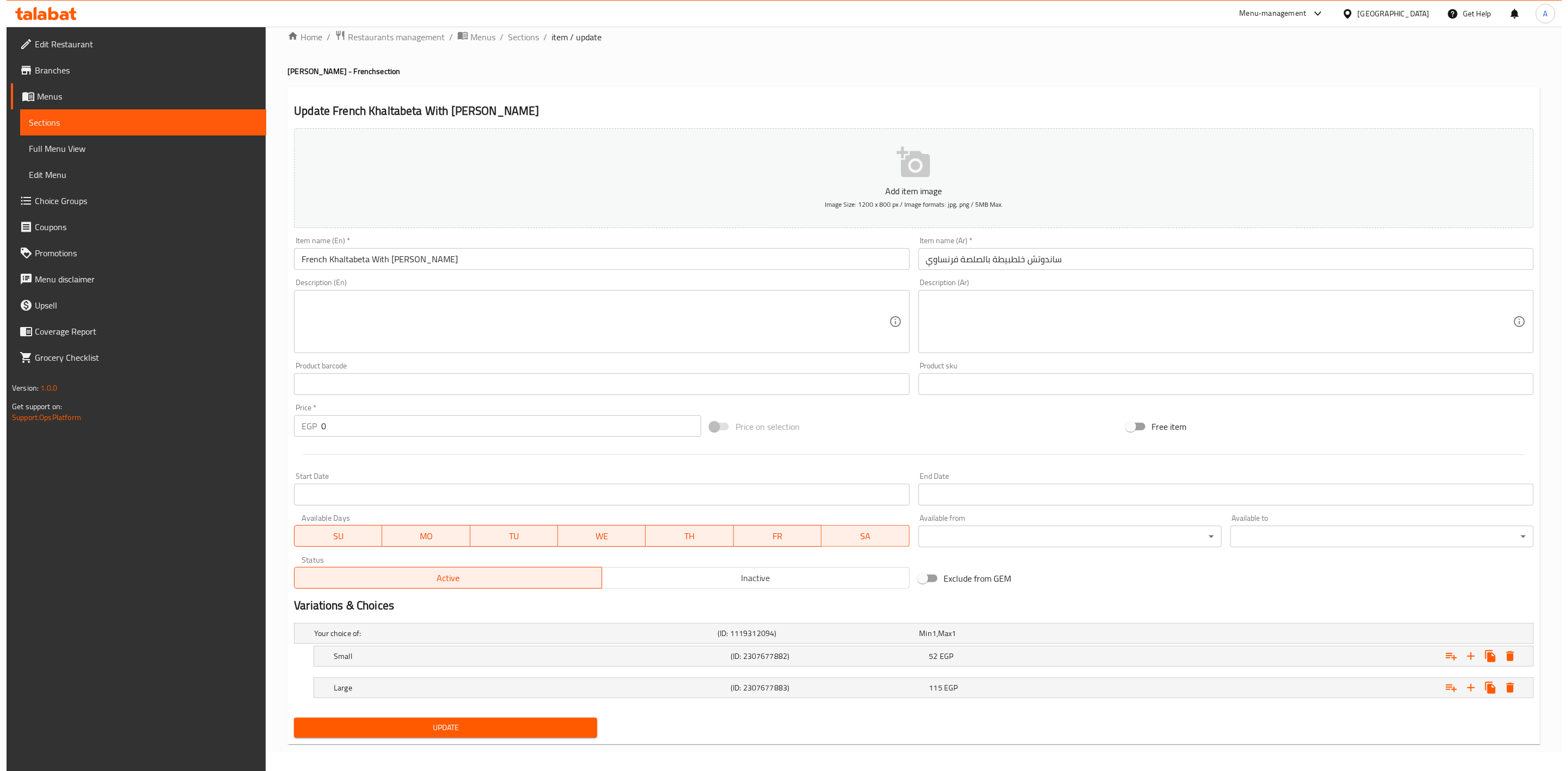
scroll to position [23, 0]
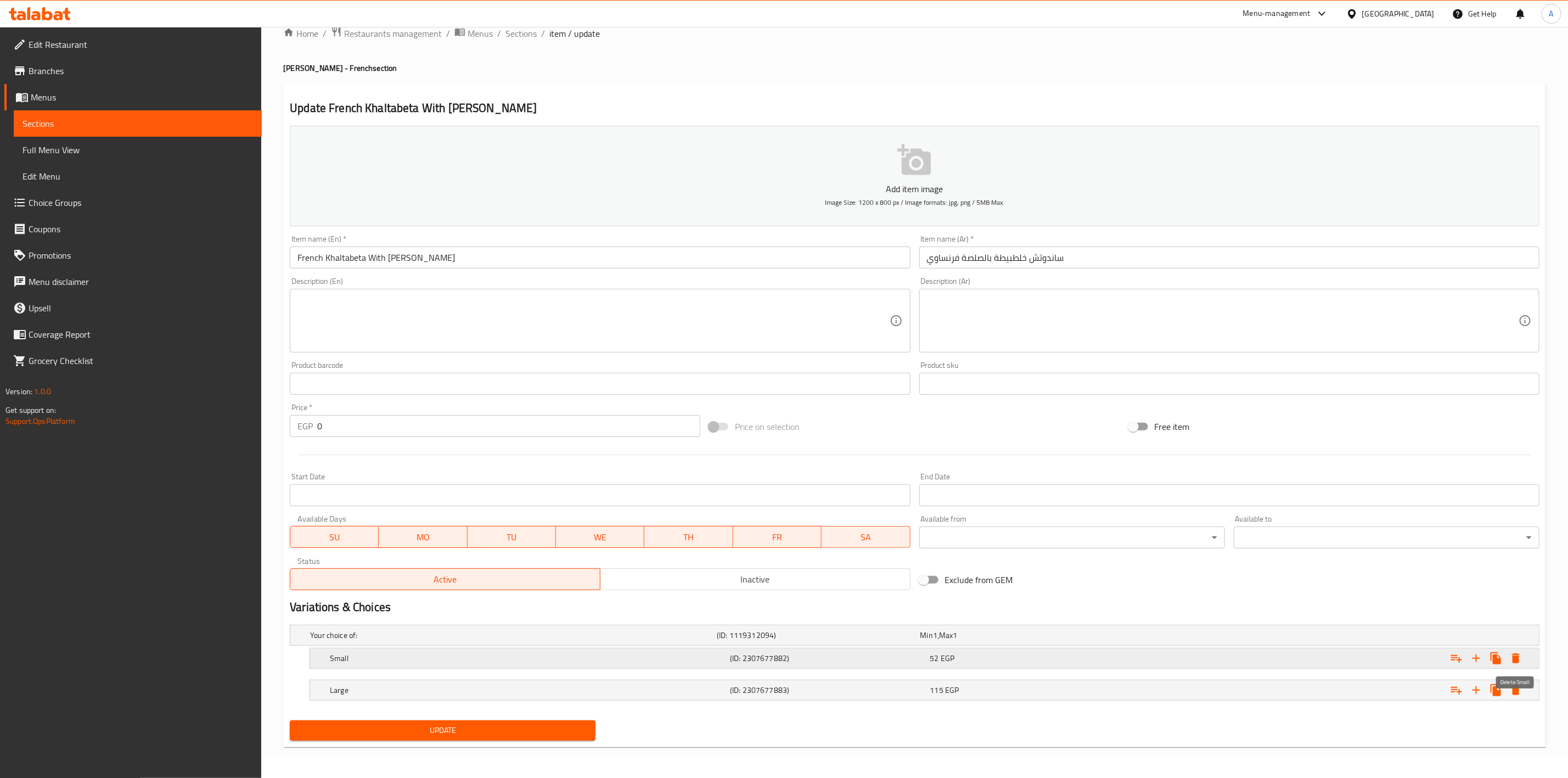
click at [1516, 658] on icon "Expand" at bounding box center [1516, 658] width 8 height 10
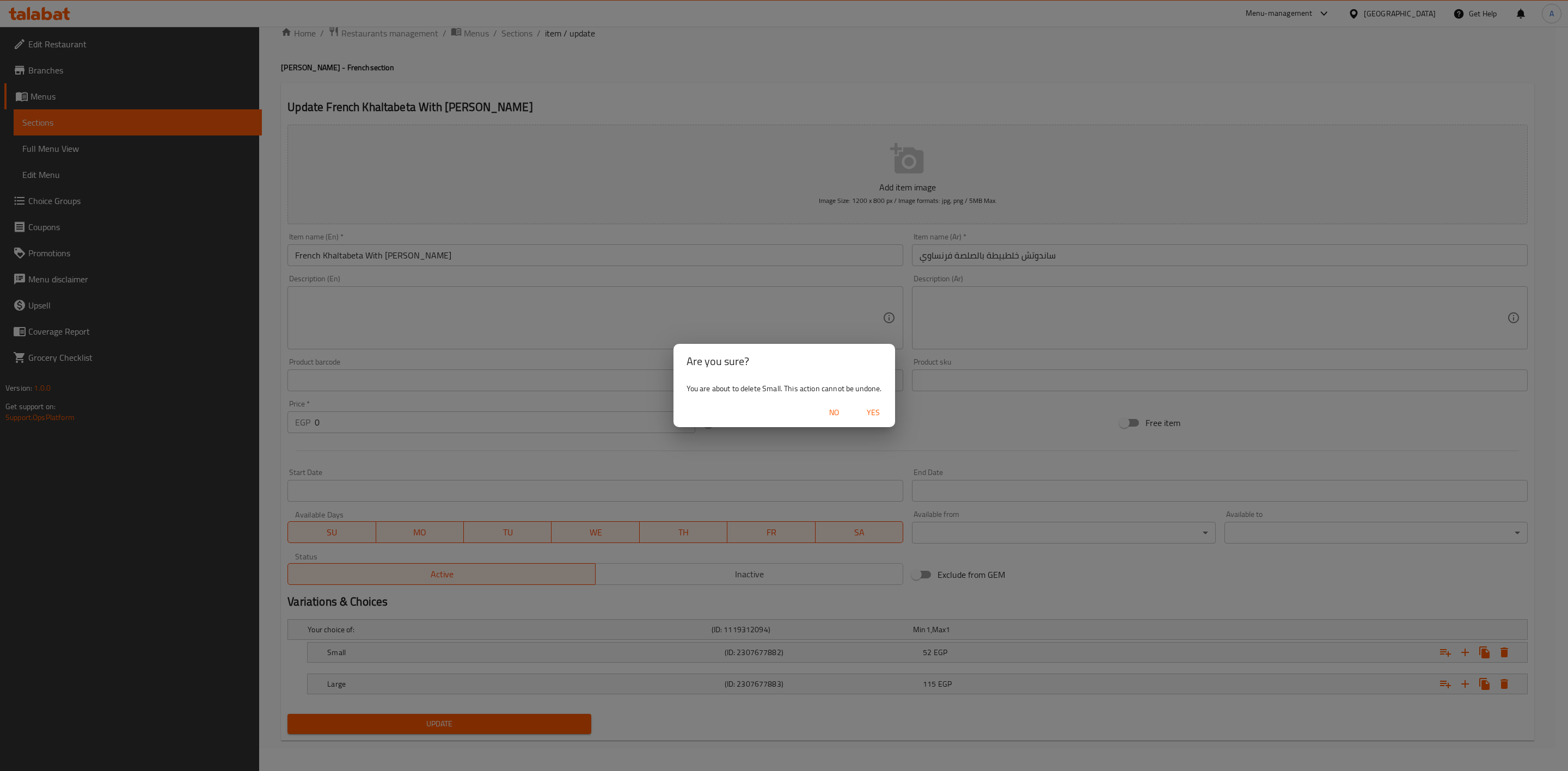
click at [879, 415] on span "Yes" at bounding box center [873, 413] width 26 height 13
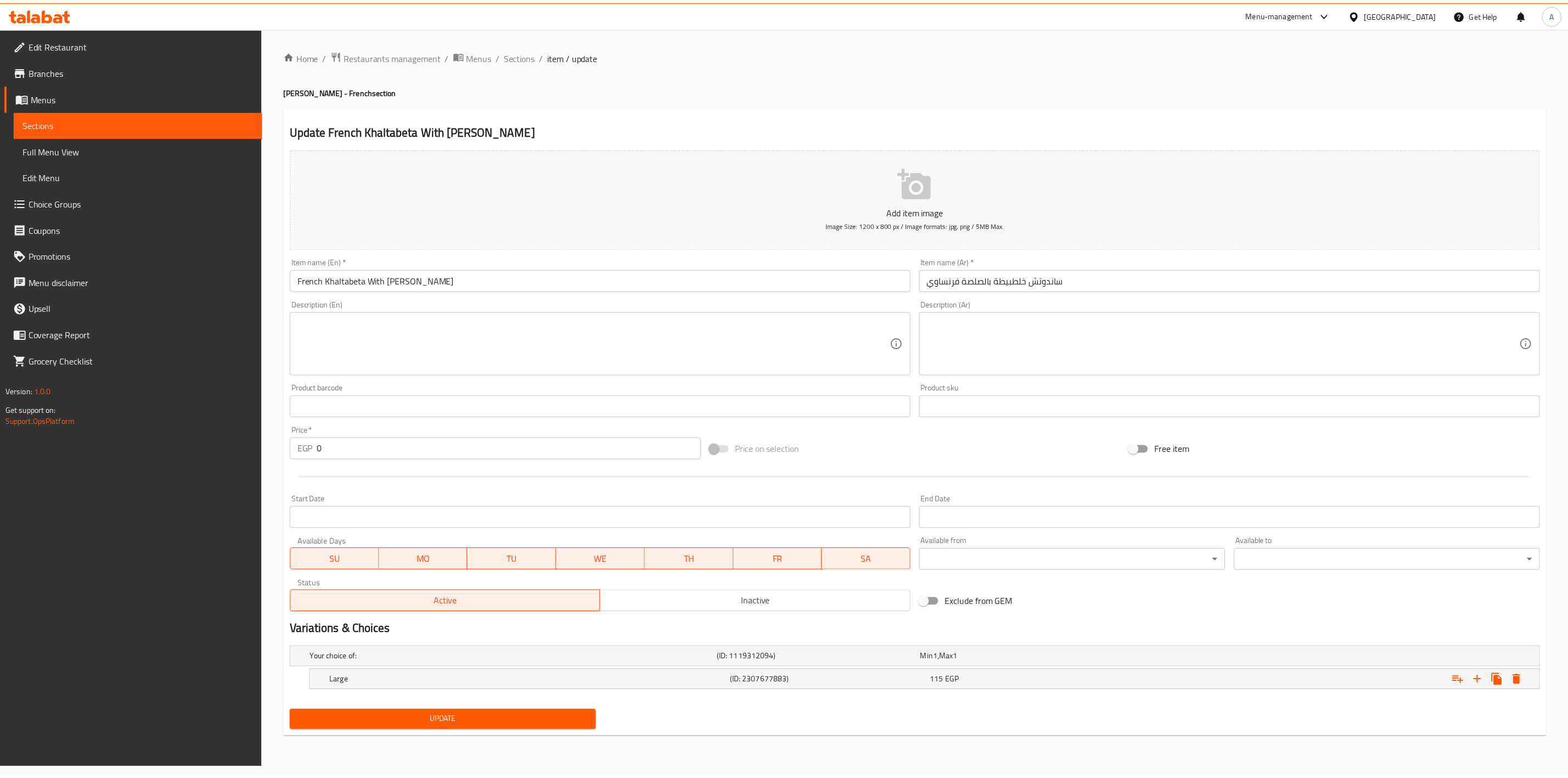
scroll to position [0, 0]
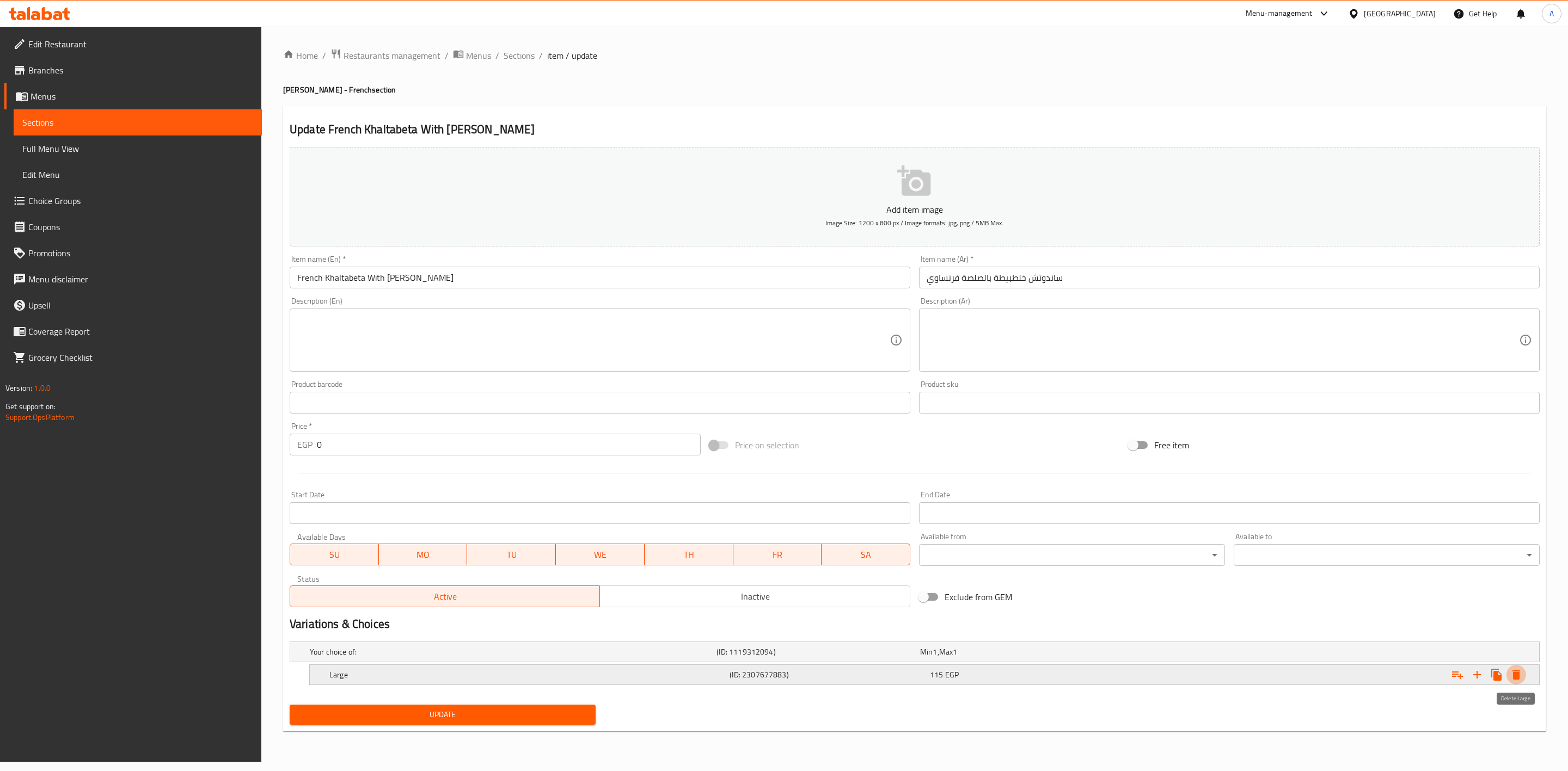
click at [1516, 673] on icon "Expand" at bounding box center [1516, 674] width 13 height 13
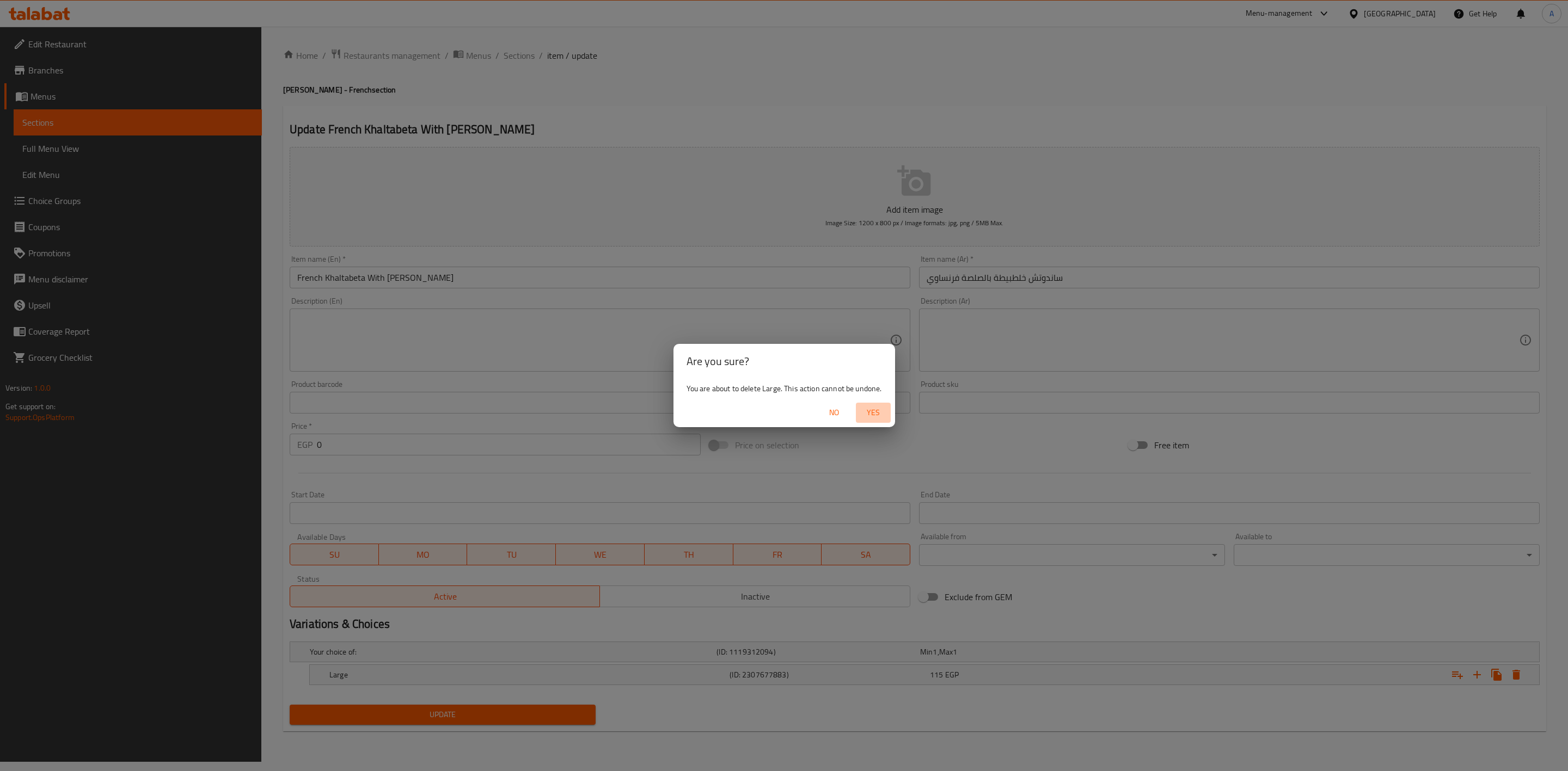
drag, startPoint x: 879, startPoint y: 412, endPoint x: 837, endPoint y: 451, distance: 57.3
click at [880, 413] on span "Yes" at bounding box center [873, 413] width 26 height 13
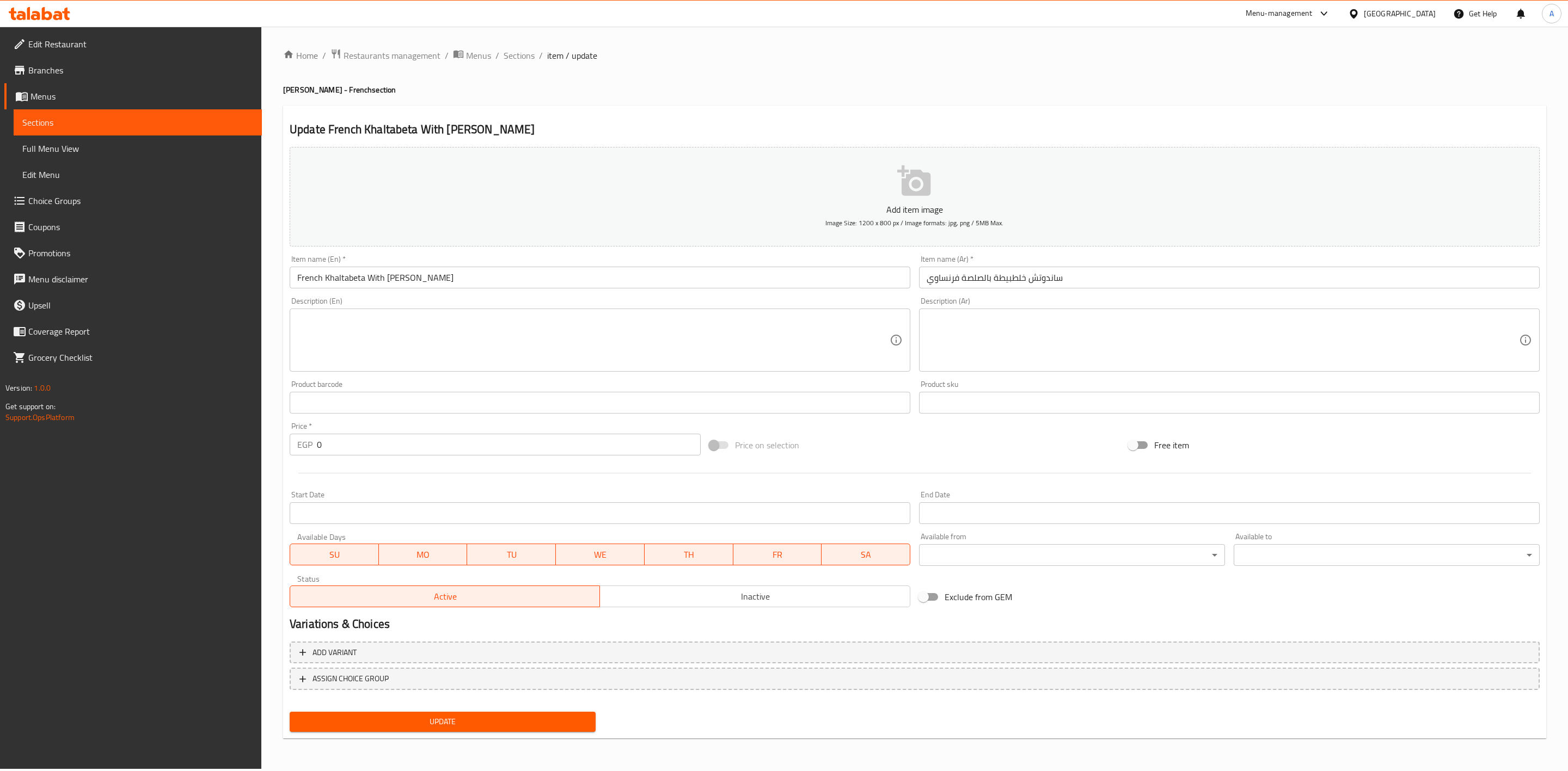
click at [562, 724] on span "Update" at bounding box center [443, 722] width 289 height 13
click at [521, 53] on span "Sections" at bounding box center [519, 55] width 31 height 13
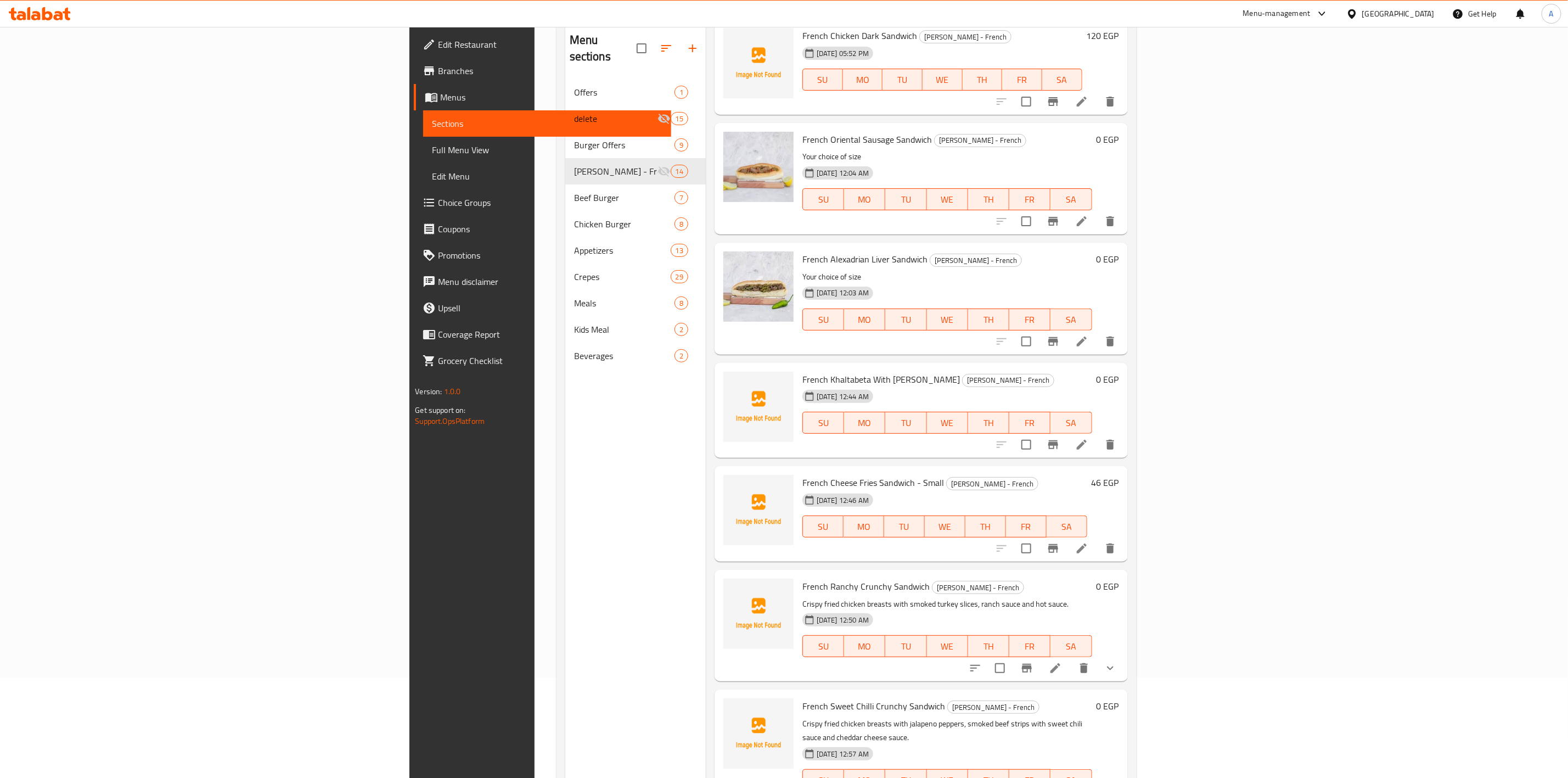
scroll to position [154, 0]
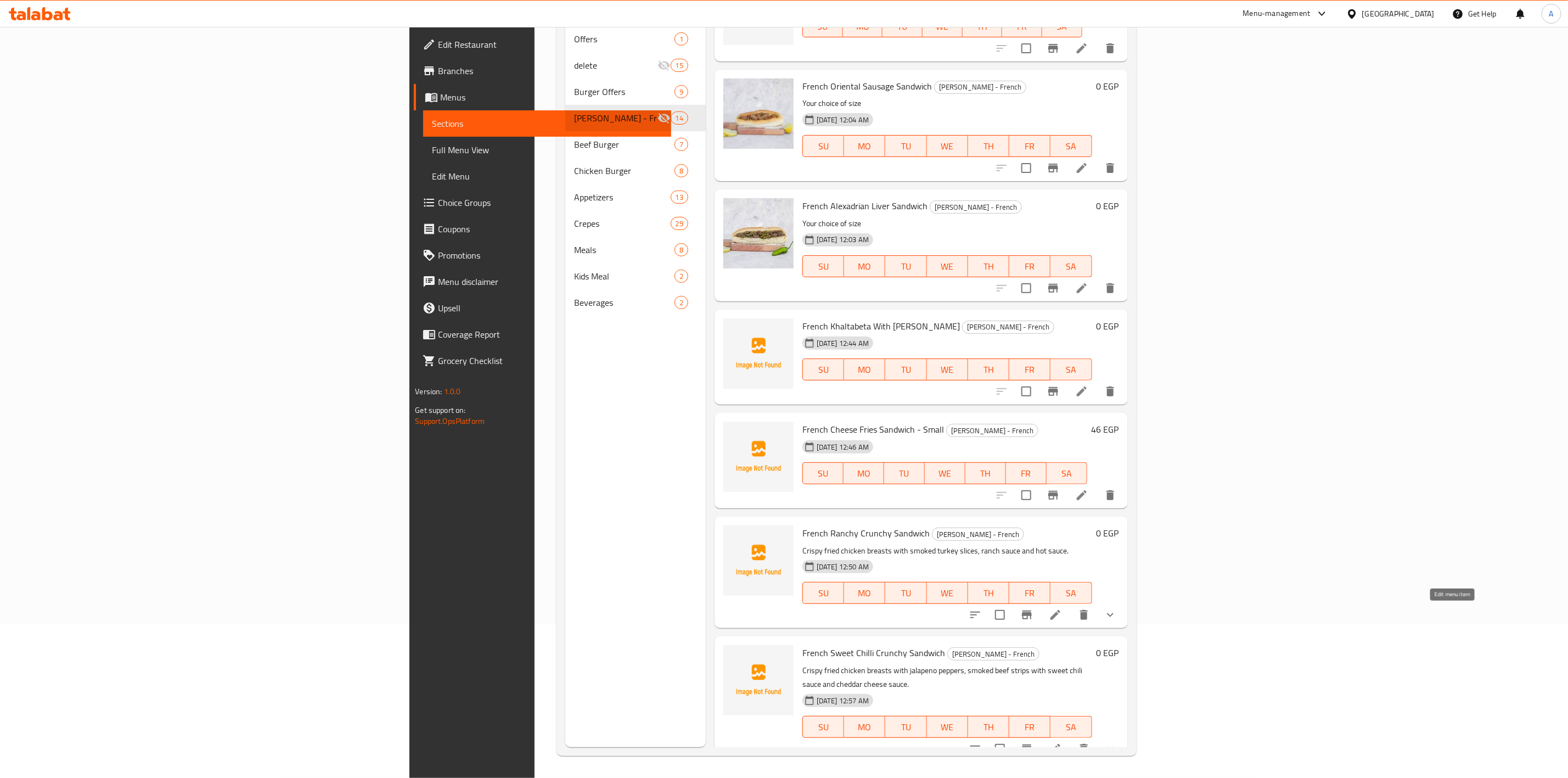
click at [1062, 620] on icon at bounding box center [1055, 615] width 13 height 13
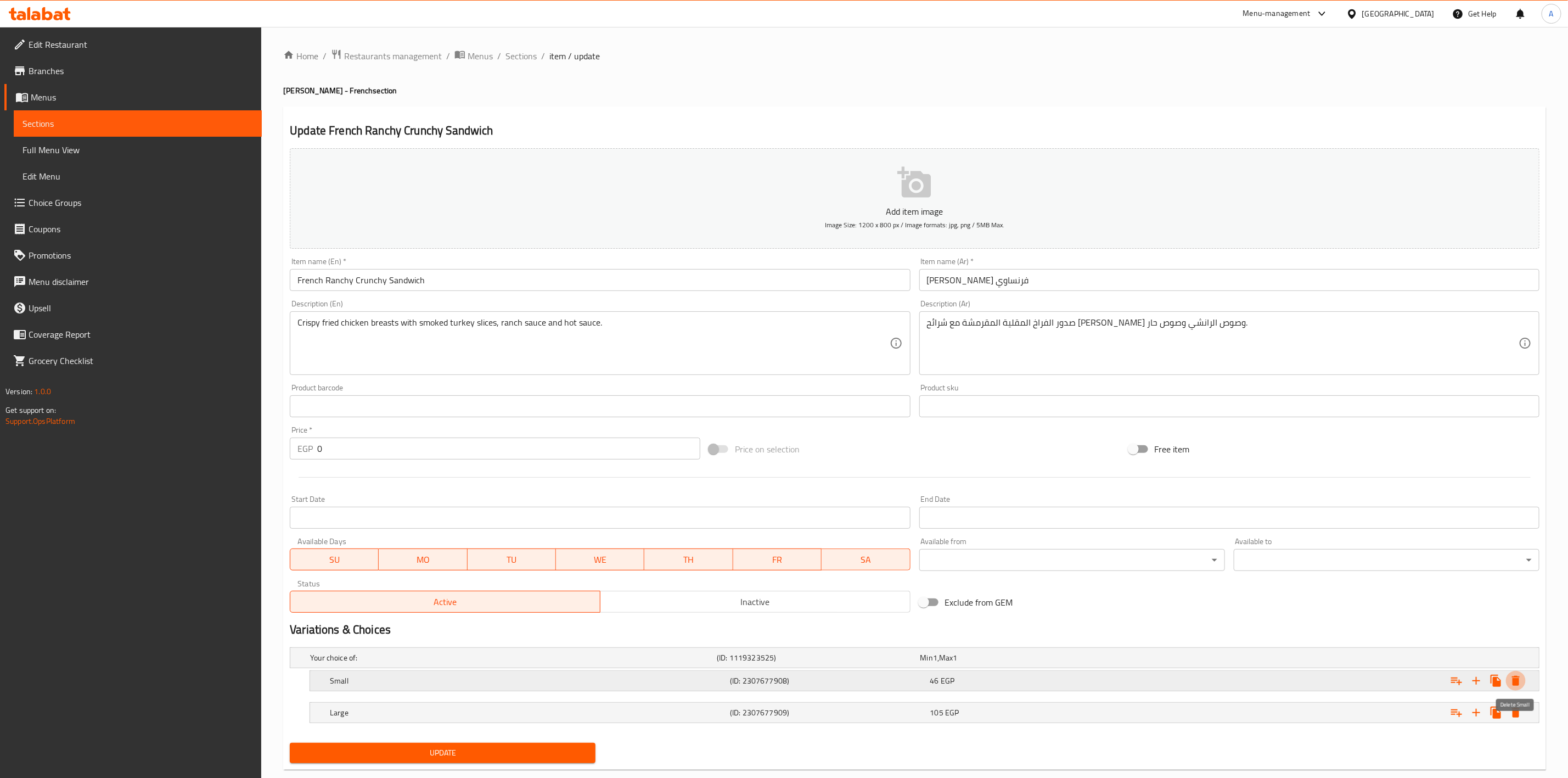
click at [1520, 679] on icon "Expand" at bounding box center [1516, 680] width 13 height 13
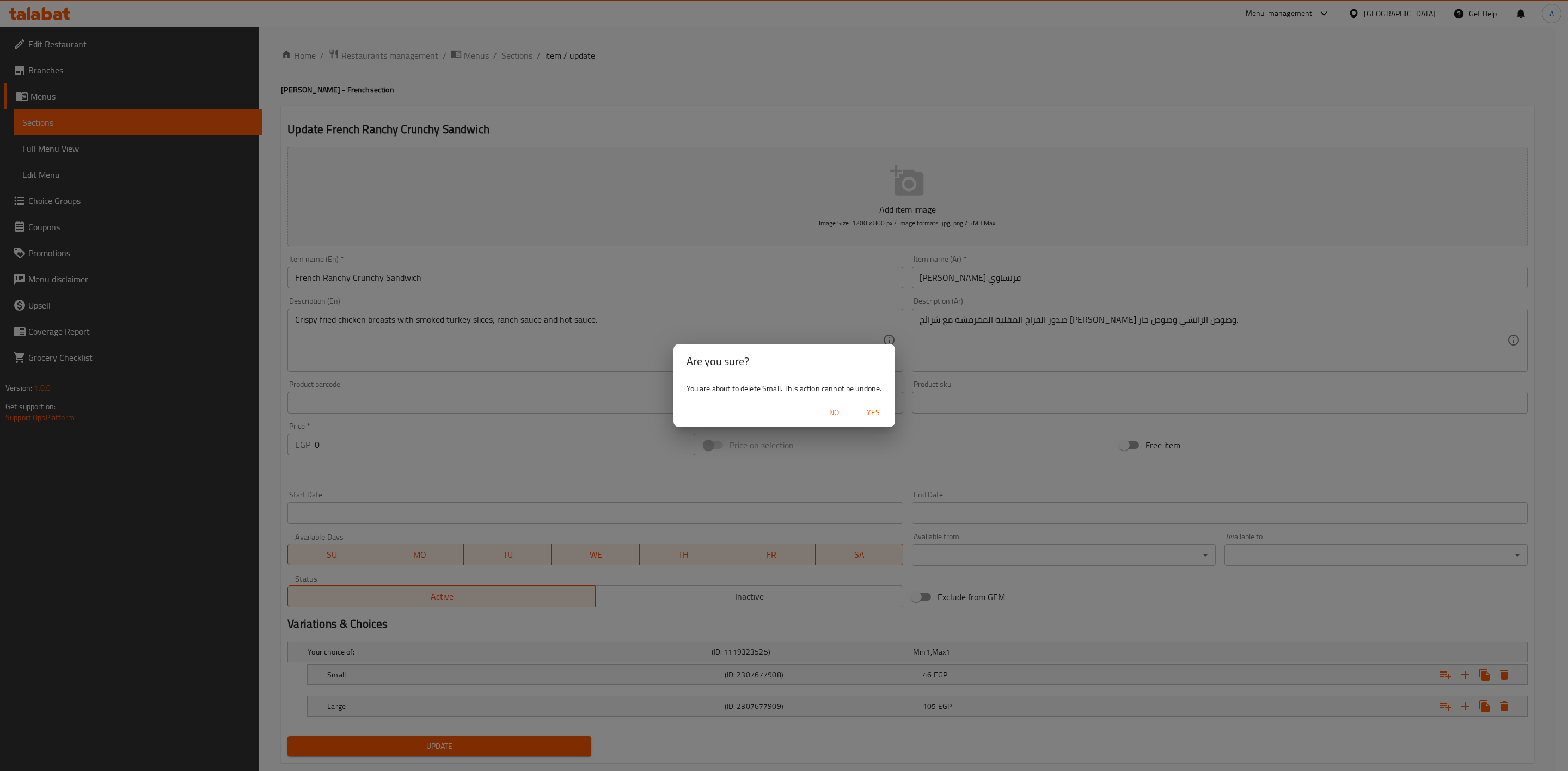
click at [869, 411] on span "Yes" at bounding box center [873, 413] width 26 height 13
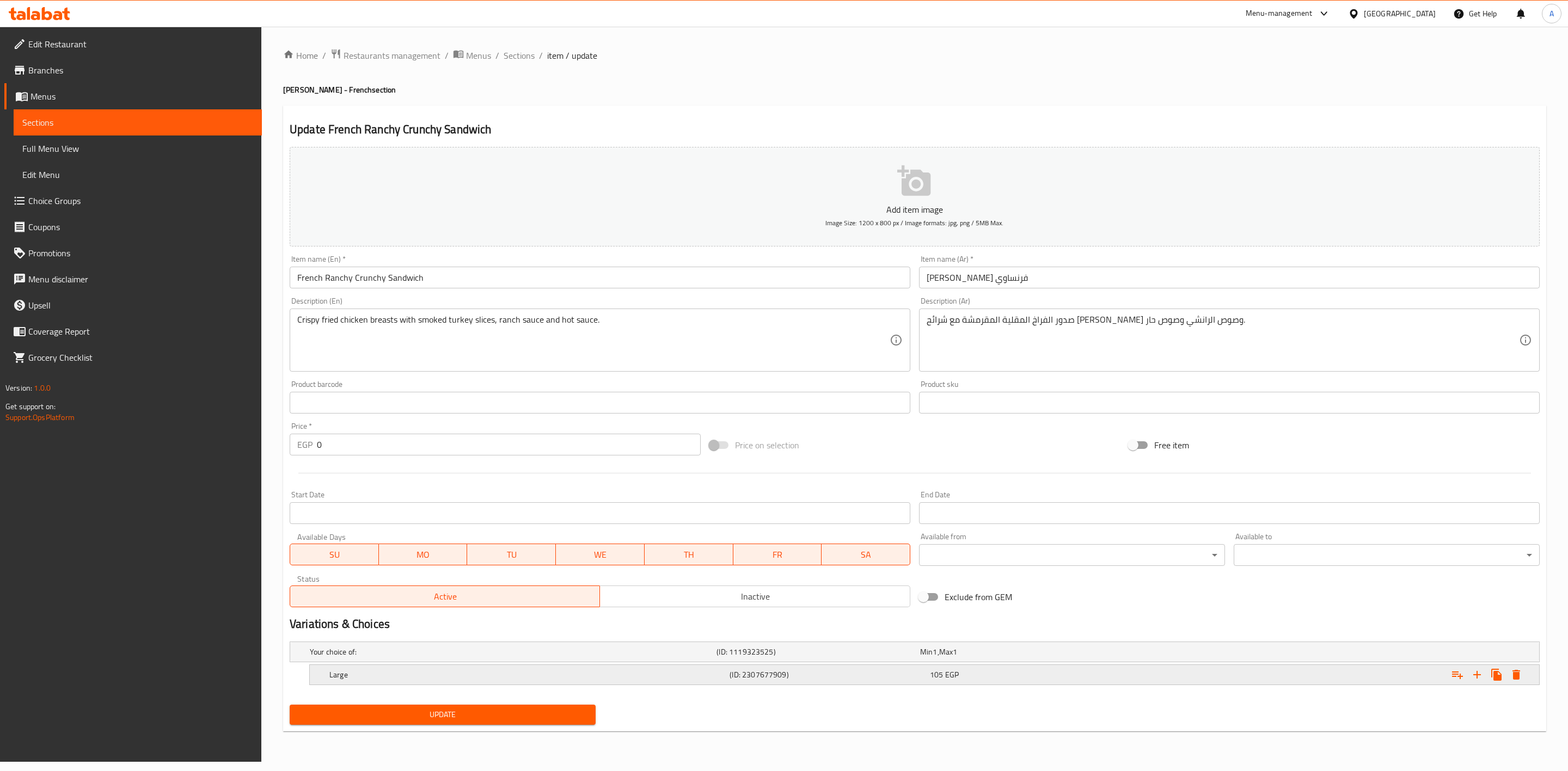
click at [1519, 674] on icon "Expand" at bounding box center [1516, 674] width 13 height 13
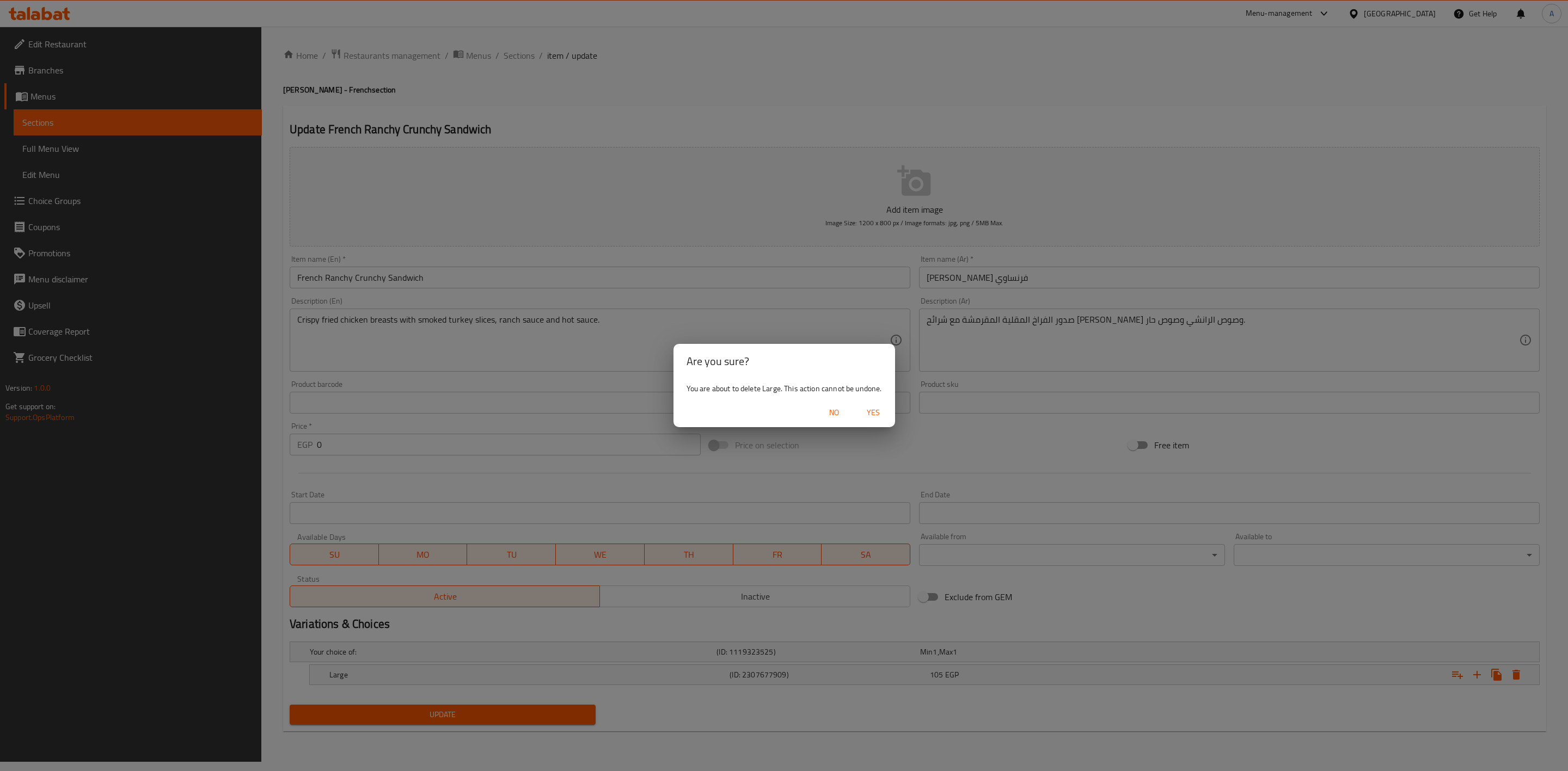
click at [879, 410] on span "Yes" at bounding box center [873, 413] width 26 height 13
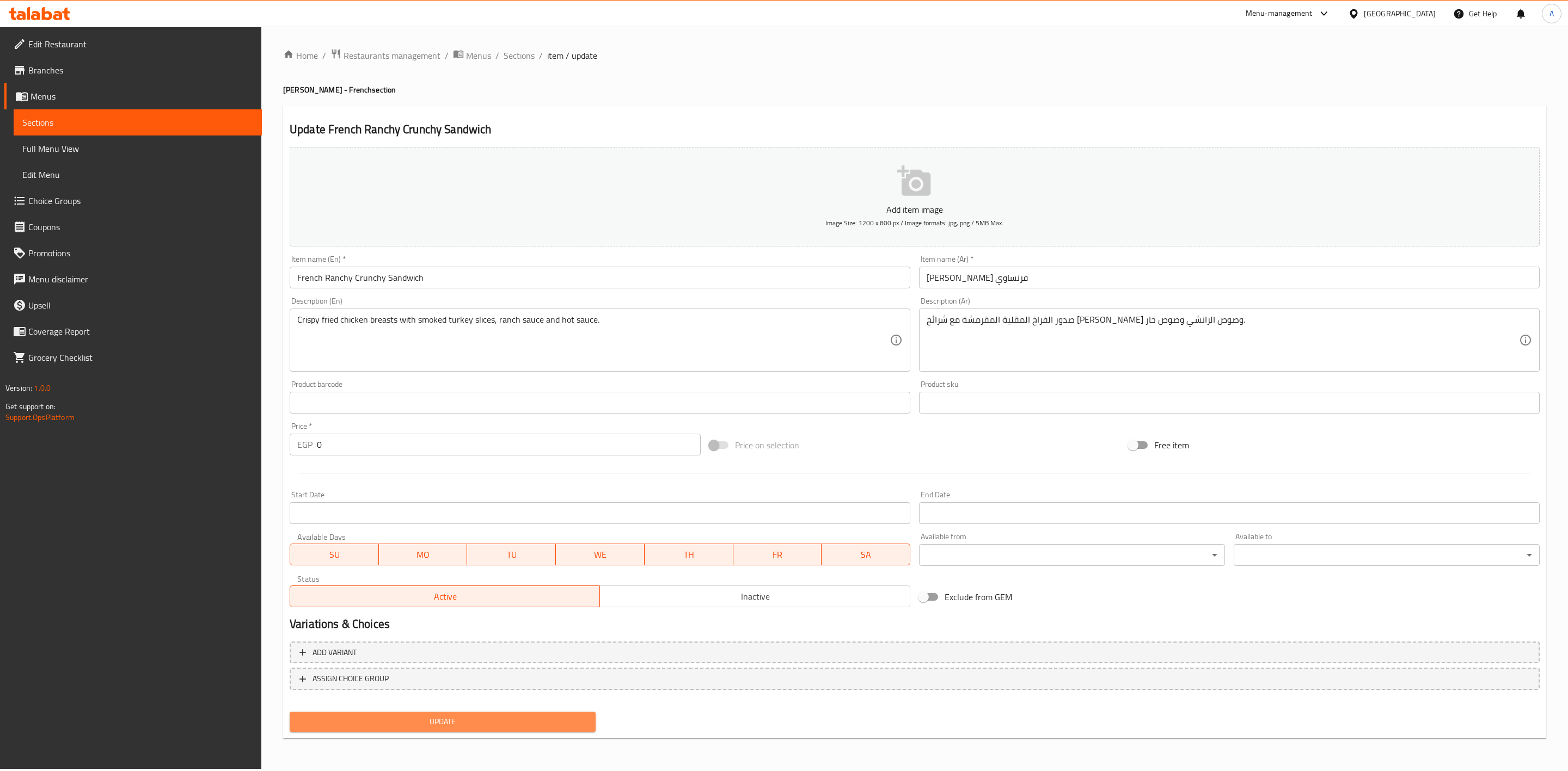
click at [558, 720] on span "Update" at bounding box center [443, 722] width 289 height 13
click at [515, 58] on span "Sections" at bounding box center [519, 55] width 31 height 13
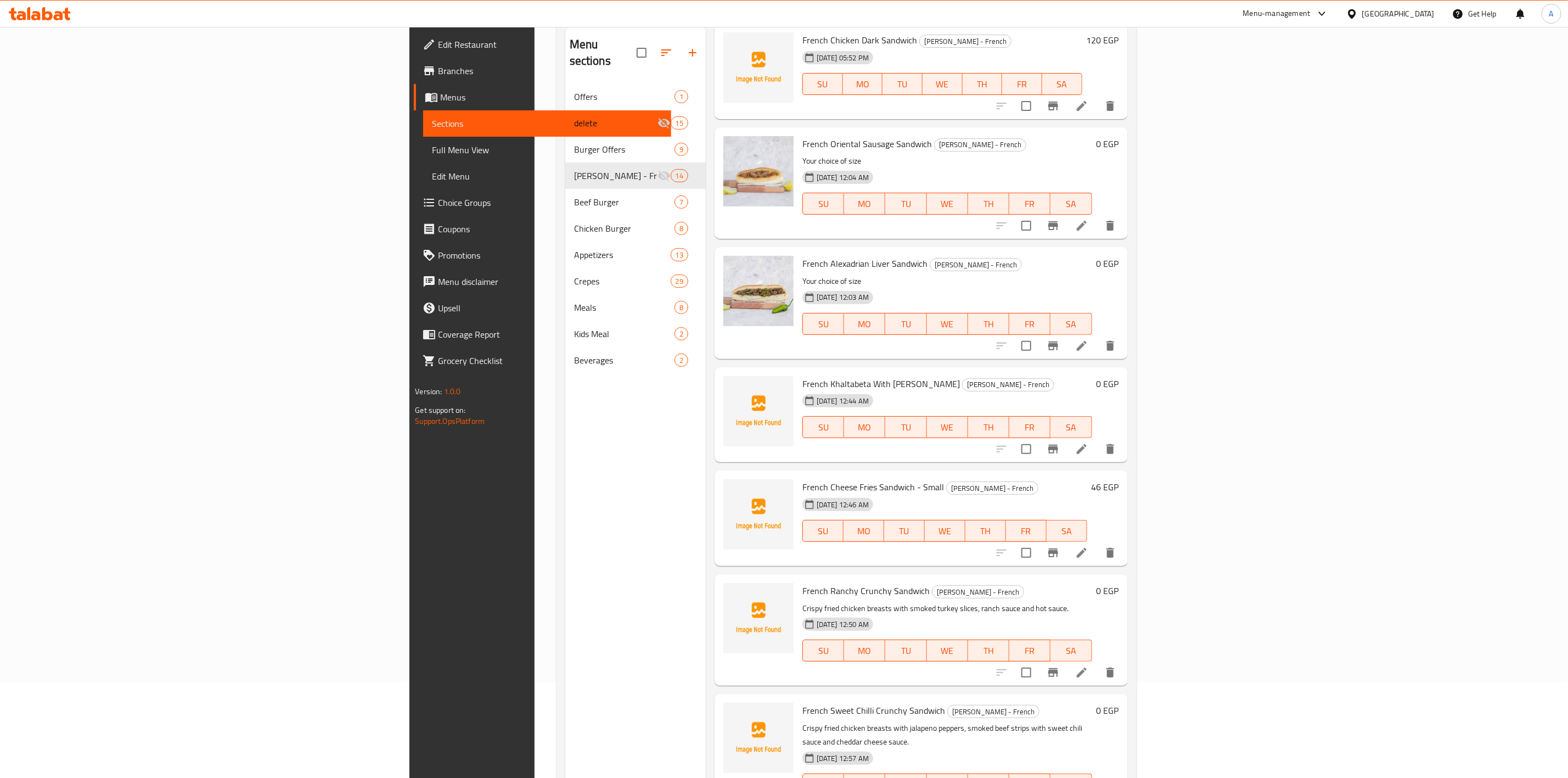
scroll to position [154, 0]
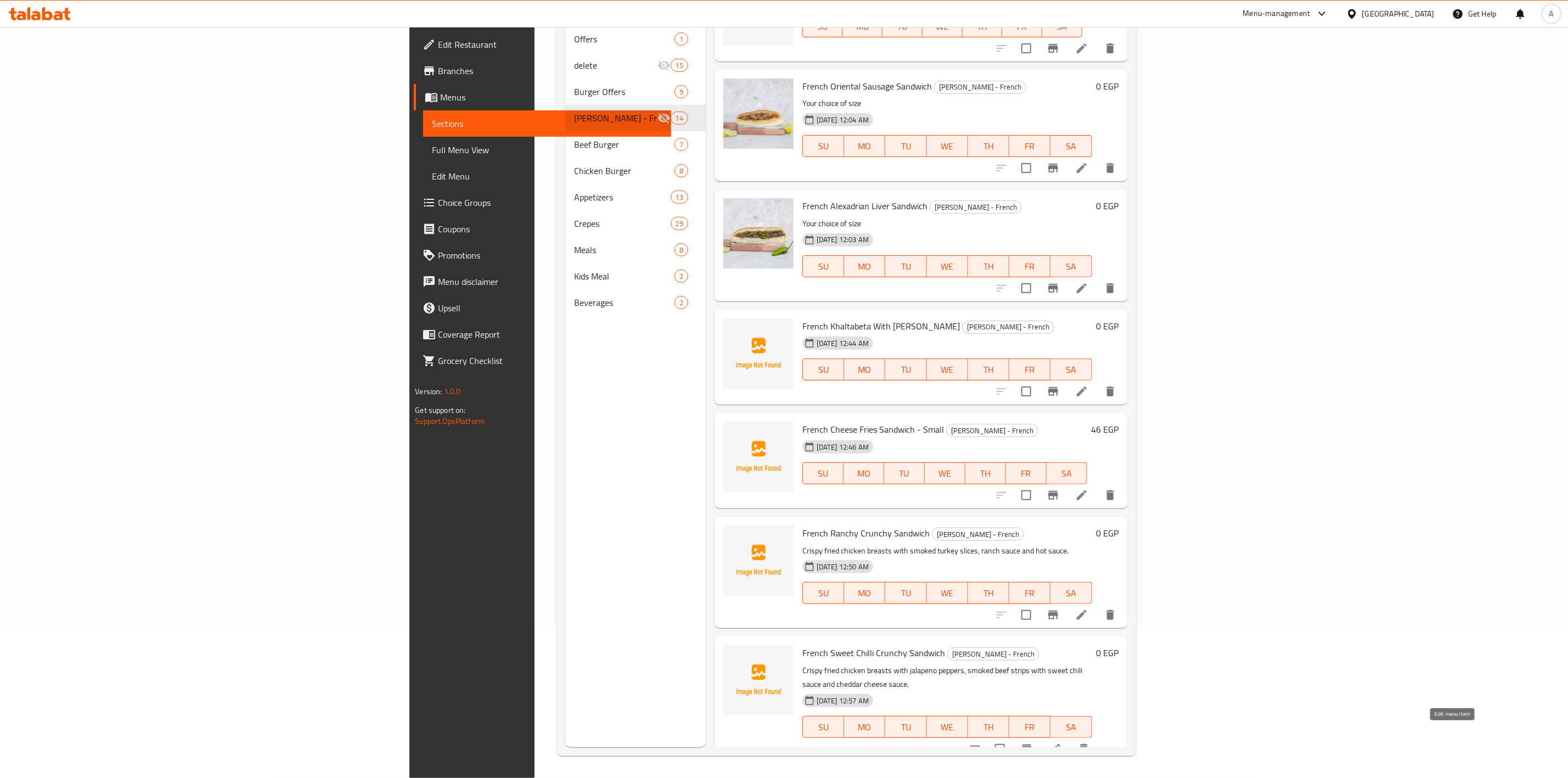
click at [1060, 744] on icon at bounding box center [1056, 749] width 10 height 10
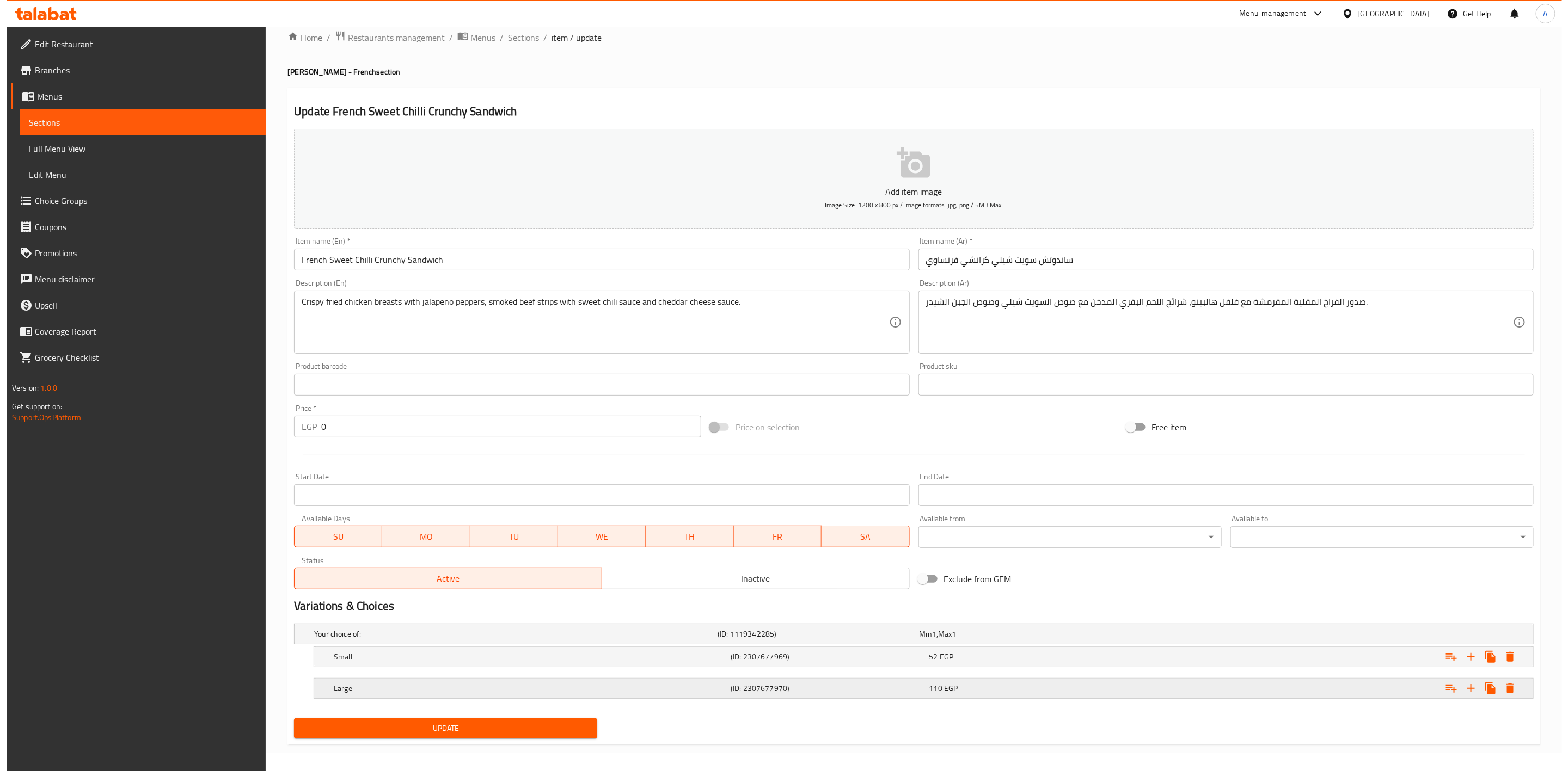
scroll to position [23, 0]
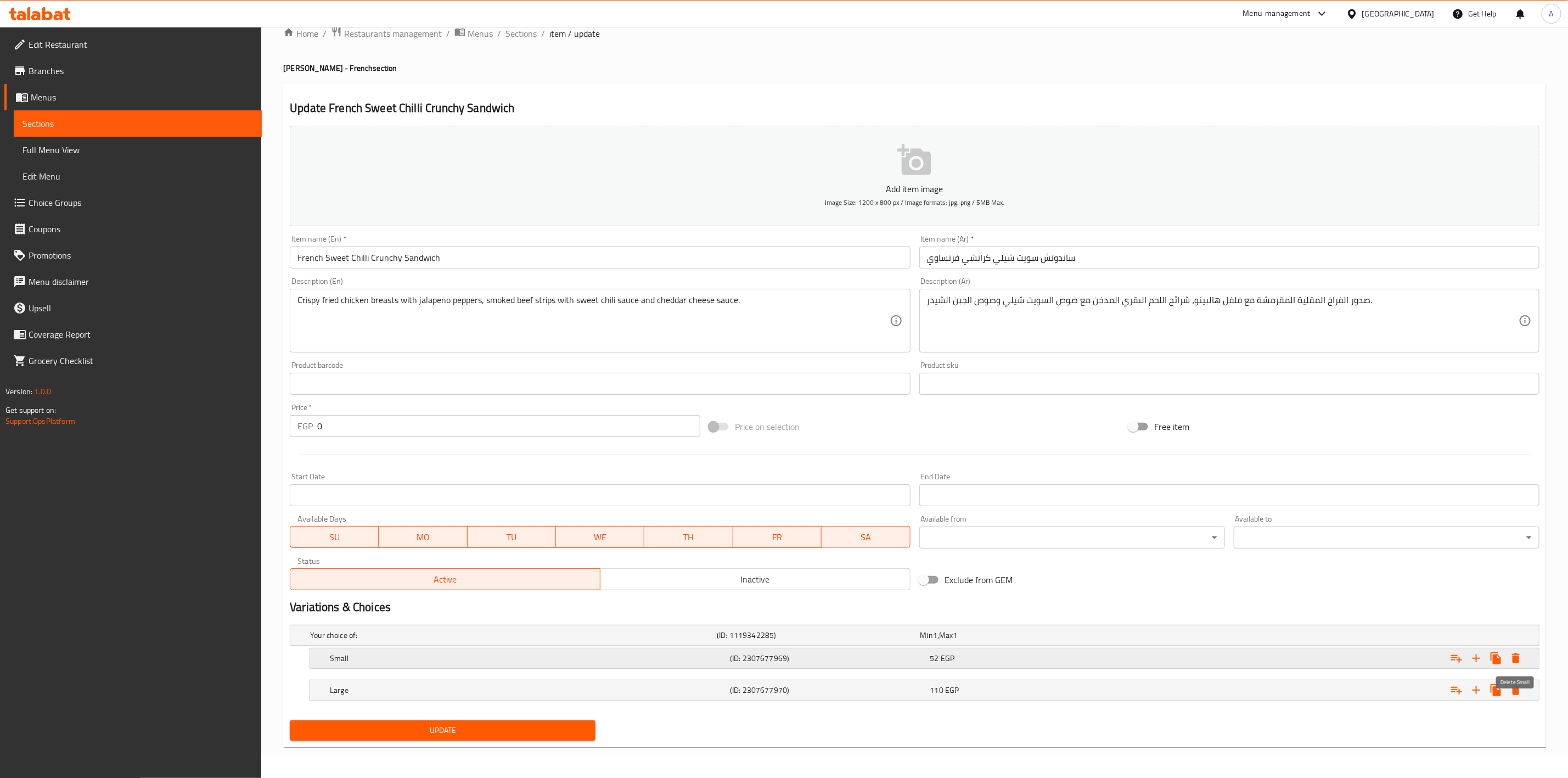
click at [1517, 663] on icon "Expand" at bounding box center [1516, 658] width 8 height 10
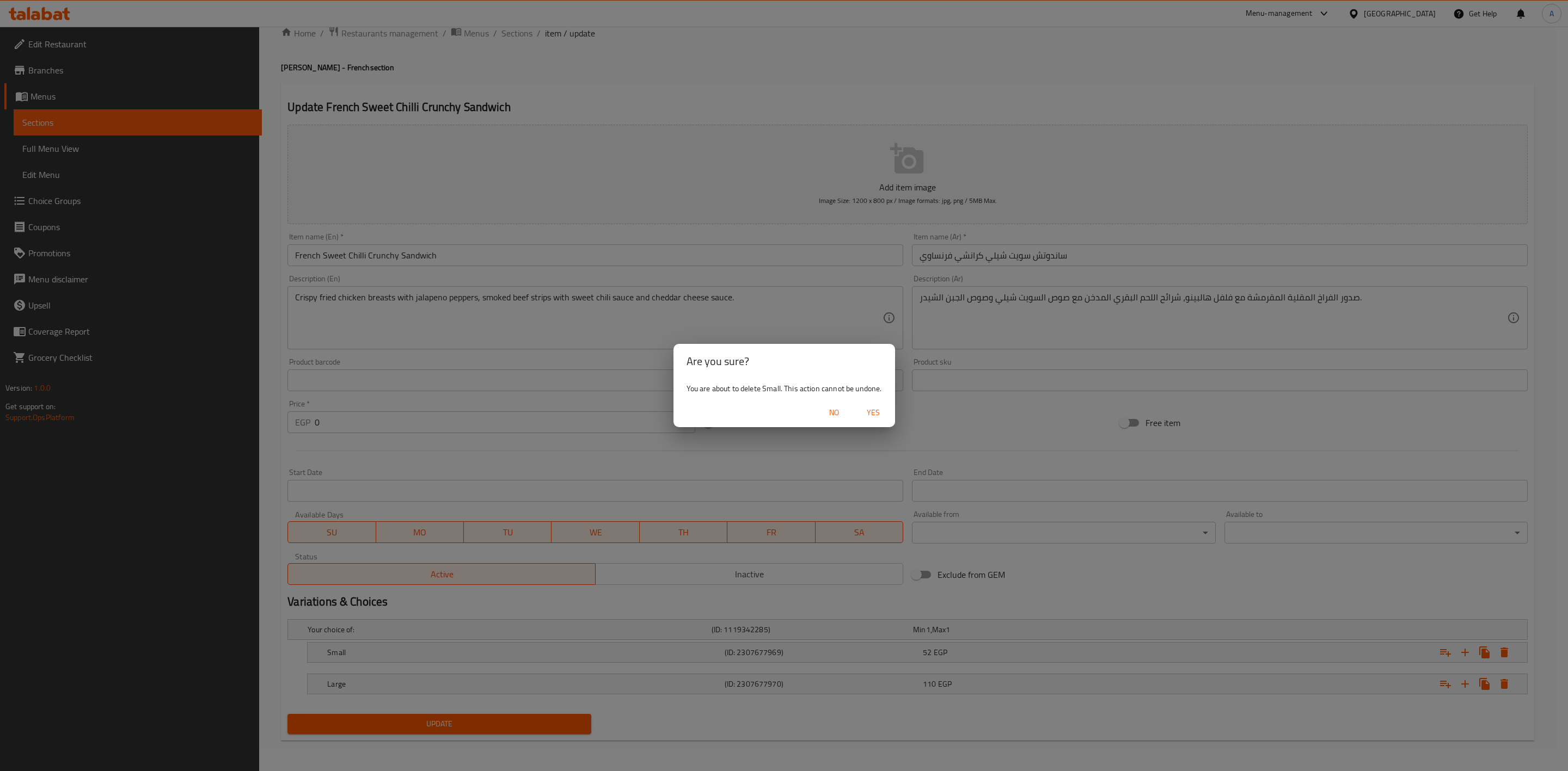
drag, startPoint x: 874, startPoint y: 409, endPoint x: 959, endPoint y: 433, distance: 88.3
click at [873, 408] on span "Yes" at bounding box center [873, 413] width 26 height 13
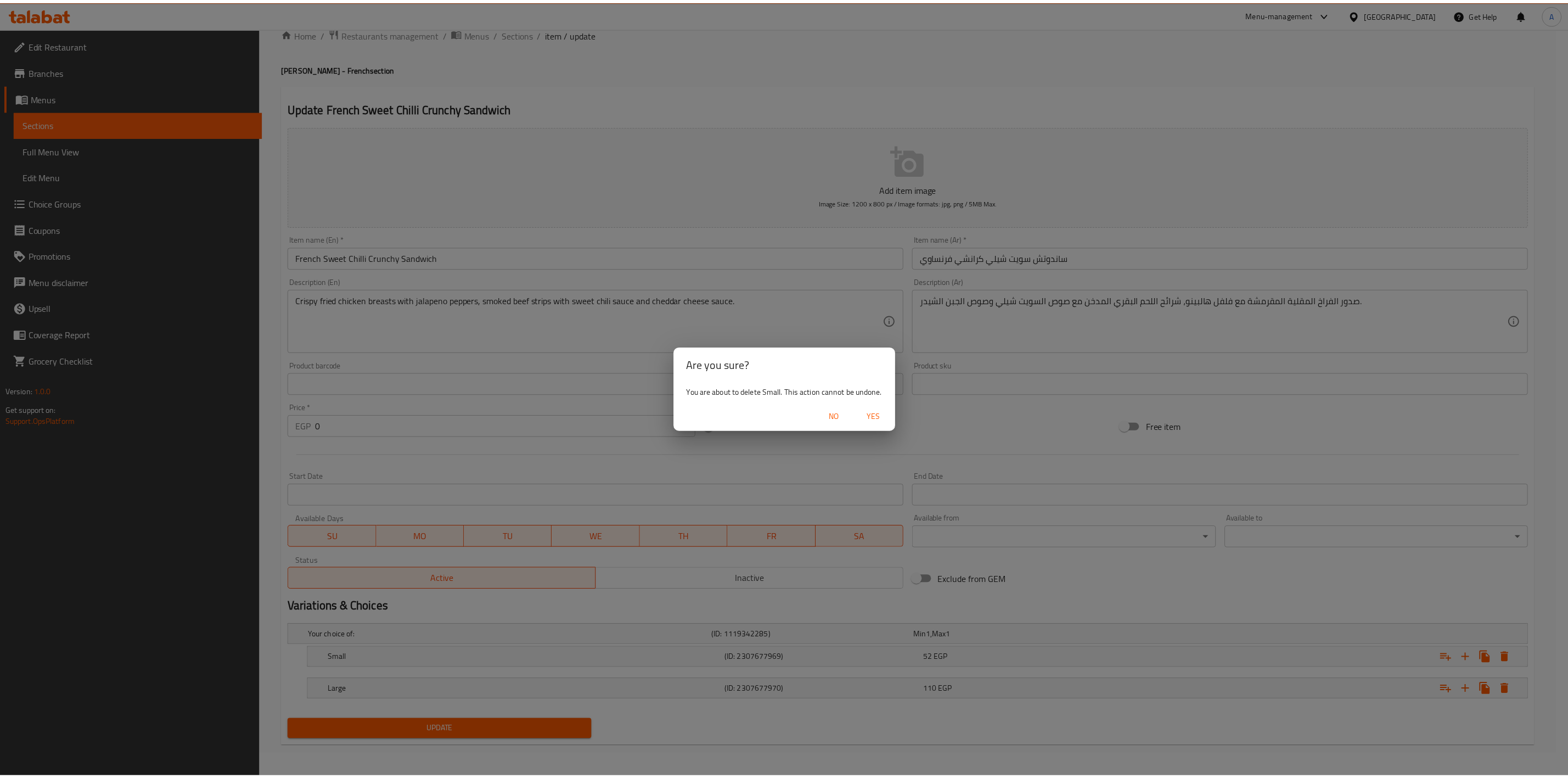
scroll to position [0, 0]
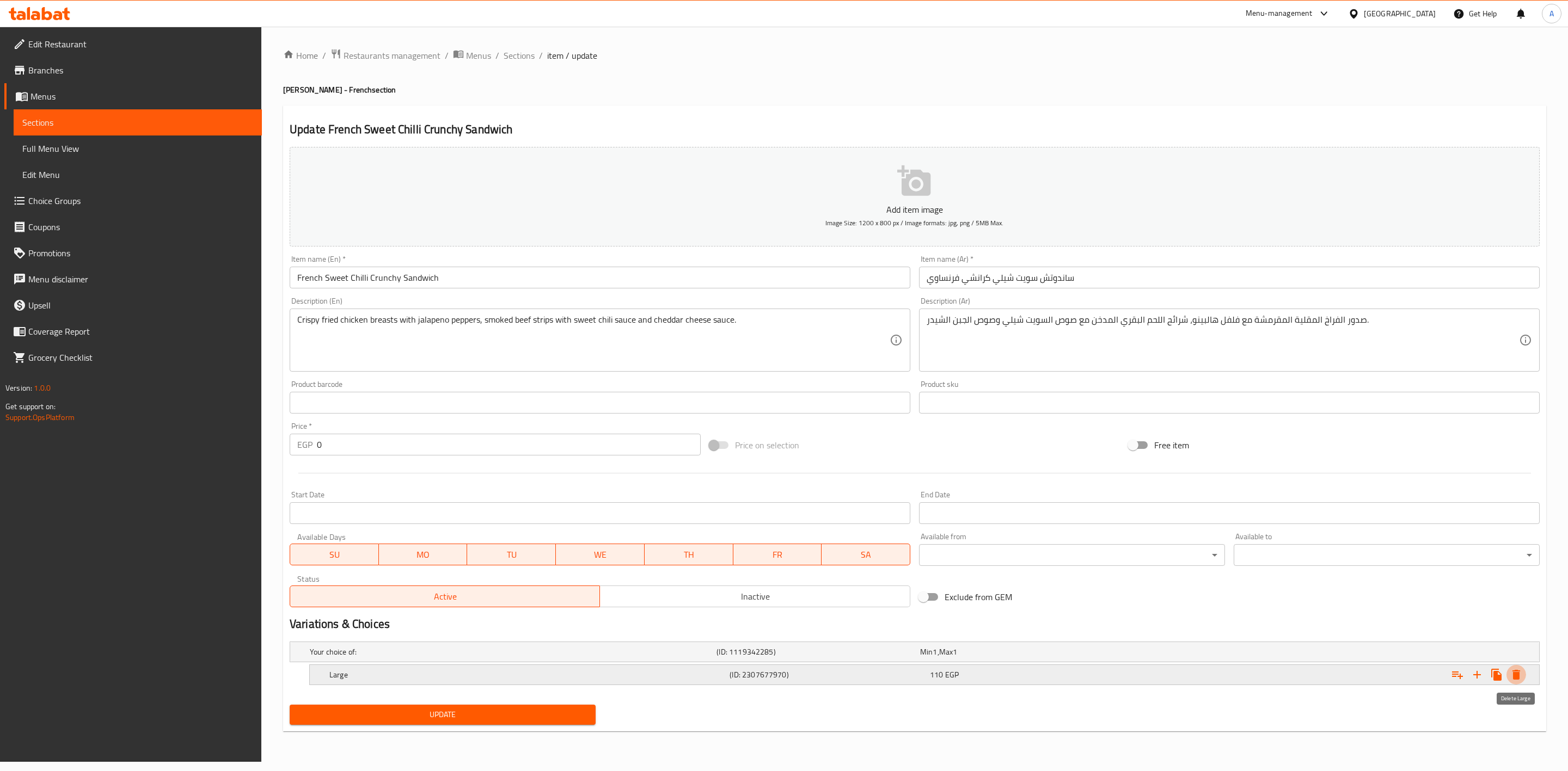
click at [1516, 669] on icon "Expand" at bounding box center [1516, 674] width 13 height 13
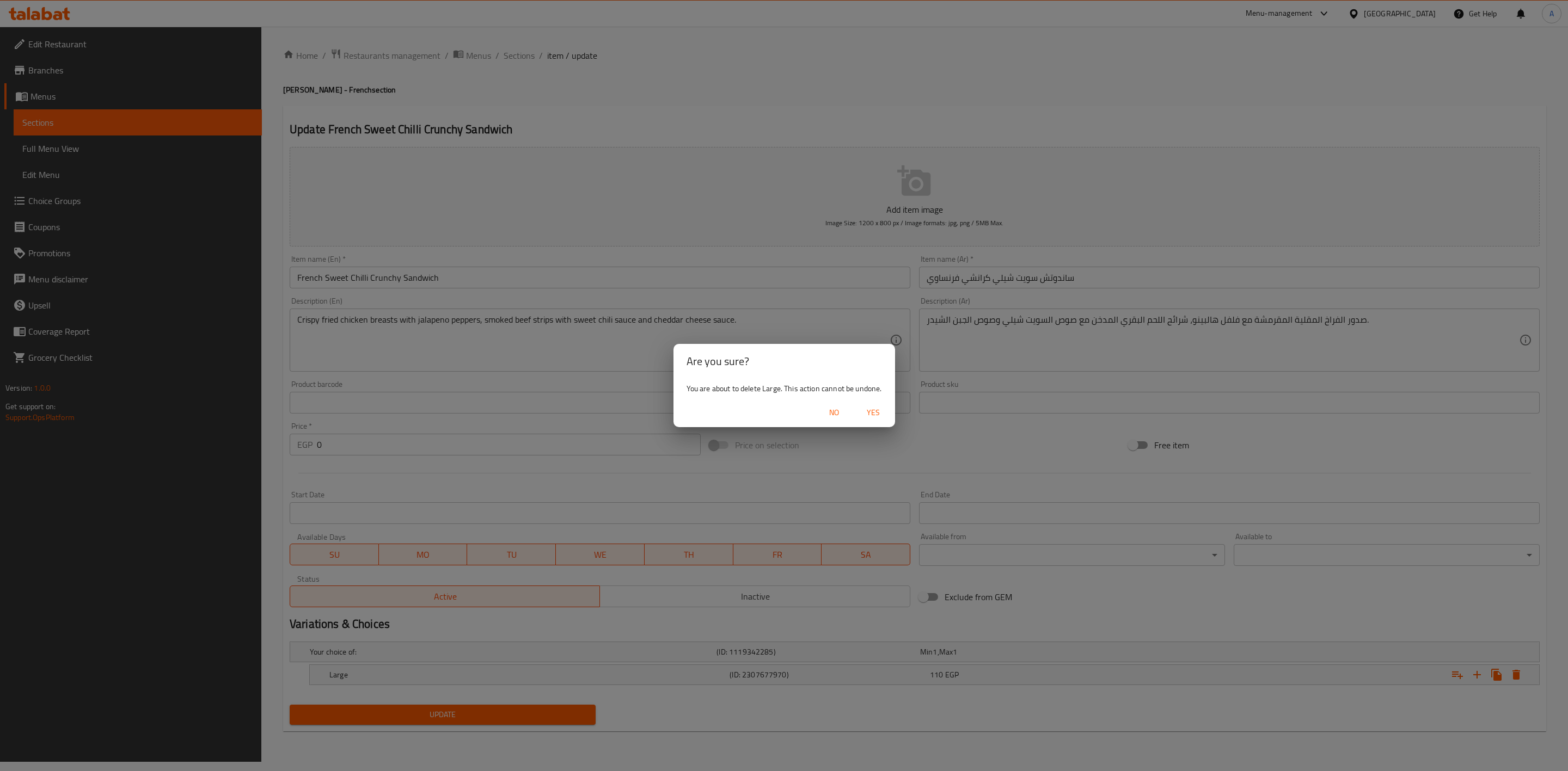
drag, startPoint x: 866, startPoint y: 405, endPoint x: 859, endPoint y: 407, distance: 7.3
click at [867, 406] on span "Yes" at bounding box center [873, 413] width 26 height 13
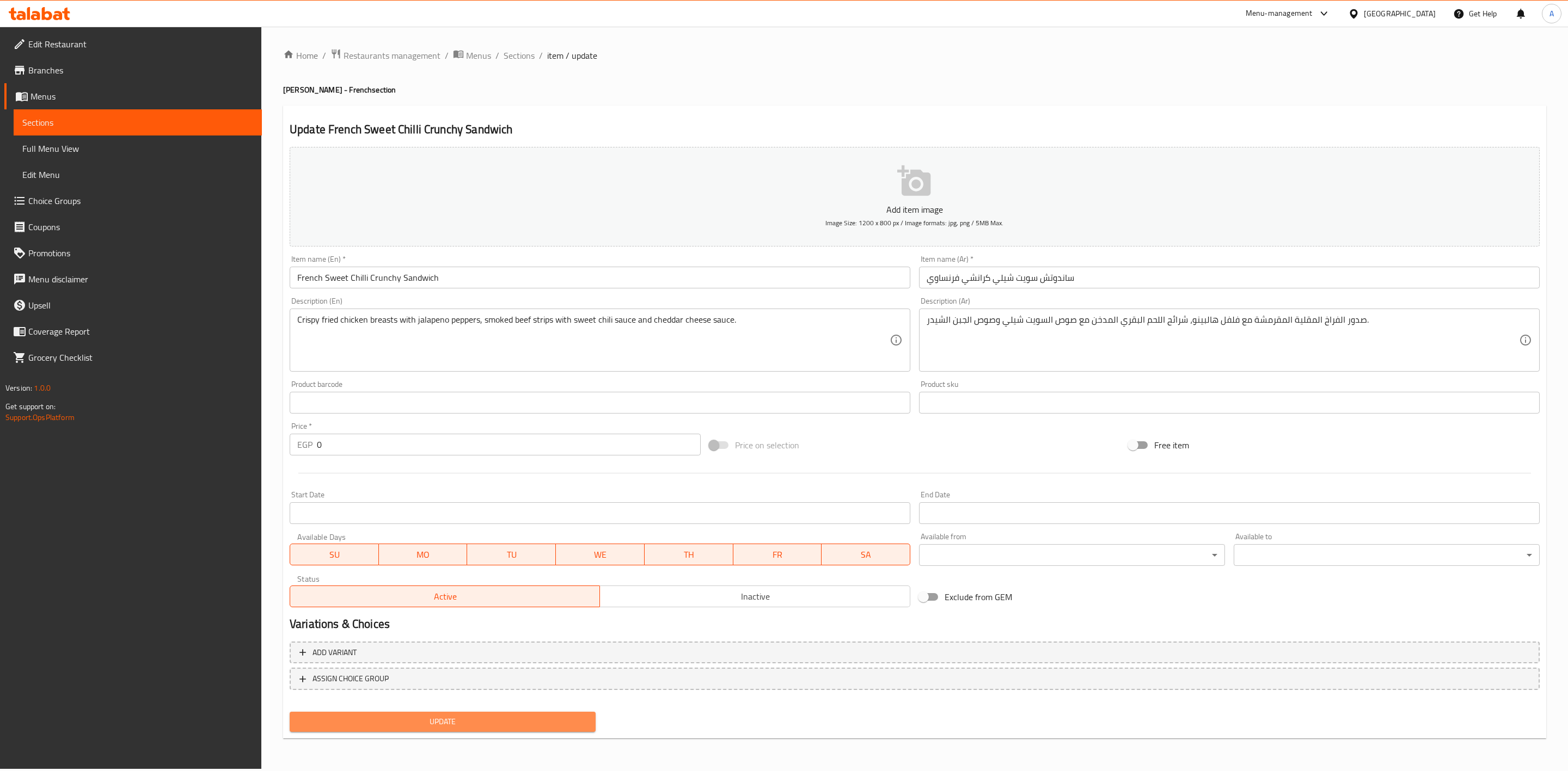
click at [554, 717] on span "Update" at bounding box center [443, 722] width 289 height 13
click at [519, 54] on span "Sections" at bounding box center [519, 55] width 31 height 13
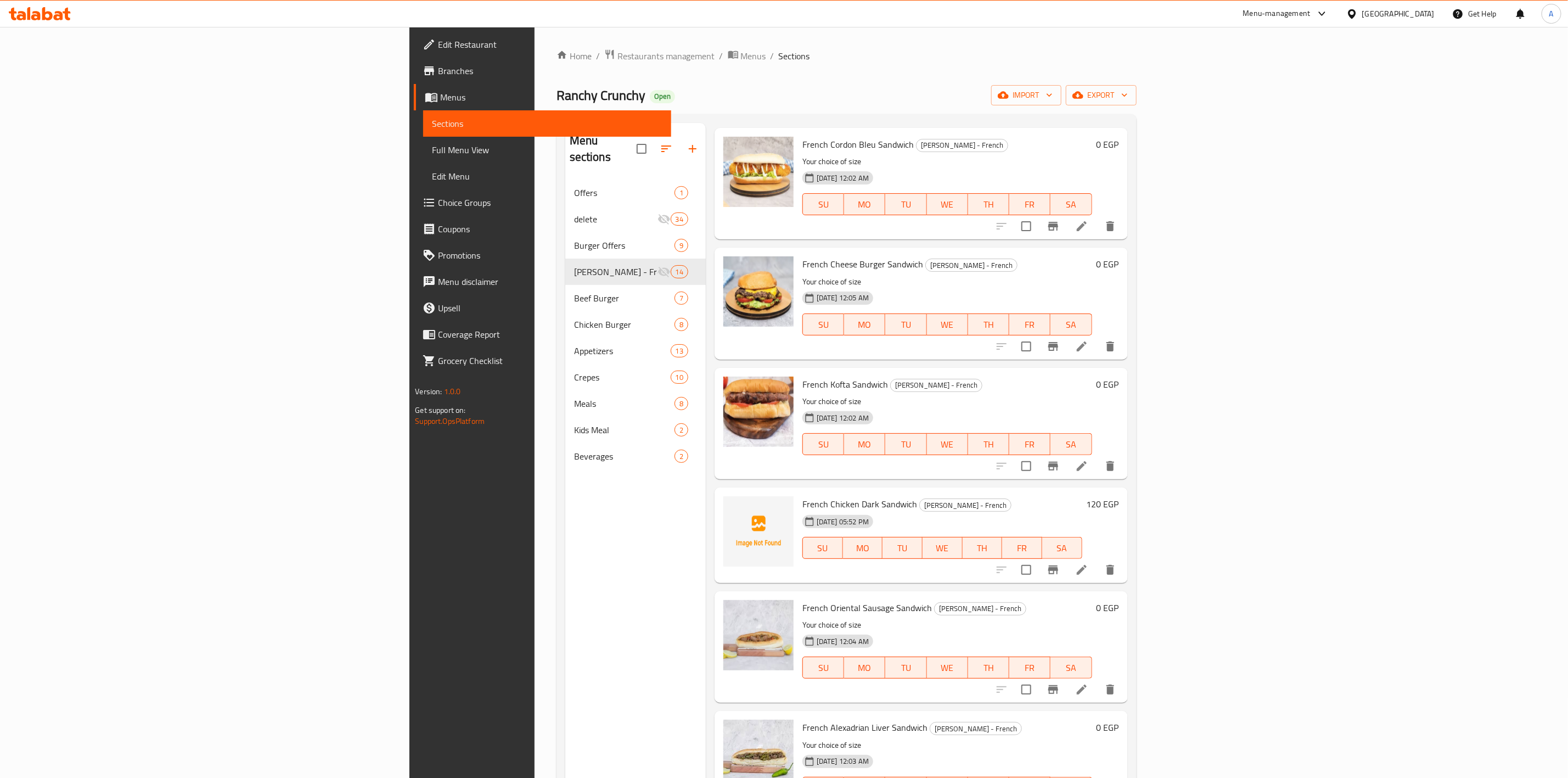
scroll to position [862, 0]
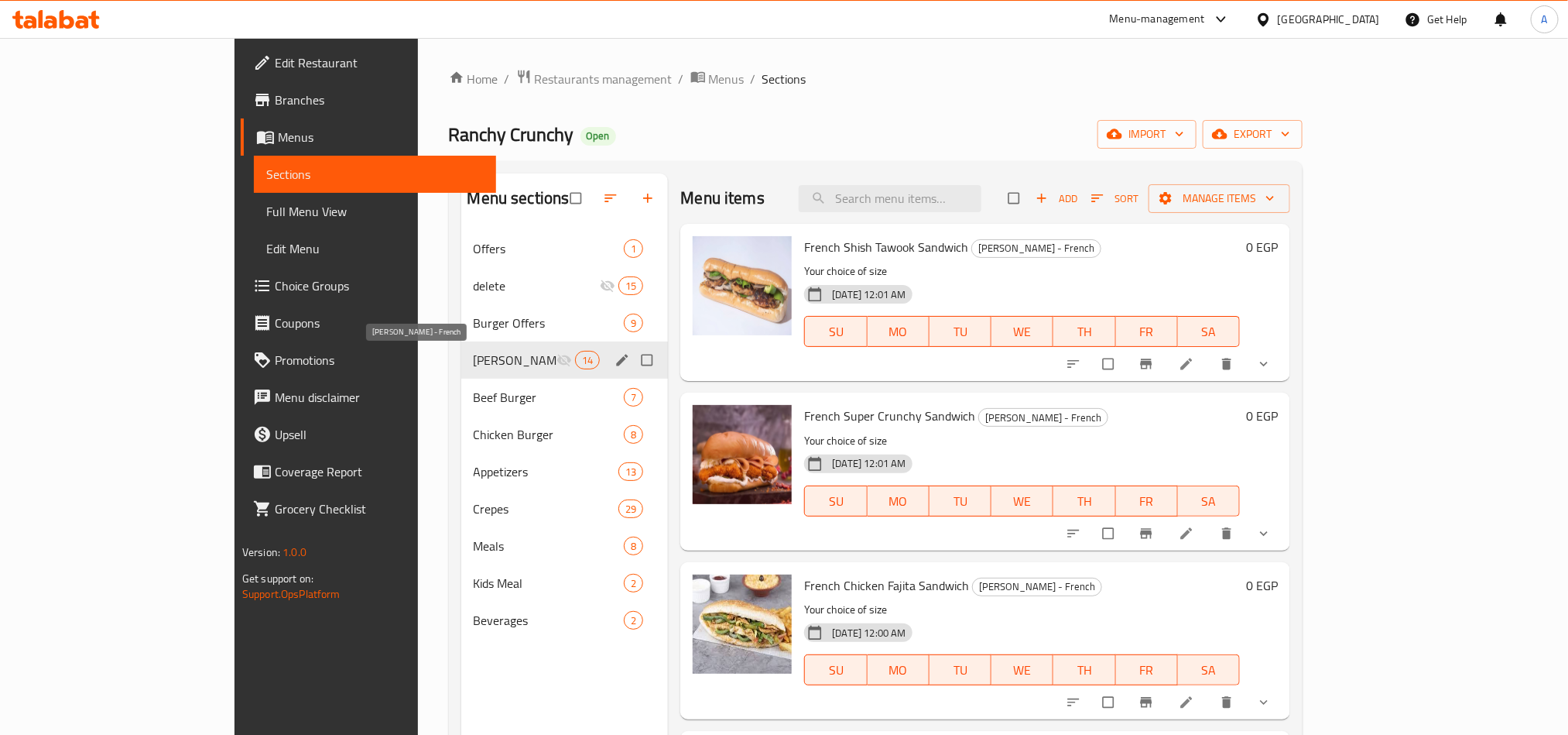
click at [473, 363] on span "[PERSON_NAME] - French" at bounding box center [515, 359] width 84 height 18
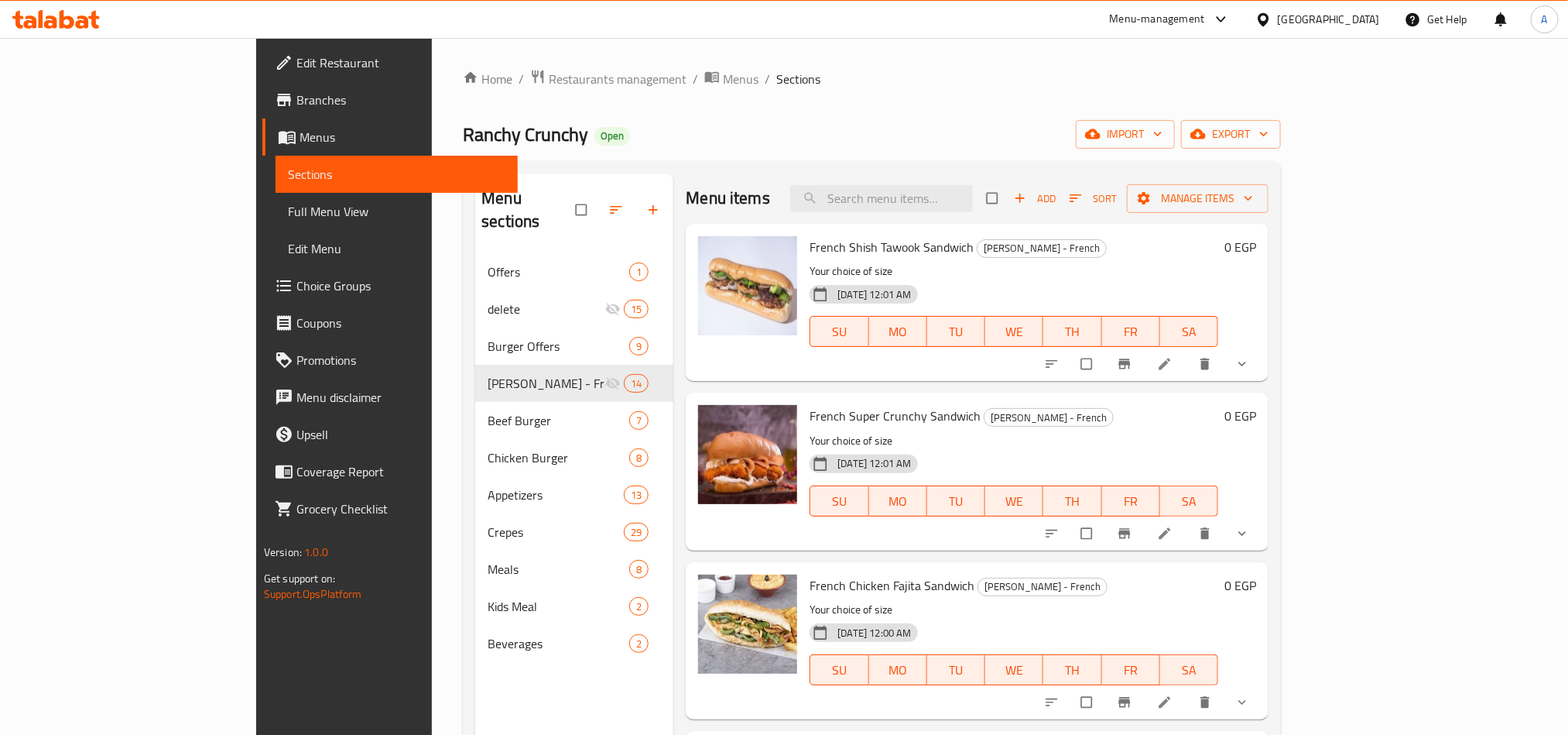
click at [810, 242] on span "French Shish Tawook Sandwich" at bounding box center [892, 247] width 164 height 23
copy h6 "French Shish Tawook Sandwich"
click at [852, 422] on span "French Super Crunchy Sandwich" at bounding box center [896, 416] width 171 height 23
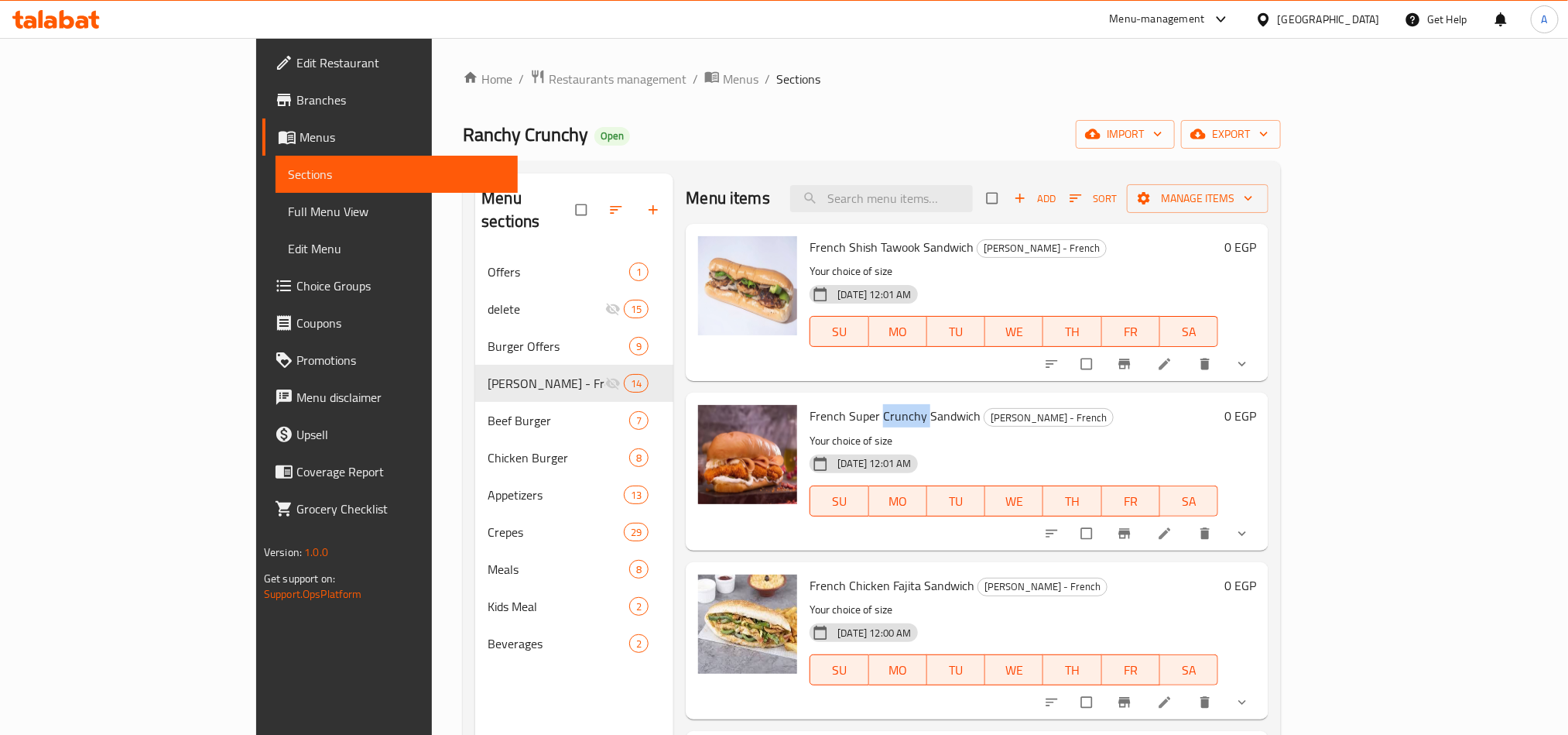
click at [852, 422] on span "French Super Crunchy Sandwich" at bounding box center [896, 416] width 171 height 23
copy h6 "French Super Crunchy Sandwich"
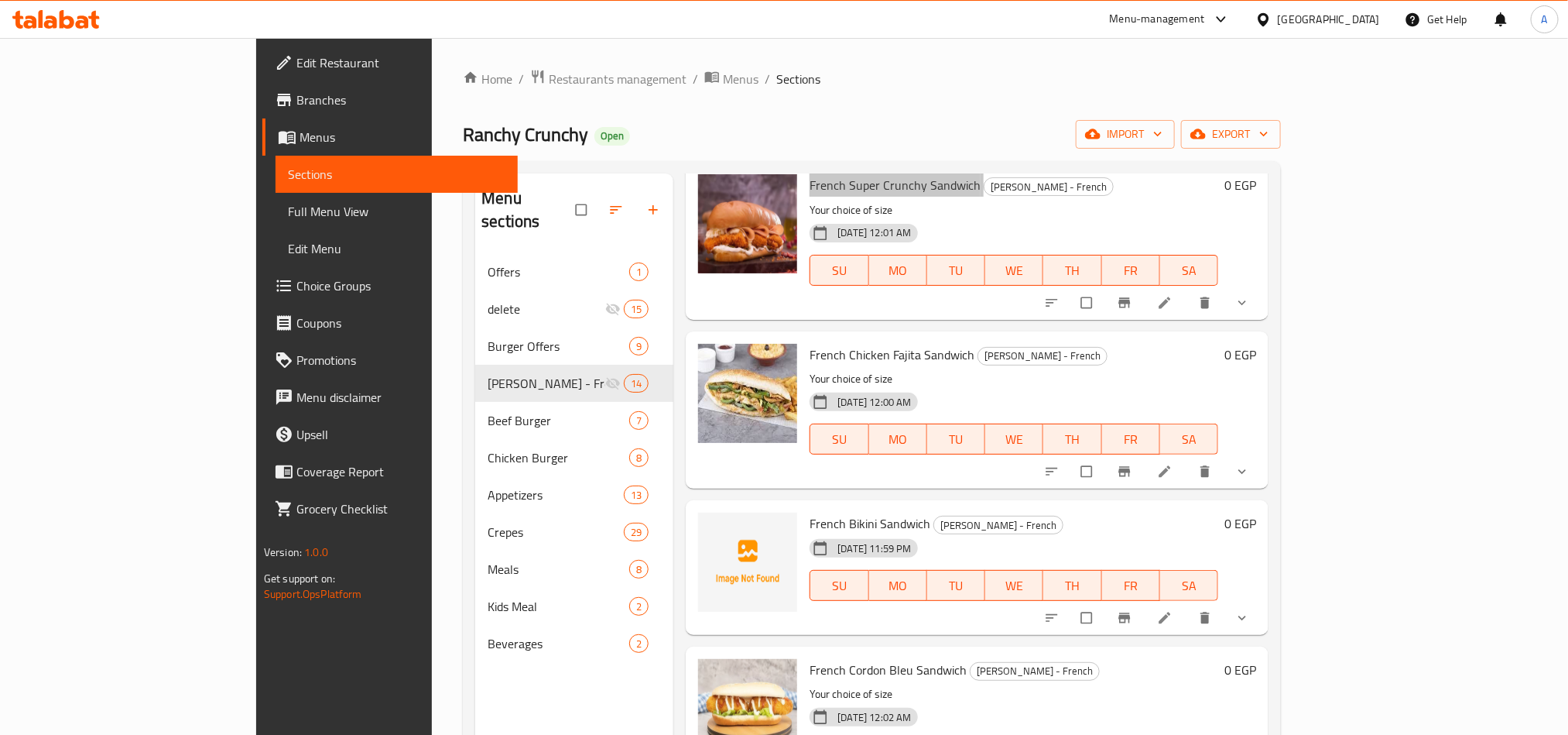
scroll to position [232, 0]
click at [832, 351] on span "French Chicken Fajita Sandwich" at bounding box center [892, 352] width 165 height 23
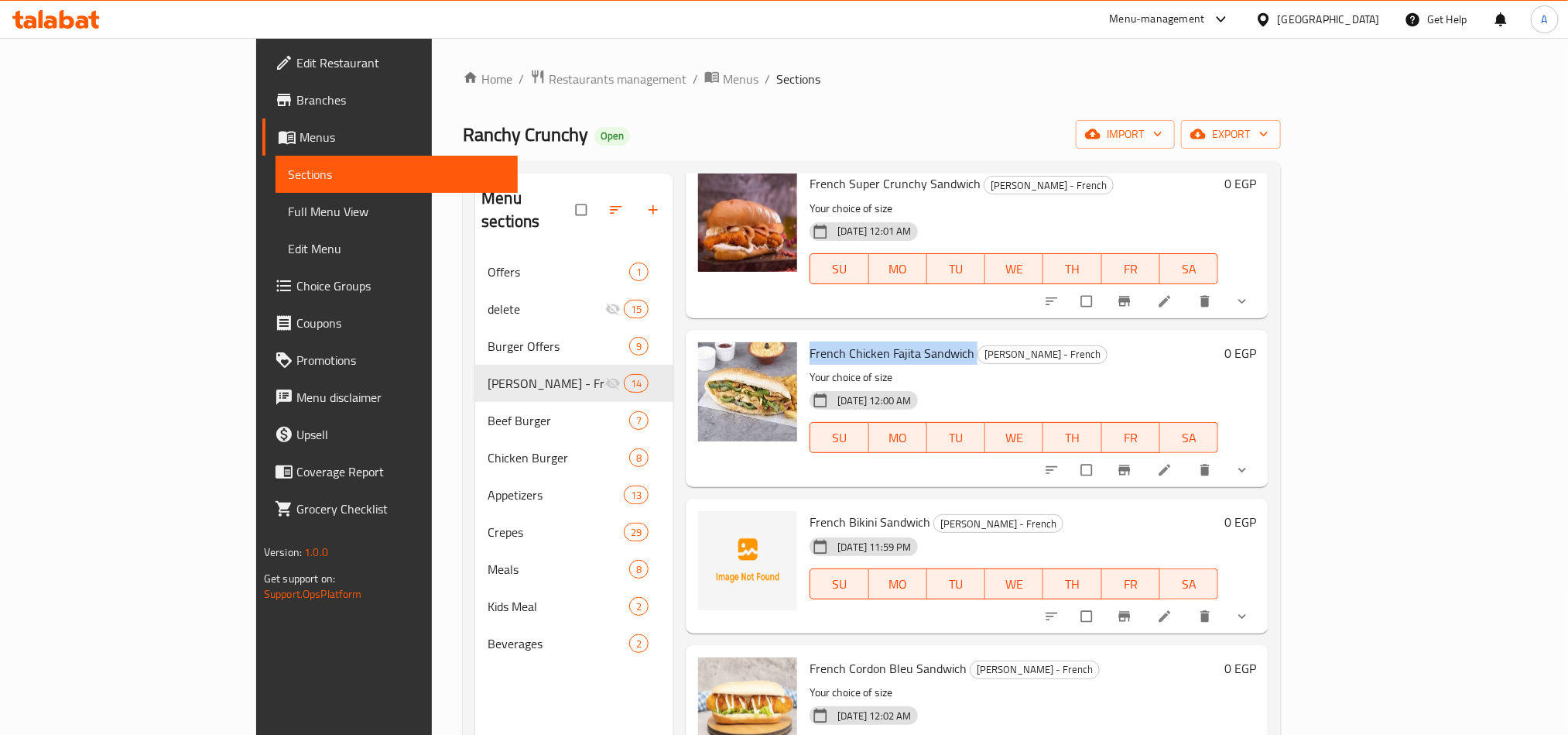
click at [832, 351] on span "French Chicken Fajita Sandwich" at bounding box center [892, 352] width 165 height 23
copy h6 "French Chicken Fajita Sandwich"
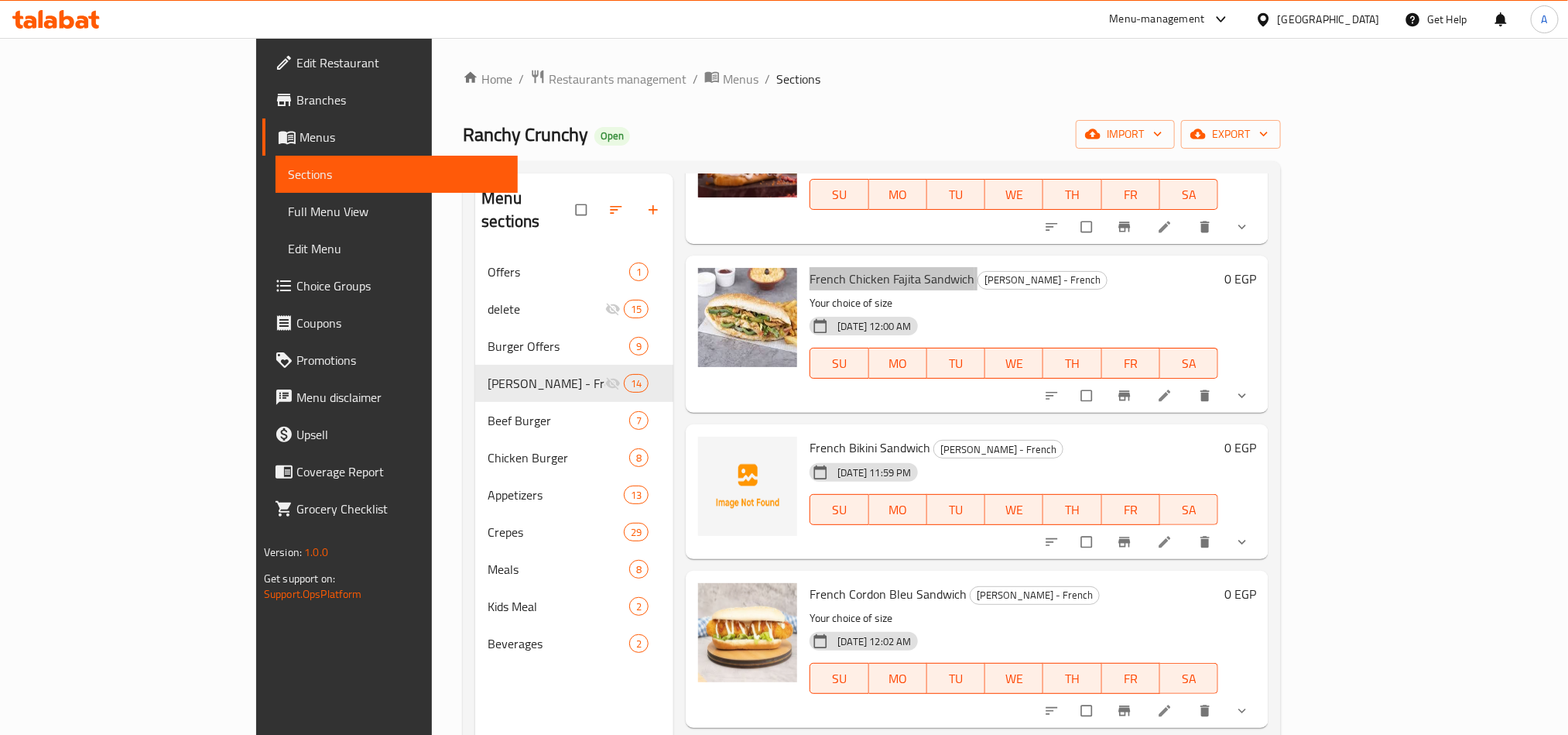
scroll to position [348, 0]
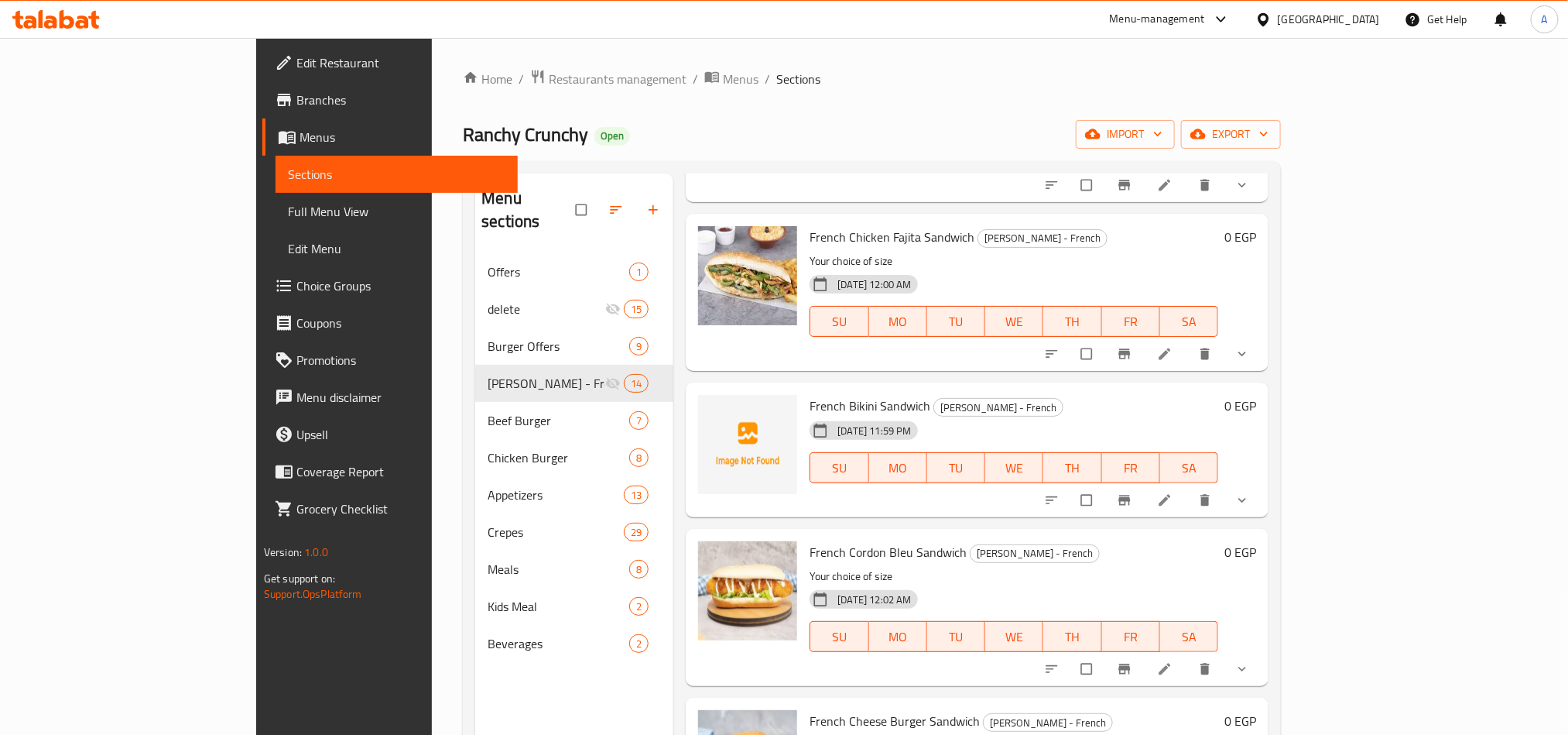
click at [810, 400] on span "French Bikini Sandwich" at bounding box center [871, 405] width 121 height 23
copy h6 "French Bikini Sandwich"
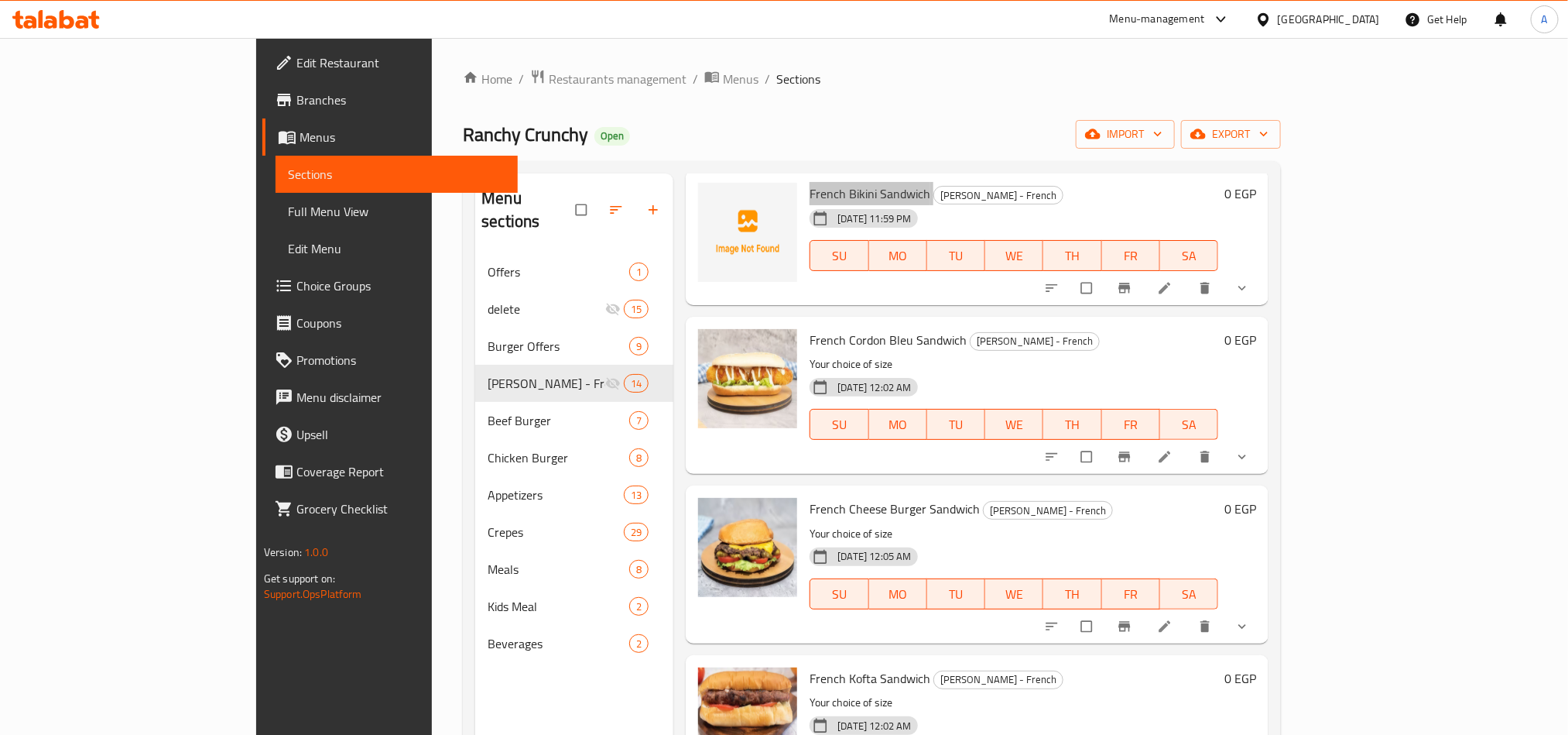
scroll to position [581, 0]
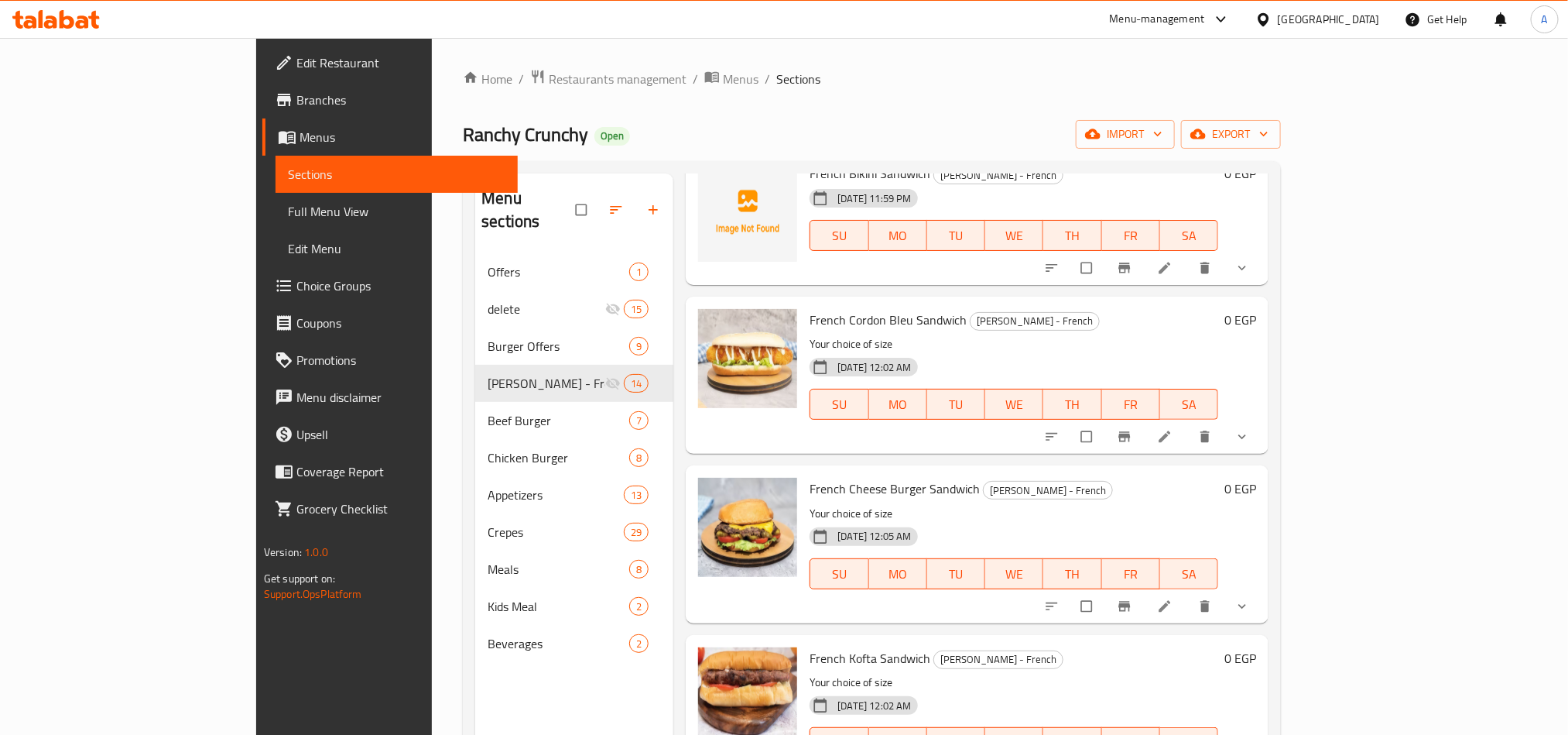
click at [823, 312] on span "French Cordon Bleu Sandwich" at bounding box center [889, 319] width 157 height 23
click at [819, 319] on span "French Cordon Bleu Sandwich" at bounding box center [889, 319] width 157 height 23
copy h6 "French Cordon Bleu Sandwich"
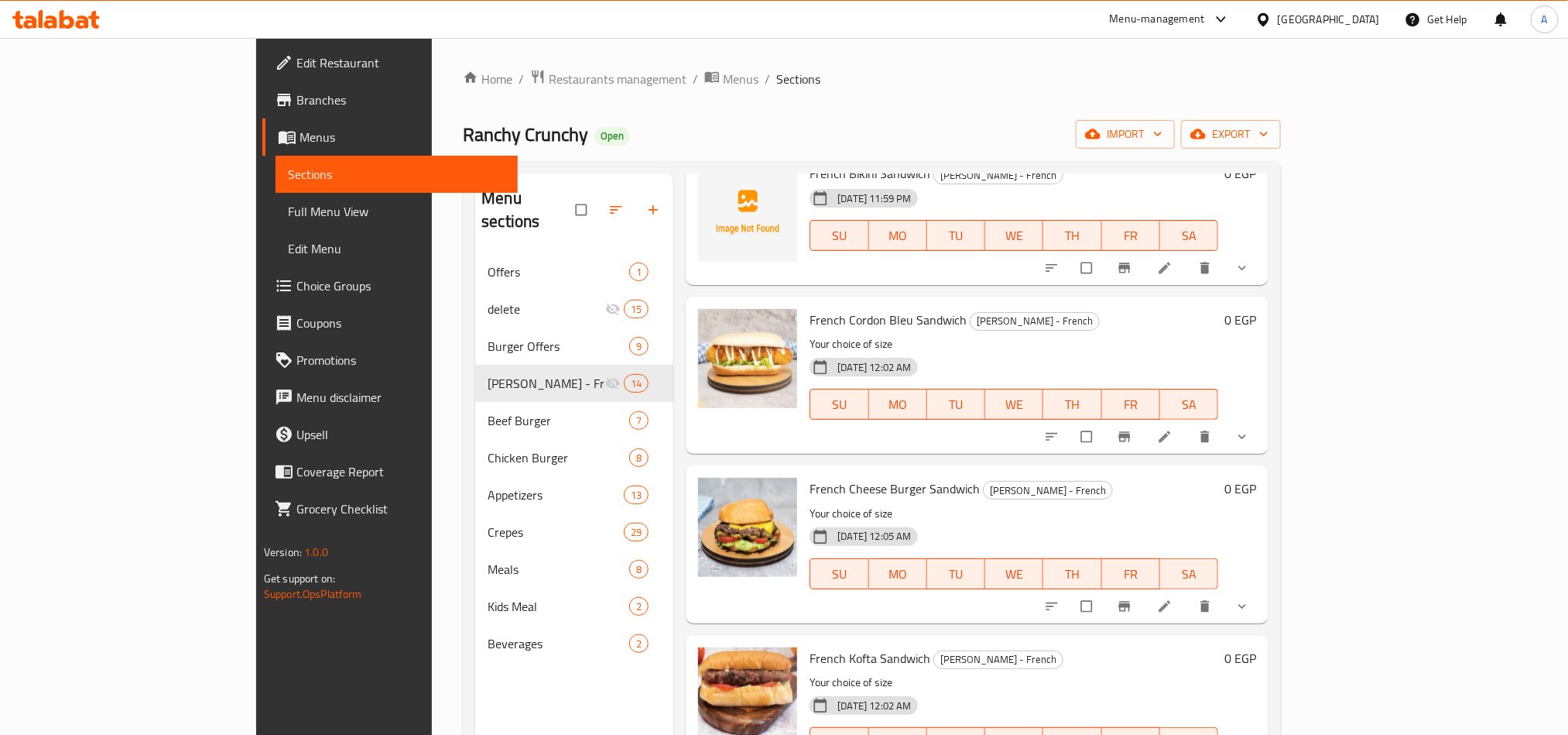
click at [810, 495] on span "French Cheese Burger Sandwich" at bounding box center [895, 488] width 170 height 23
copy h6 "French Cheese Burger Sandwich"
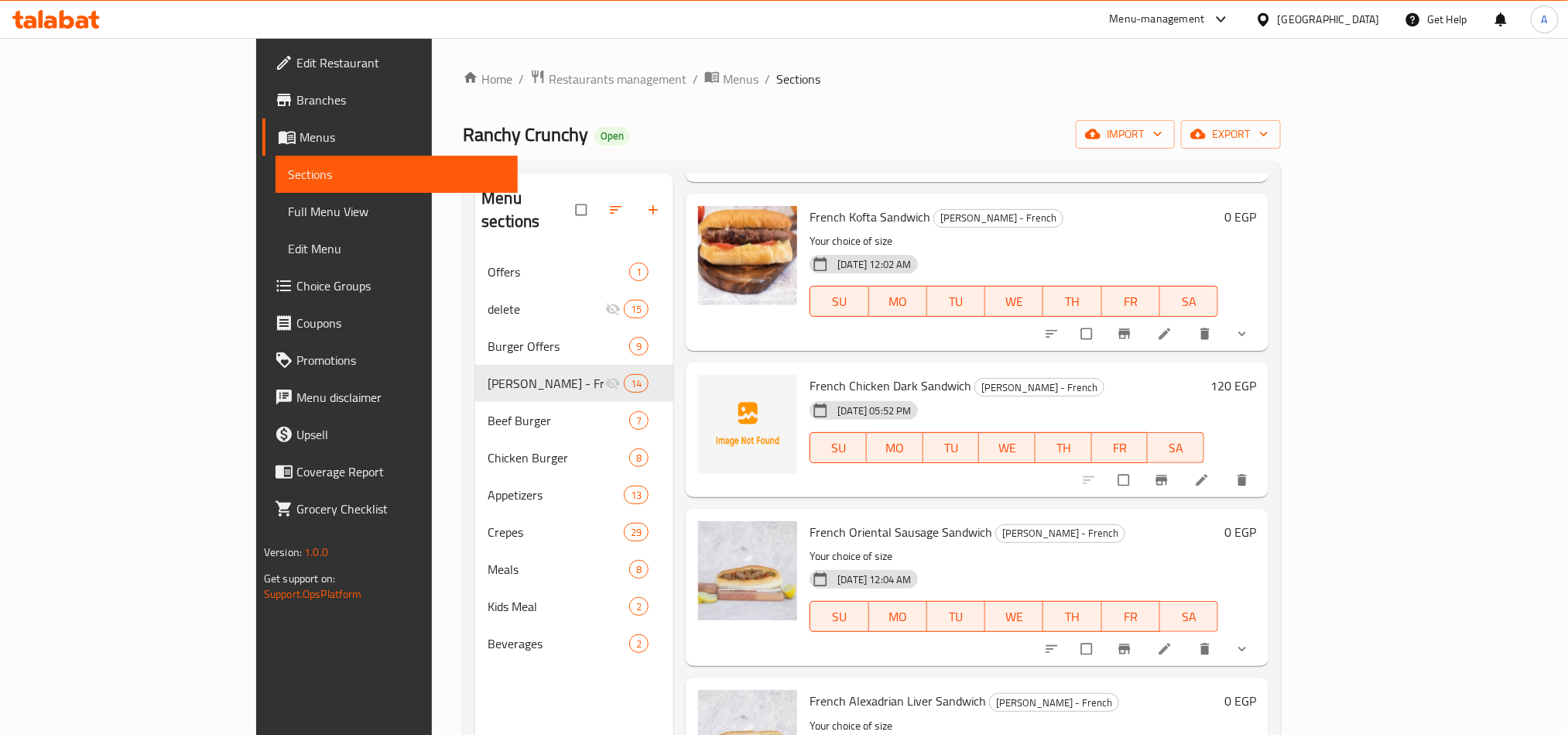
scroll to position [1046, 0]
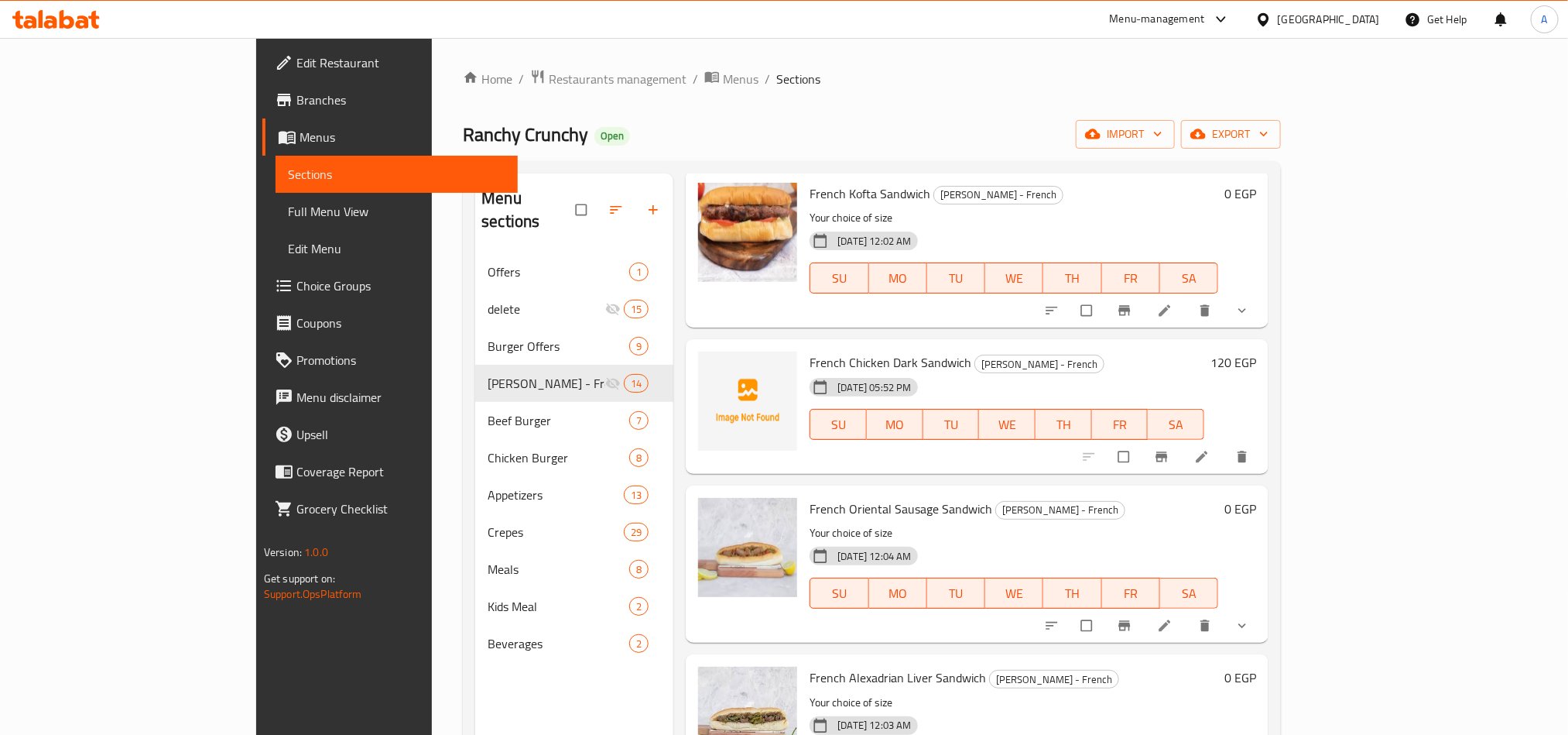
click at [811, 197] on span "French Kofta Sandwich" at bounding box center [871, 193] width 121 height 23
copy h6 "French Kofta Sandwich"
click at [810, 361] on span "French Chicken Dark Sandwich" at bounding box center [890, 362] width 162 height 23
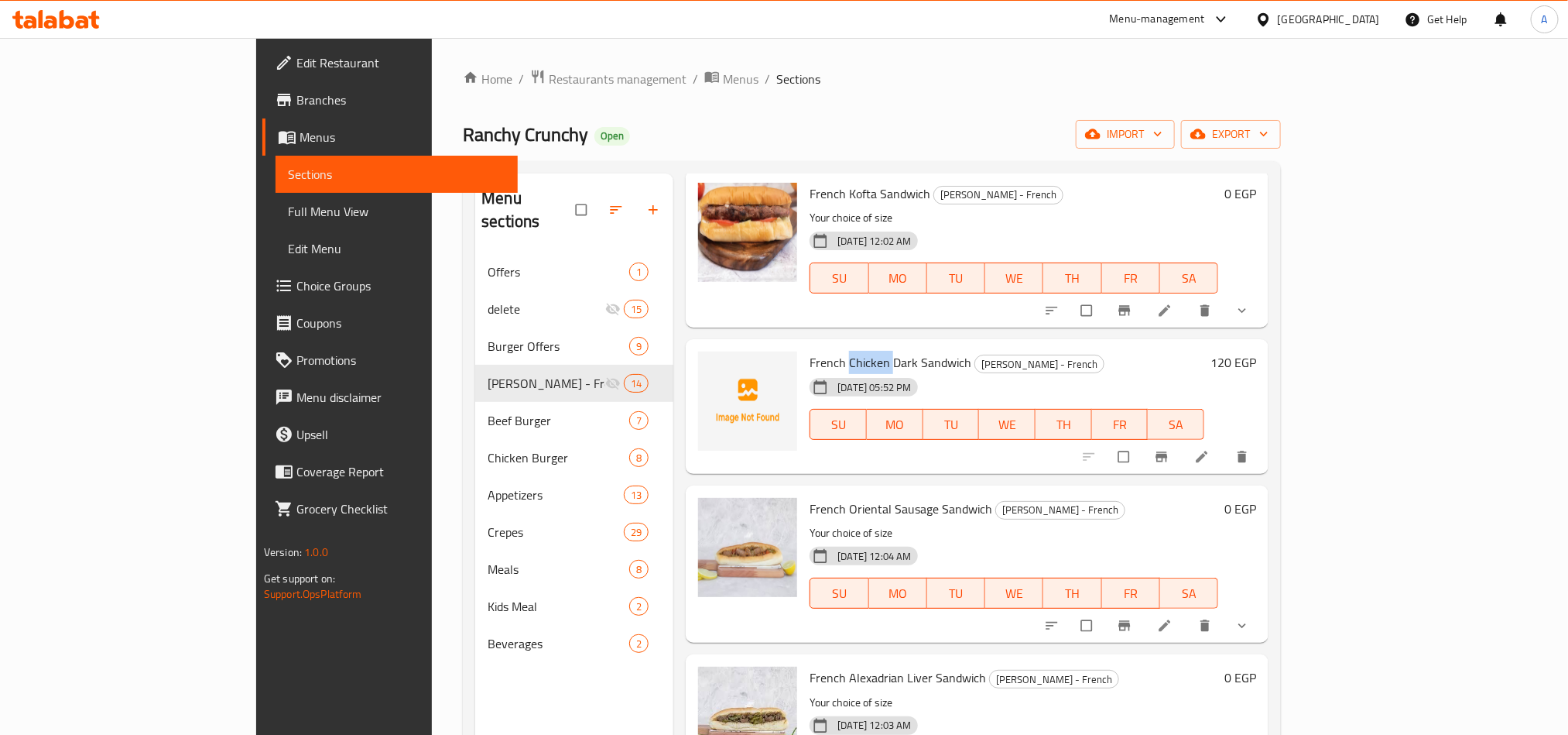
click at [810, 361] on span "French Chicken Dark Sandwich" at bounding box center [890, 362] width 162 height 23
copy h6 "French Chicken Dark Sandwich"
